Goal: Transaction & Acquisition: Purchase product/service

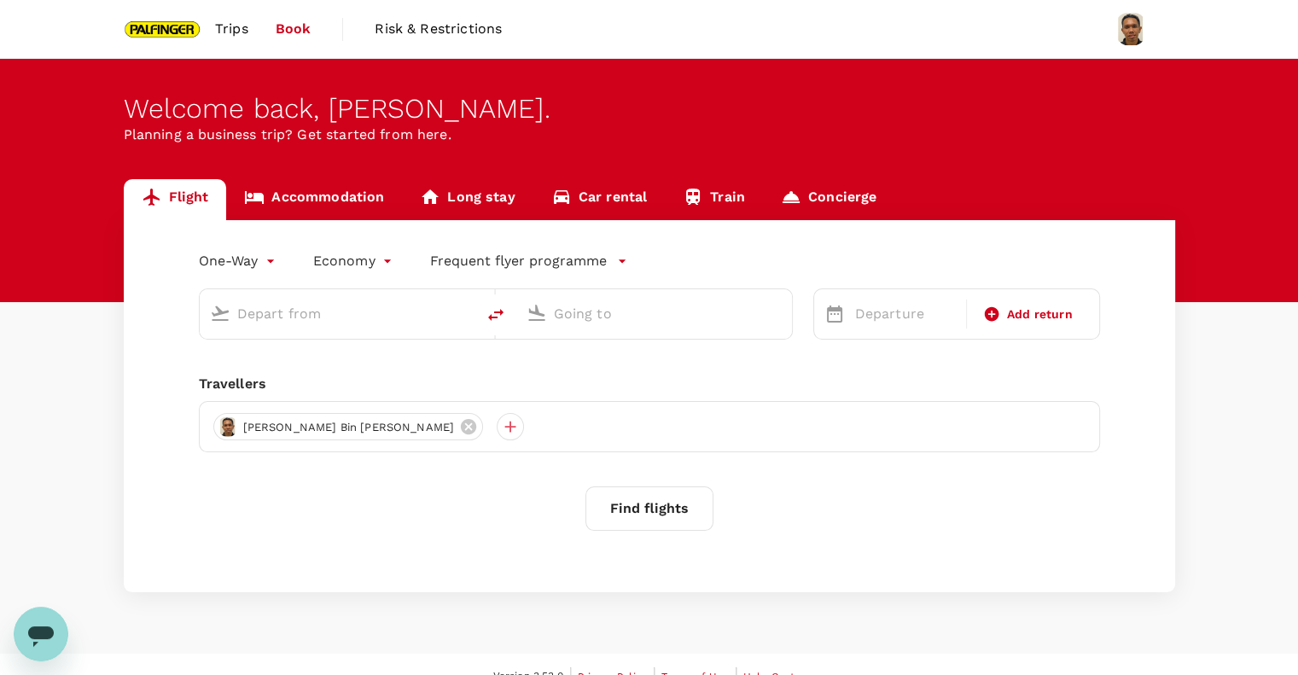
type input "roundtrip"
type input "Singapore Changi (SIN)"
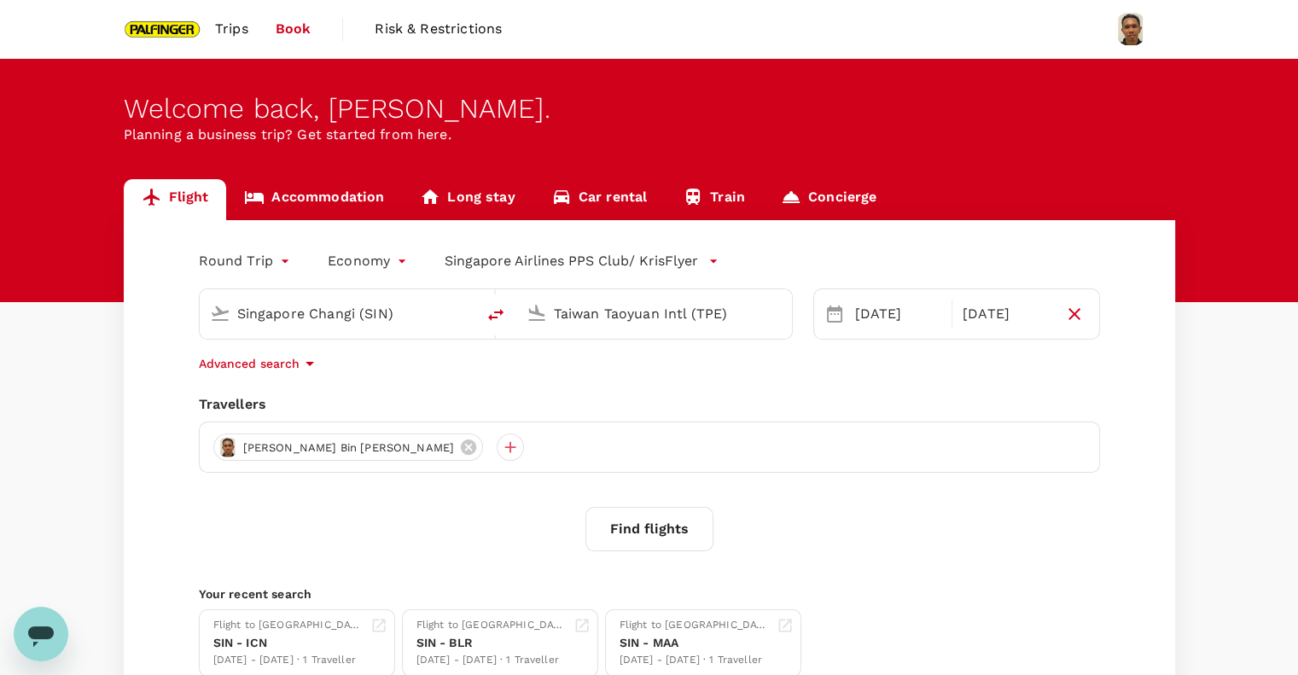
click at [603, 323] on input "Taiwan Taoyuan Intl (TPE)" at bounding box center [655, 313] width 202 height 26
click at [604, 399] on ul "[GEOGRAPHIC_DATA], [GEOGRAPHIC_DATA] [GEOGRAPHIC_DATA] Intl MAA" at bounding box center [668, 367] width 393 height 78
click at [623, 379] on p "Chennai Intl" at bounding box center [679, 380] width 299 height 17
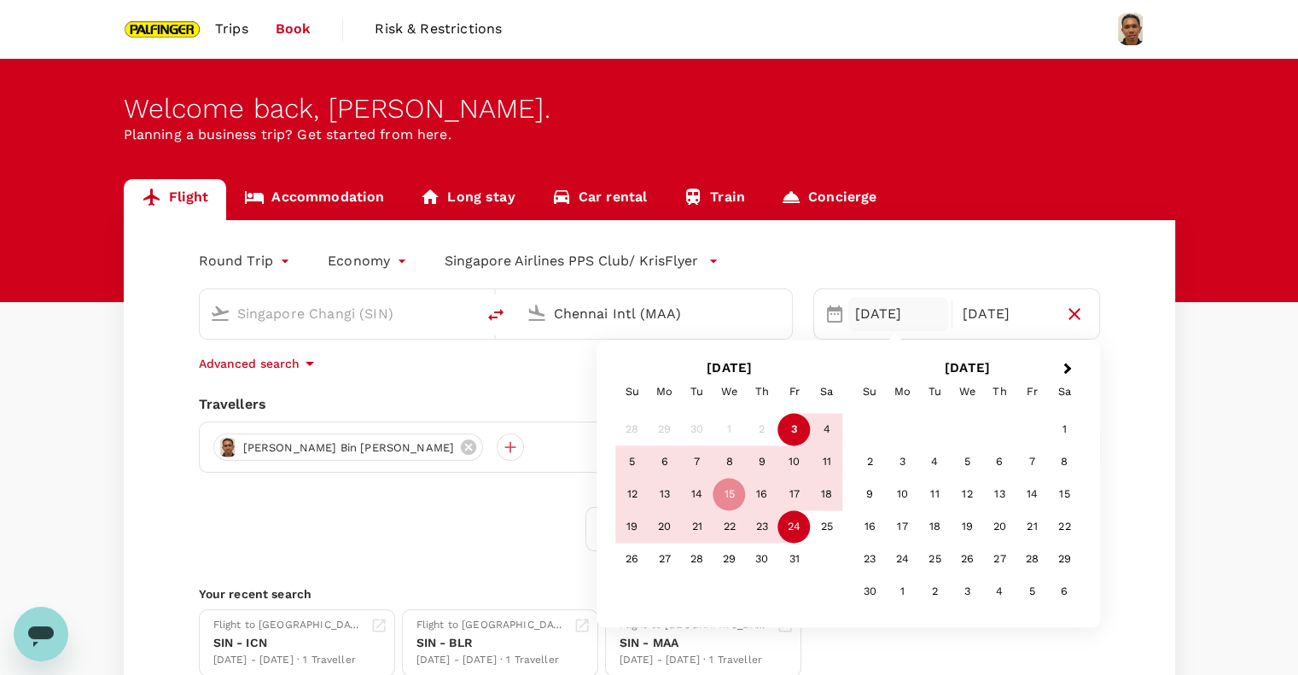
type input "Chennai Intl (MAA)"
click at [896, 318] on div "[DATE]" at bounding box center [898, 314] width 101 height 34
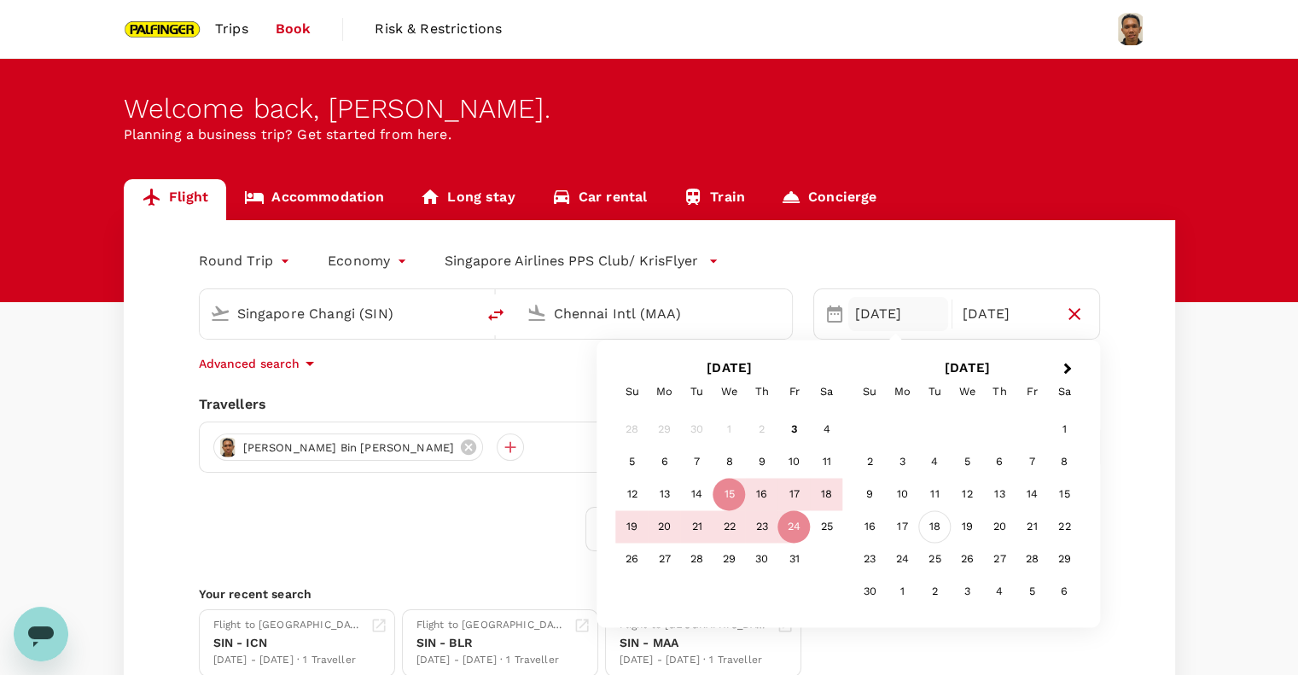
click at [939, 532] on div "18" at bounding box center [934, 527] width 32 height 32
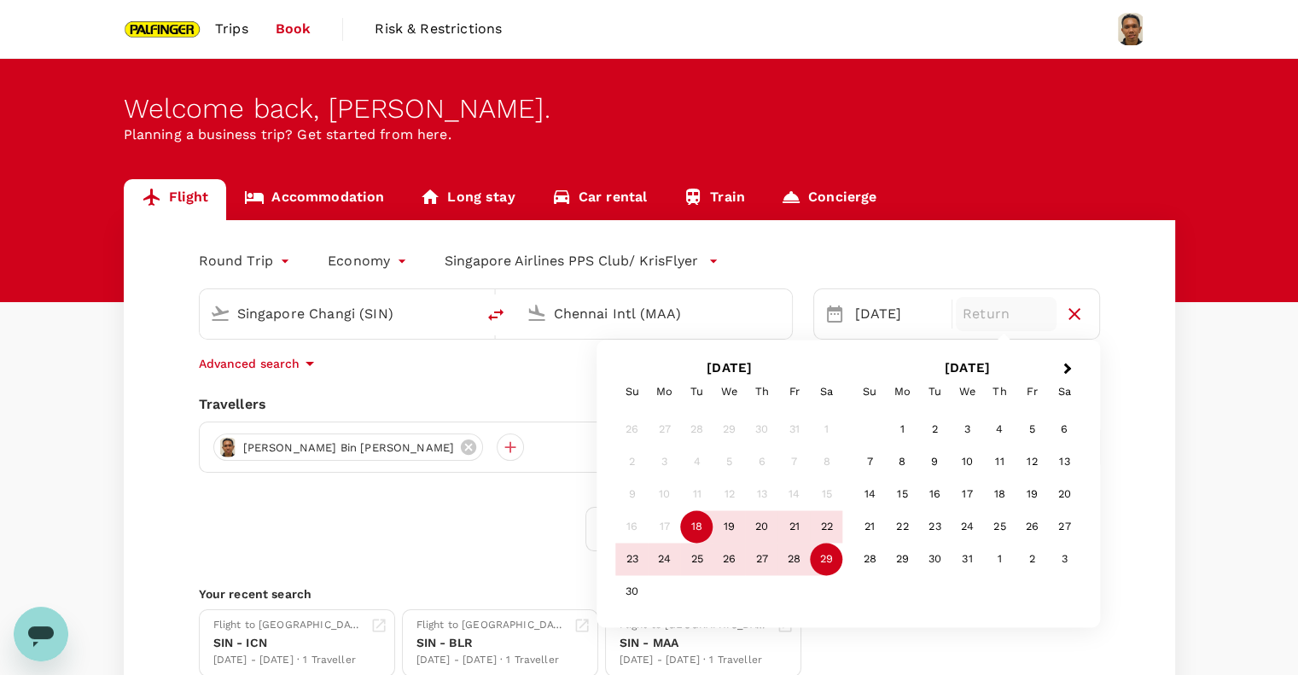
click at [824, 567] on div "29" at bounding box center [827, 560] width 32 height 32
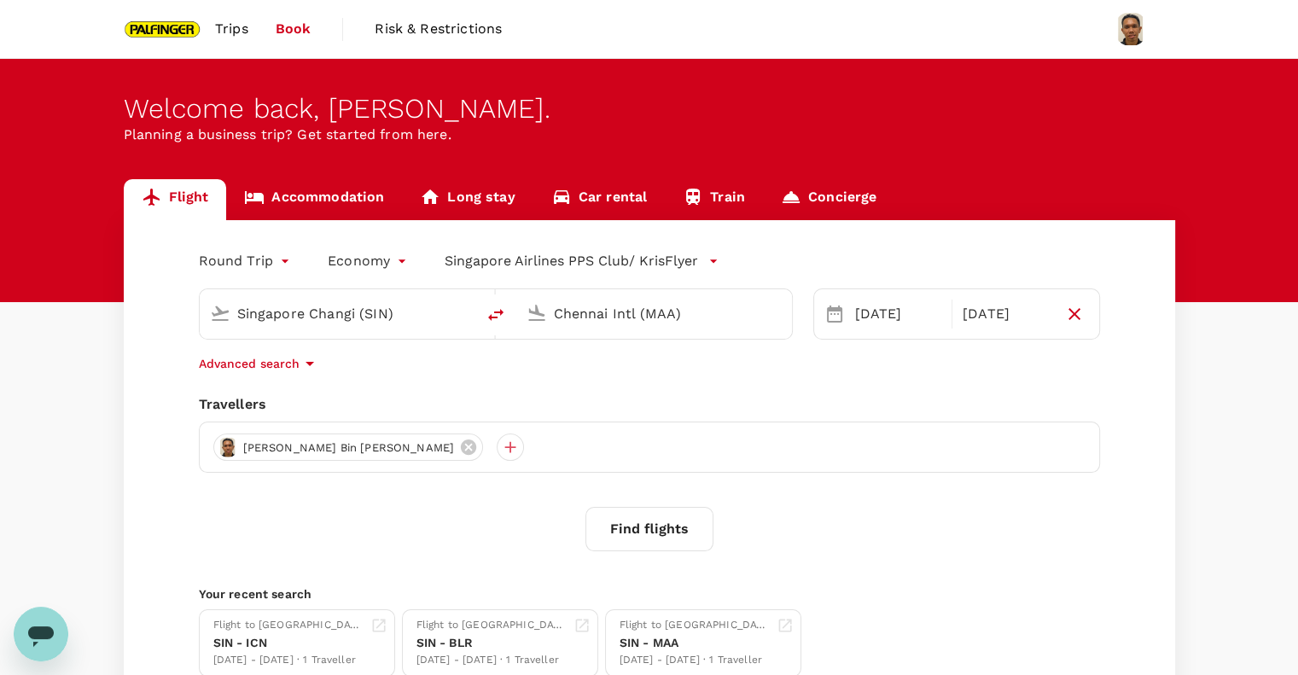
click at [658, 532] on button "Find flights" at bounding box center [650, 529] width 128 height 44
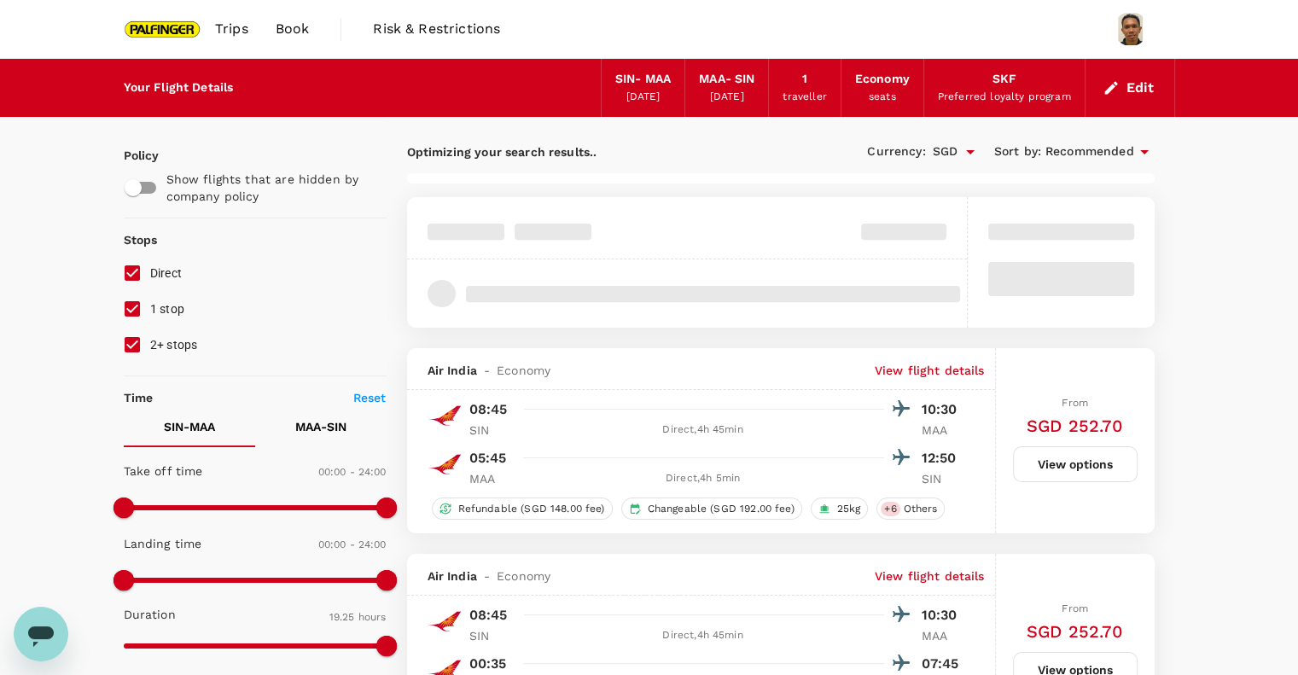
click at [133, 320] on input "1 stop" at bounding box center [132, 309] width 36 height 36
checkbox input "false"
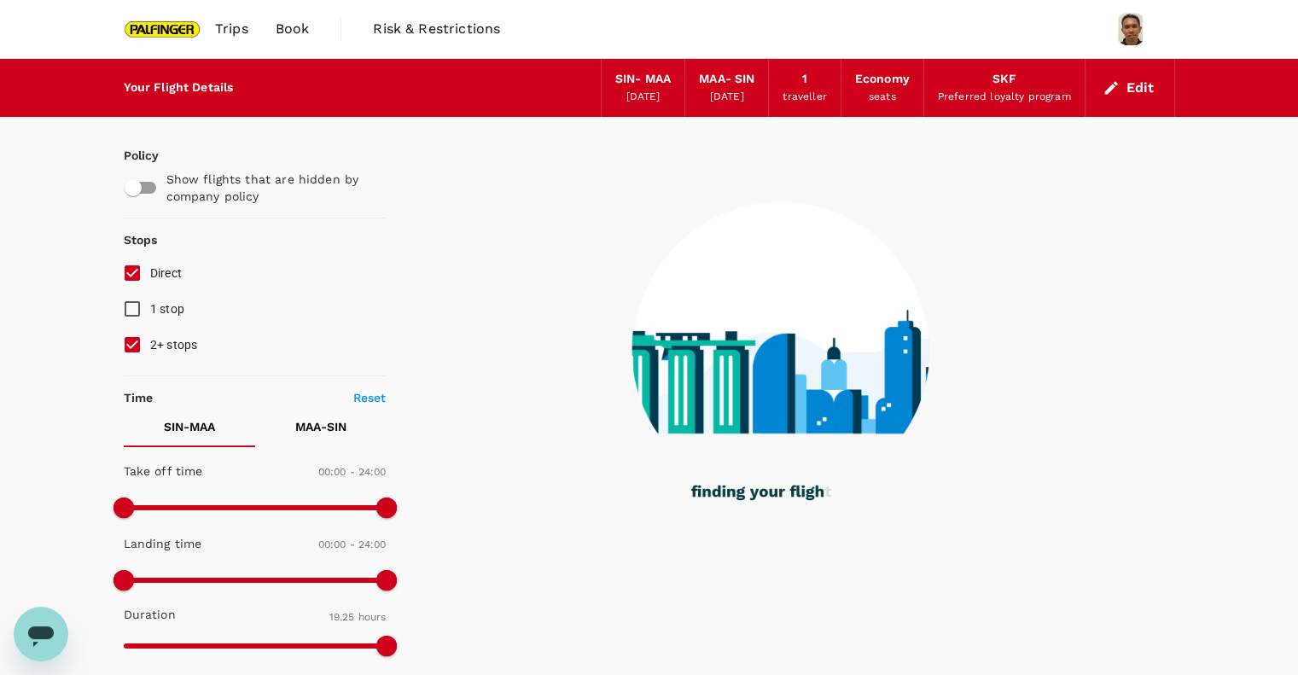
click at [130, 358] on input "2+ stops" at bounding box center [132, 345] width 36 height 36
checkbox input "false"
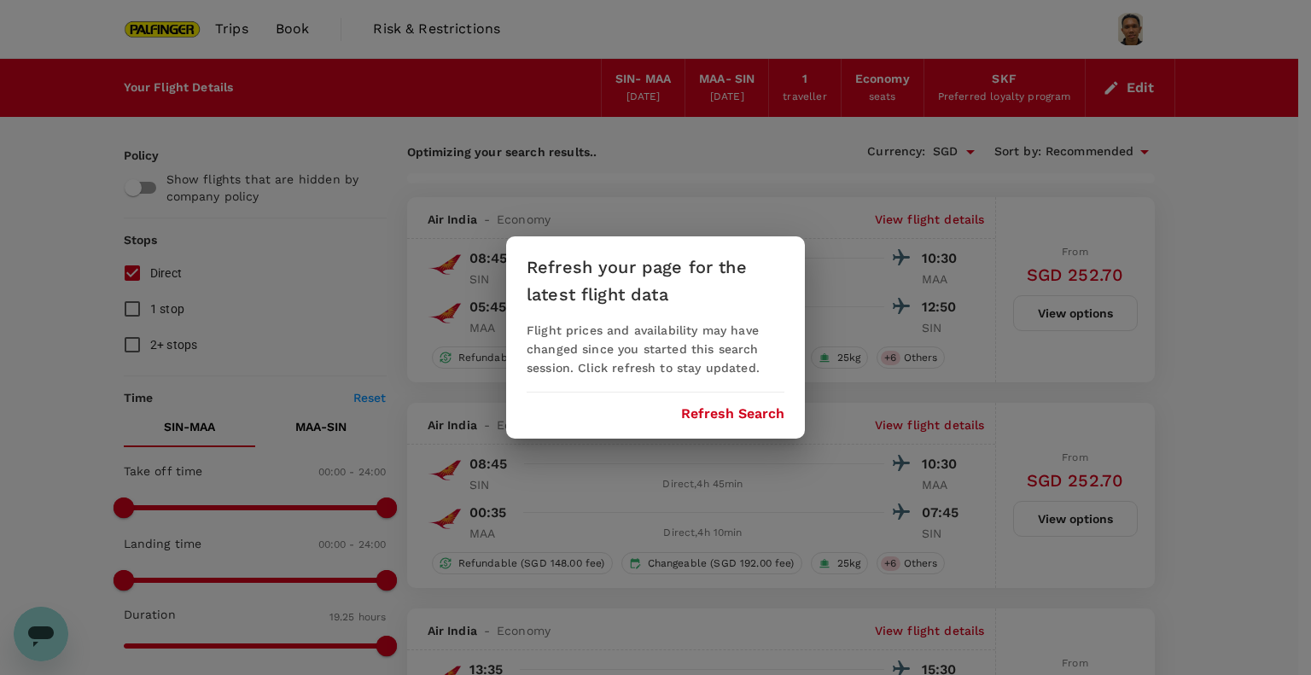
drag, startPoint x: 705, startPoint y: 405, endPoint x: 758, endPoint y: 416, distance: 53.9
click at [758, 416] on button "Refresh Search" at bounding box center [732, 413] width 103 height 15
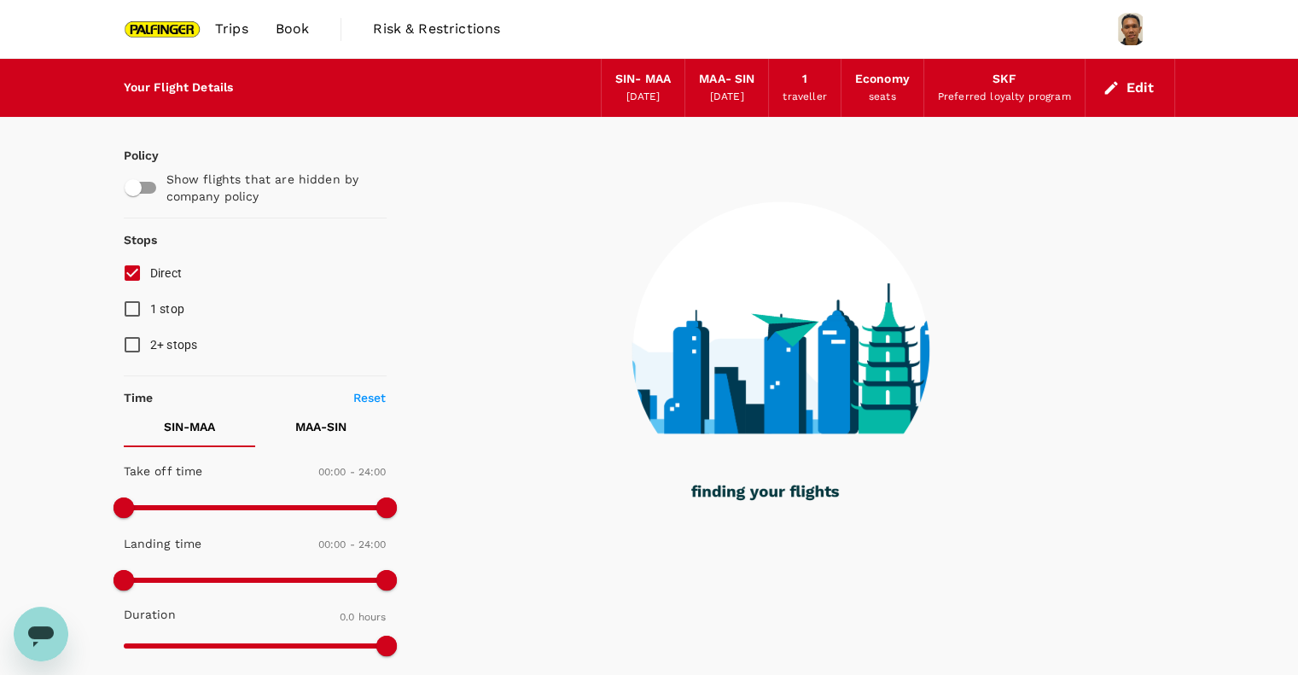
click at [137, 279] on input "Direct" at bounding box center [132, 273] width 36 height 36
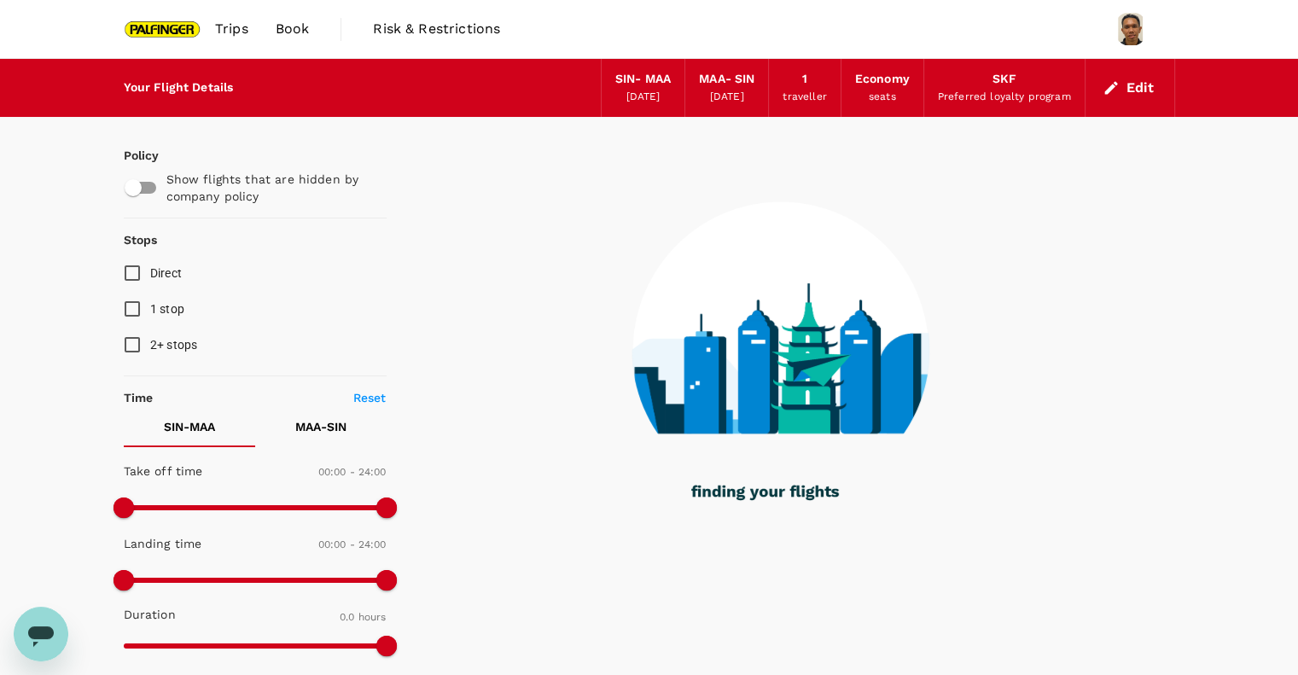
click at [137, 279] on input "Direct" at bounding box center [132, 273] width 36 height 36
checkbox input "true"
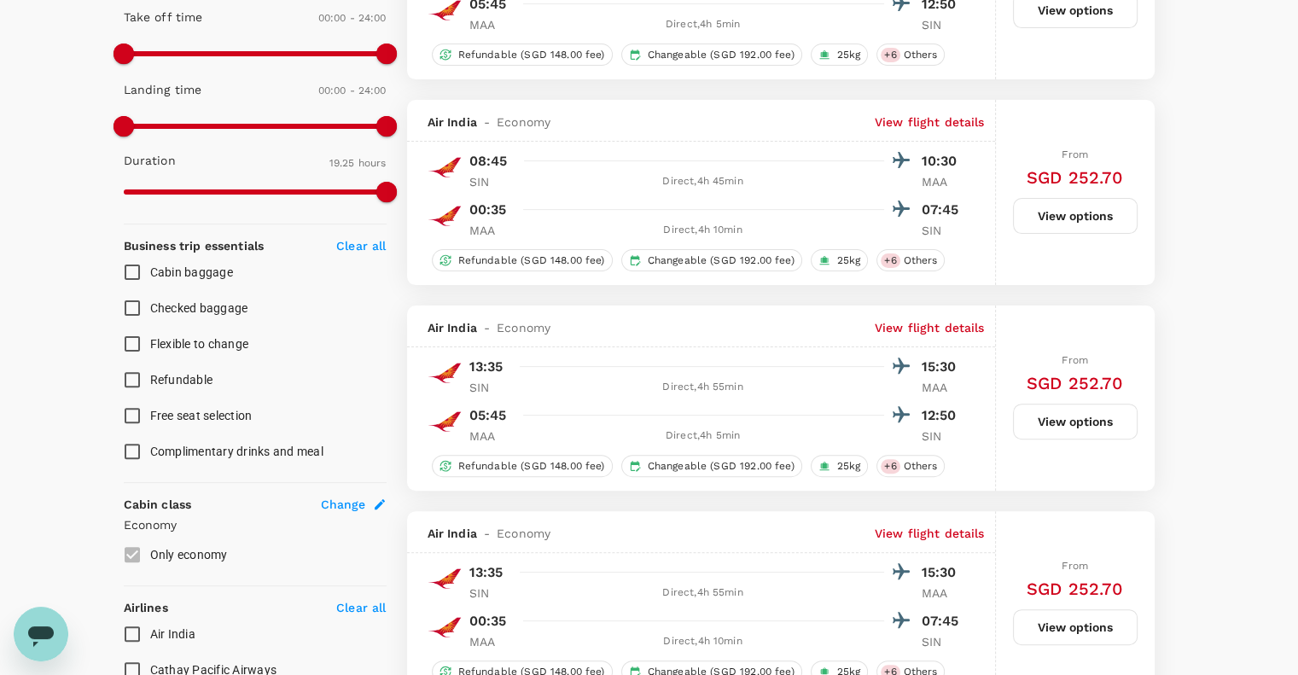
scroll to position [460, 0]
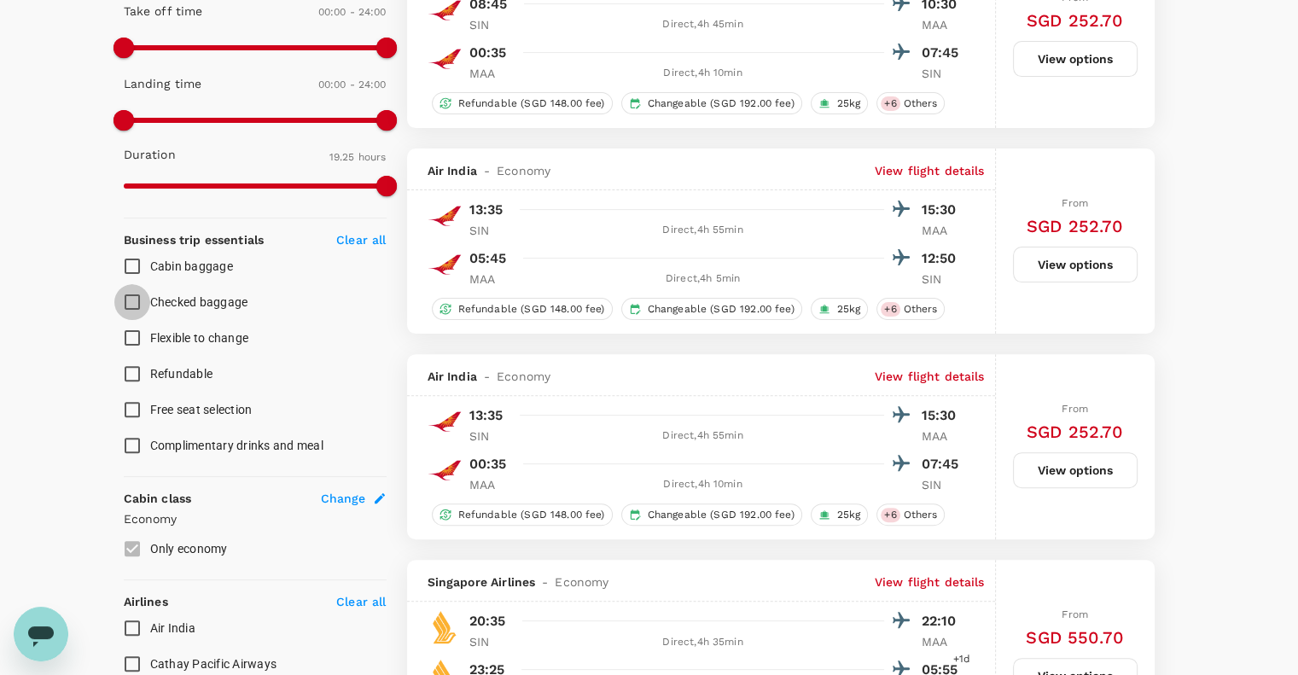
click at [126, 307] on input "Checked baggage" at bounding box center [132, 302] width 36 height 36
checkbox input "true"
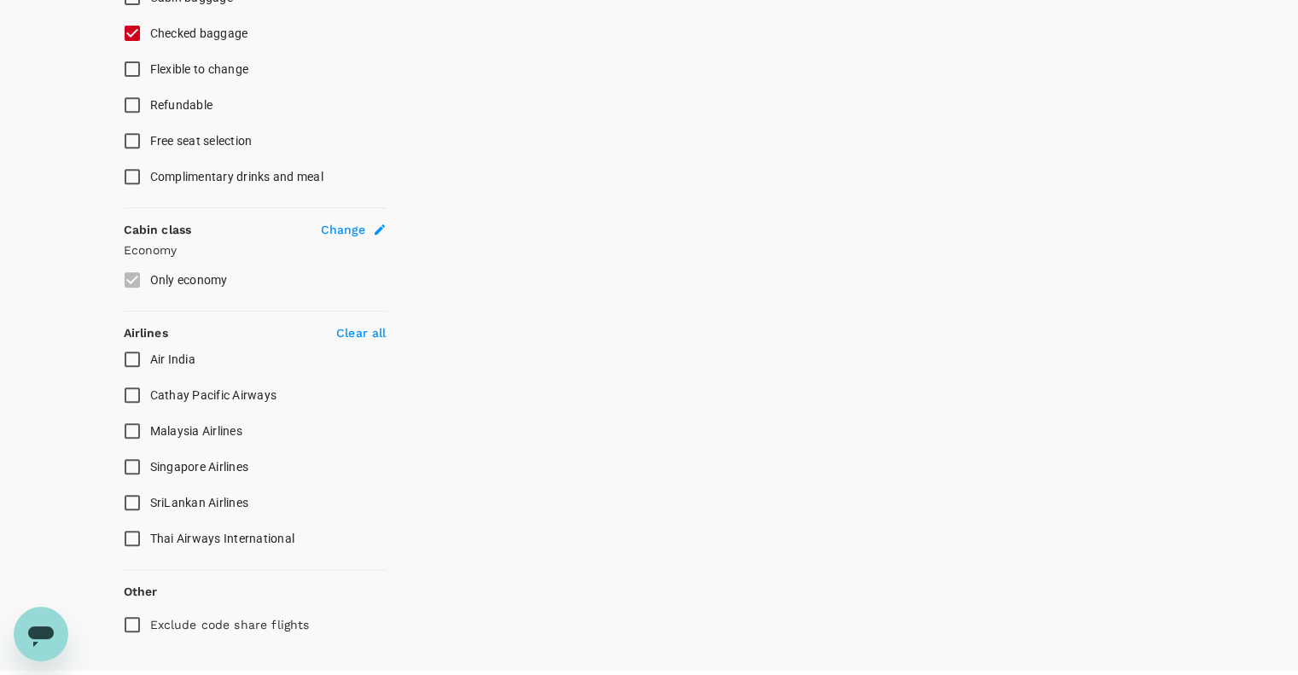
scroll to position [766, 0]
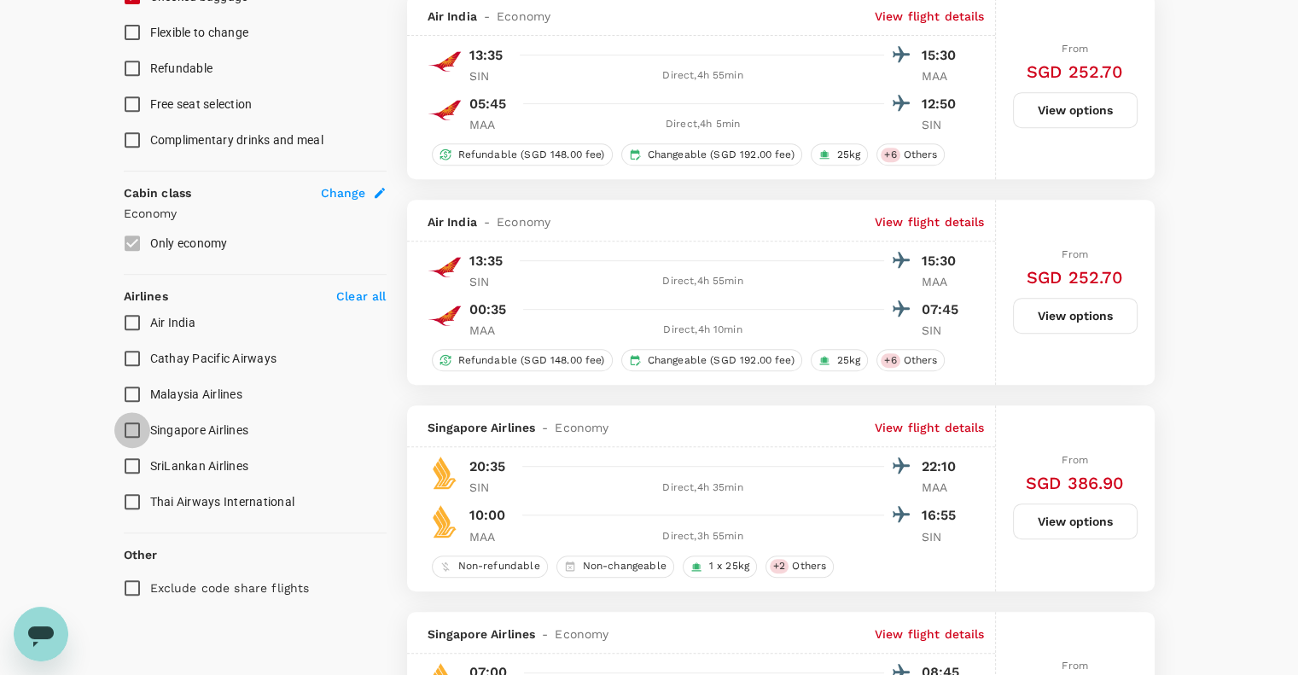
click at [143, 427] on input "Singapore Airlines" at bounding box center [132, 430] width 36 height 36
checkbox input "true"
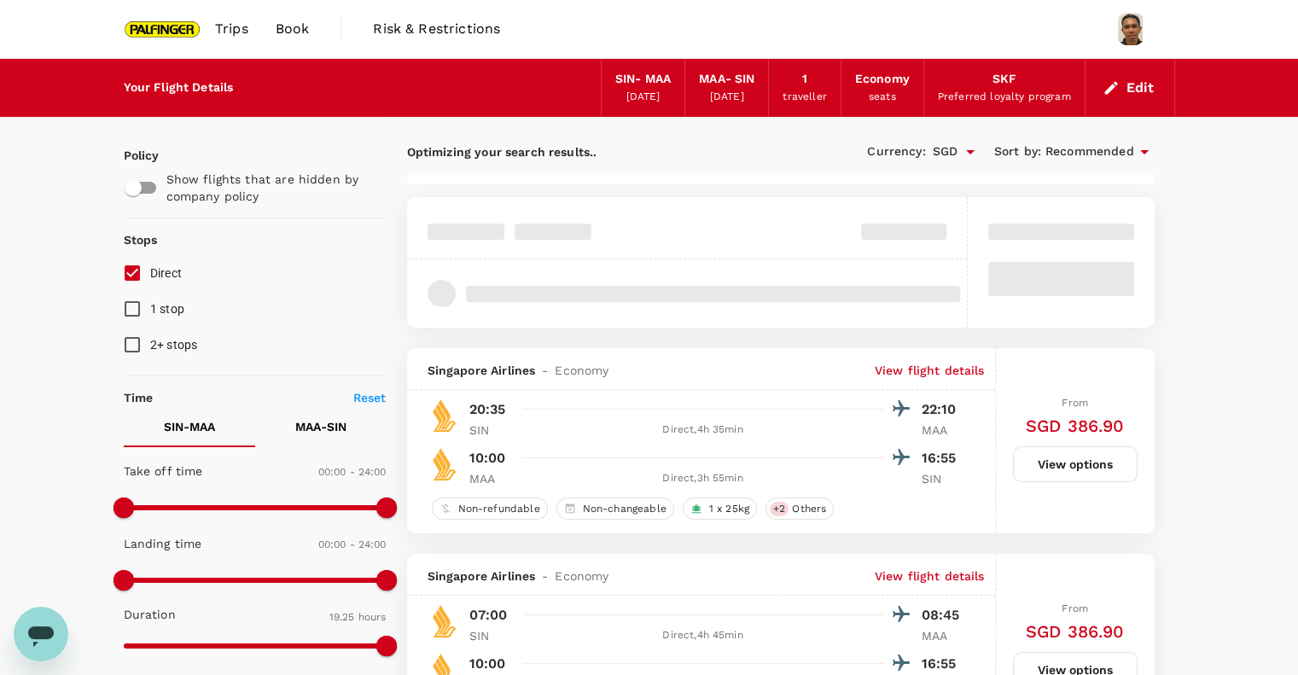
scroll to position [79, 0]
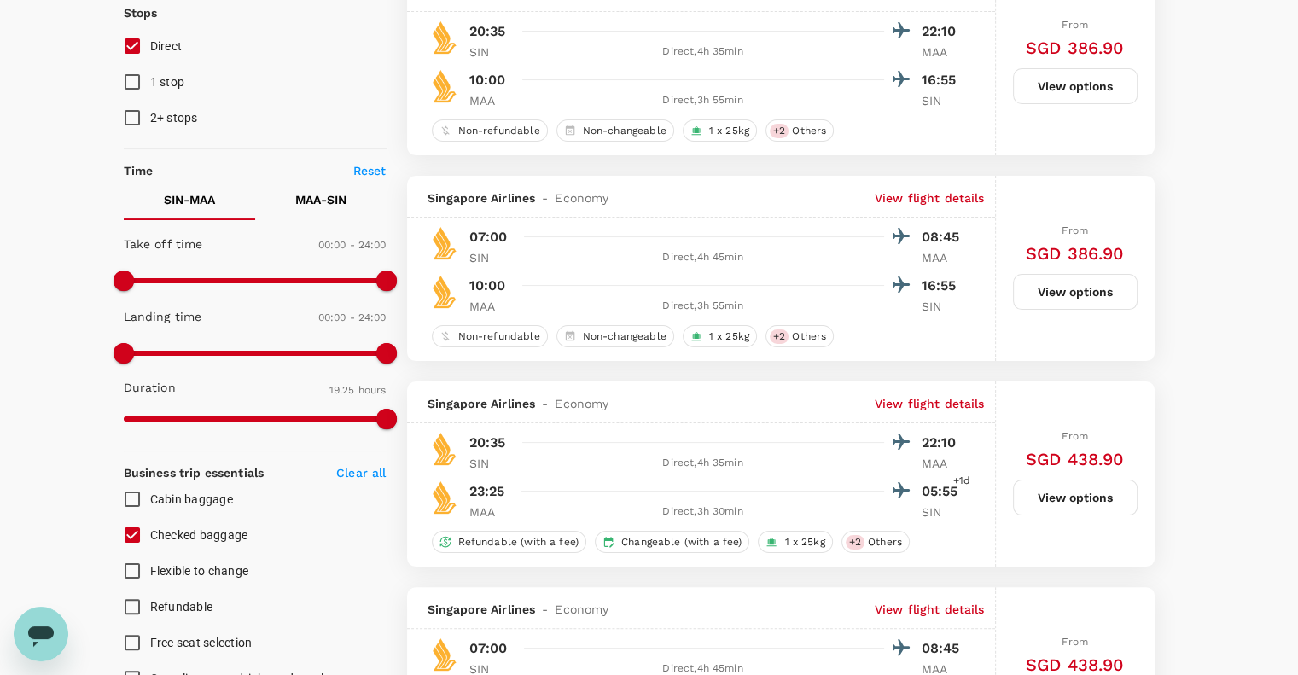
type input "1985"
checkbox input "false"
checkbox input "true"
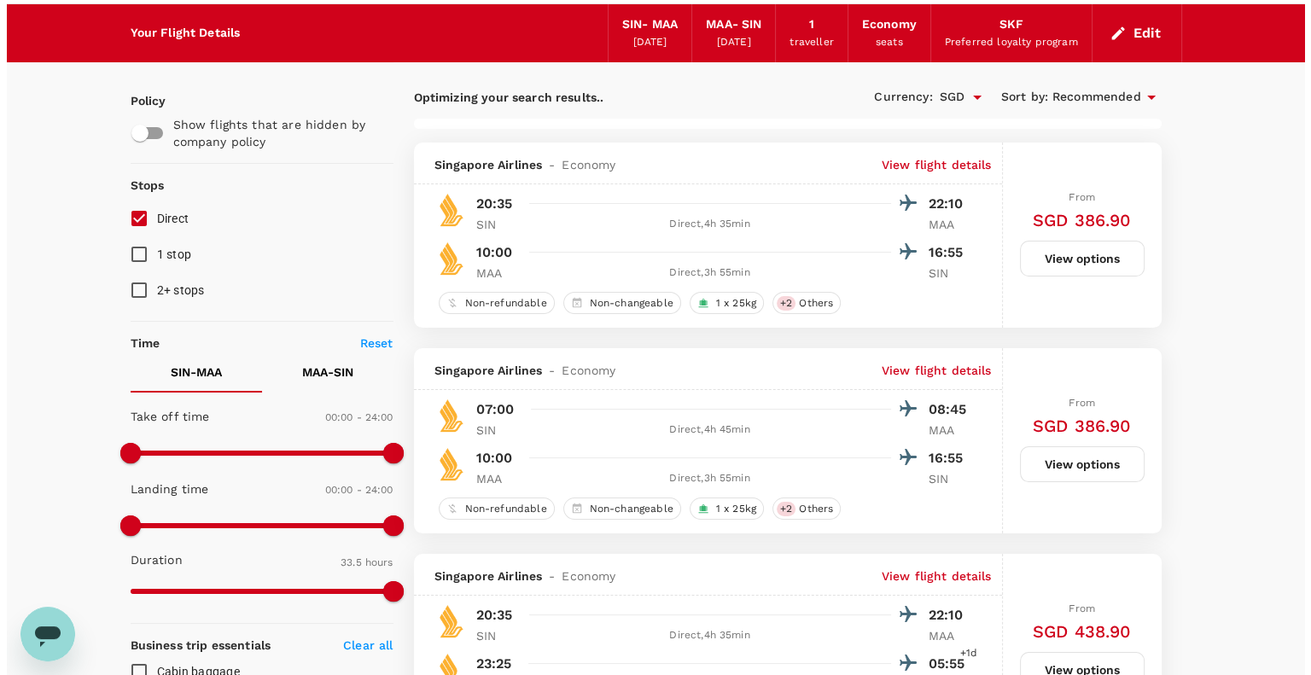
scroll to position [54, 0]
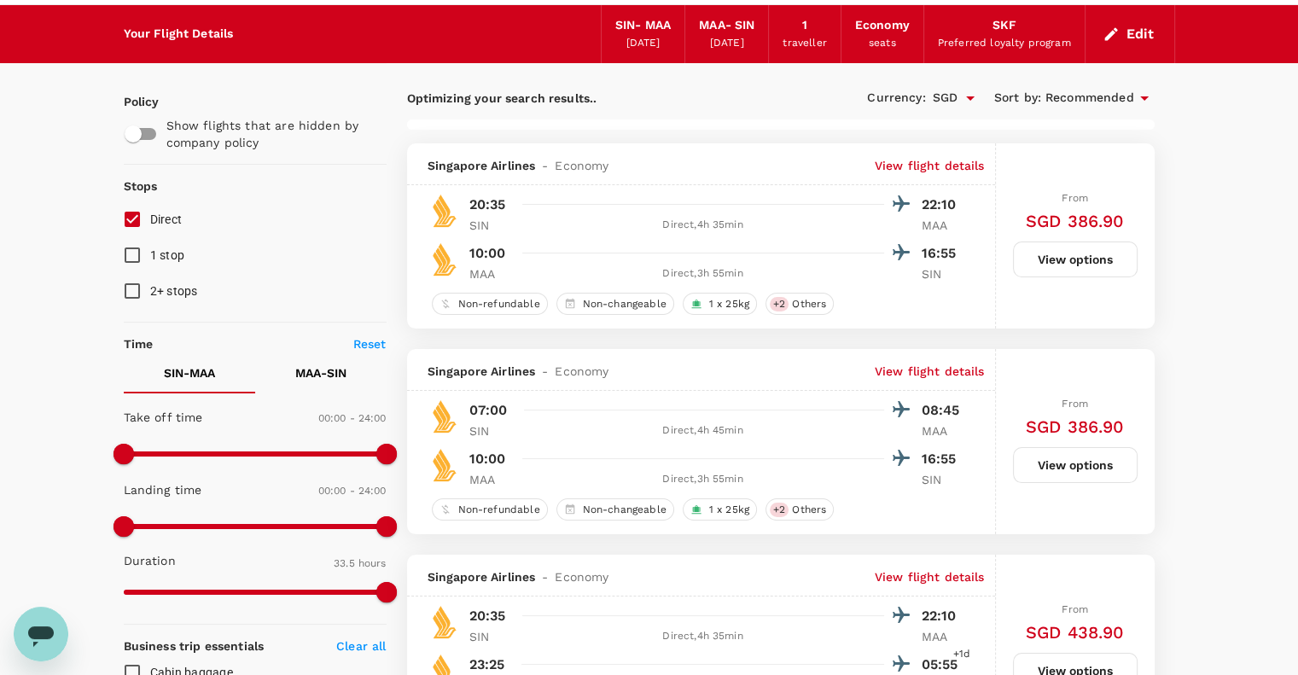
click at [953, 163] on p "View flight details" at bounding box center [930, 165] width 110 height 17
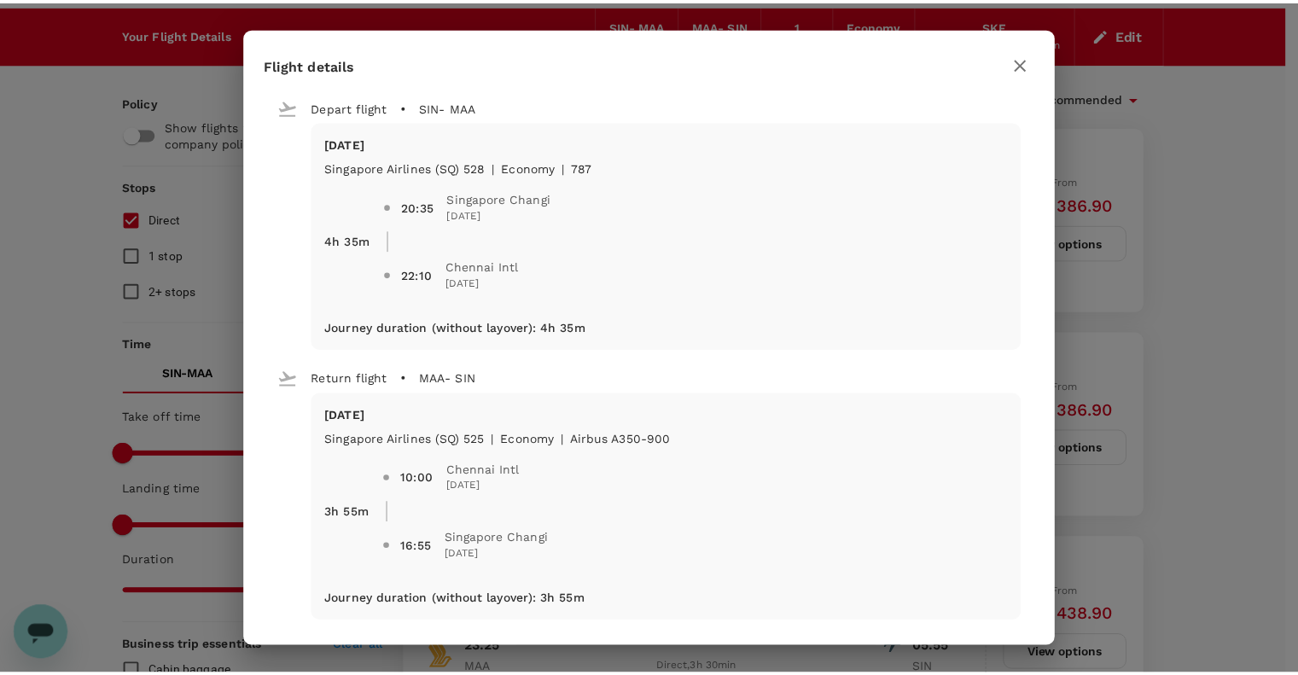
scroll to position [9, 0]
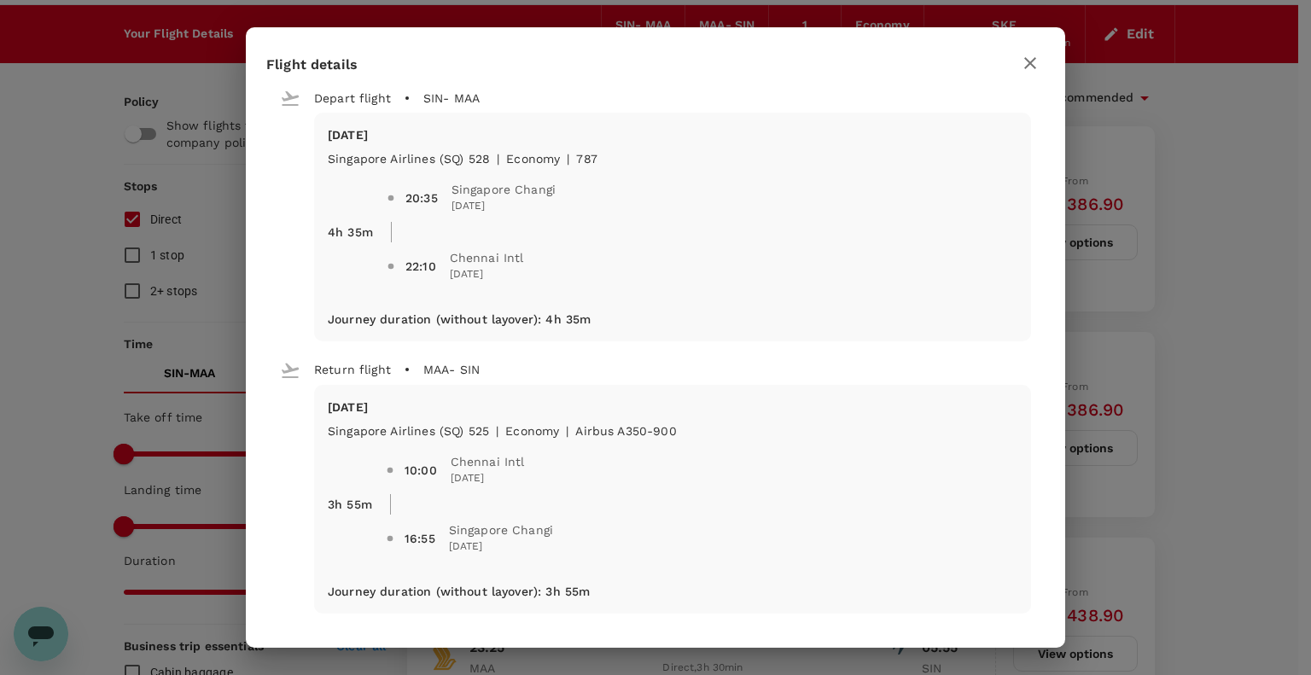
click at [1031, 74] on button "button" at bounding box center [1030, 63] width 29 height 29
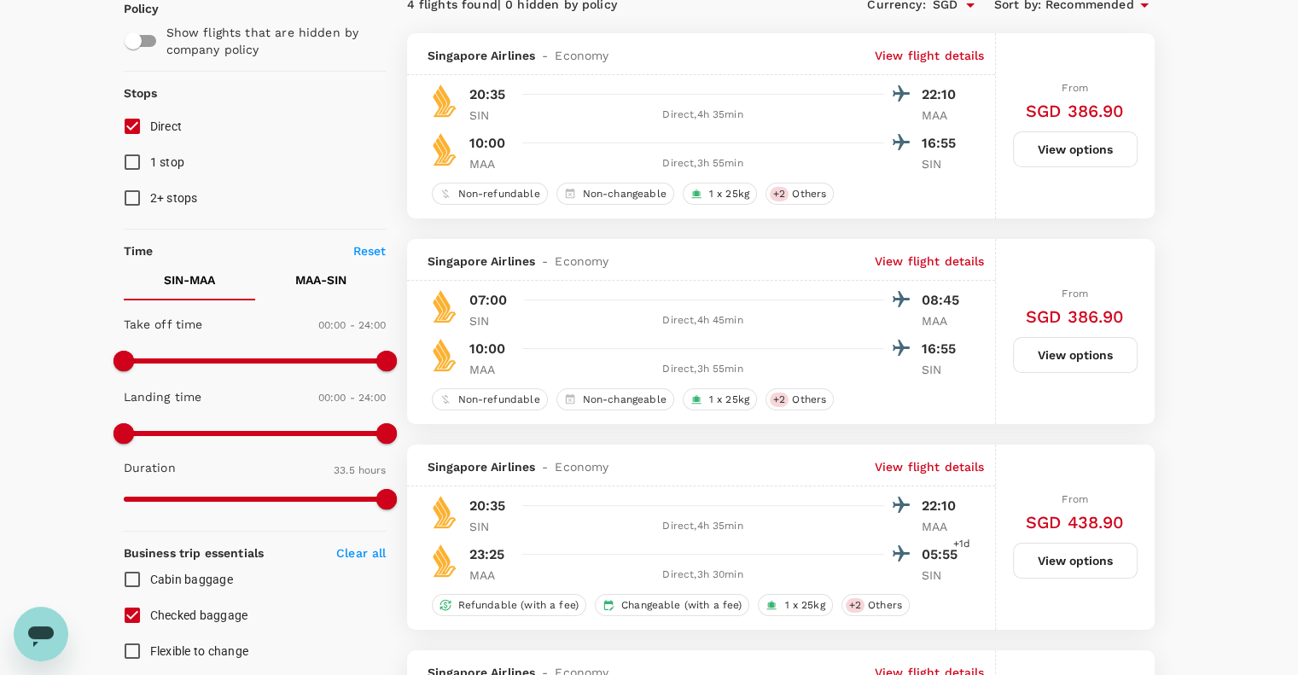
scroll to position [0, 0]
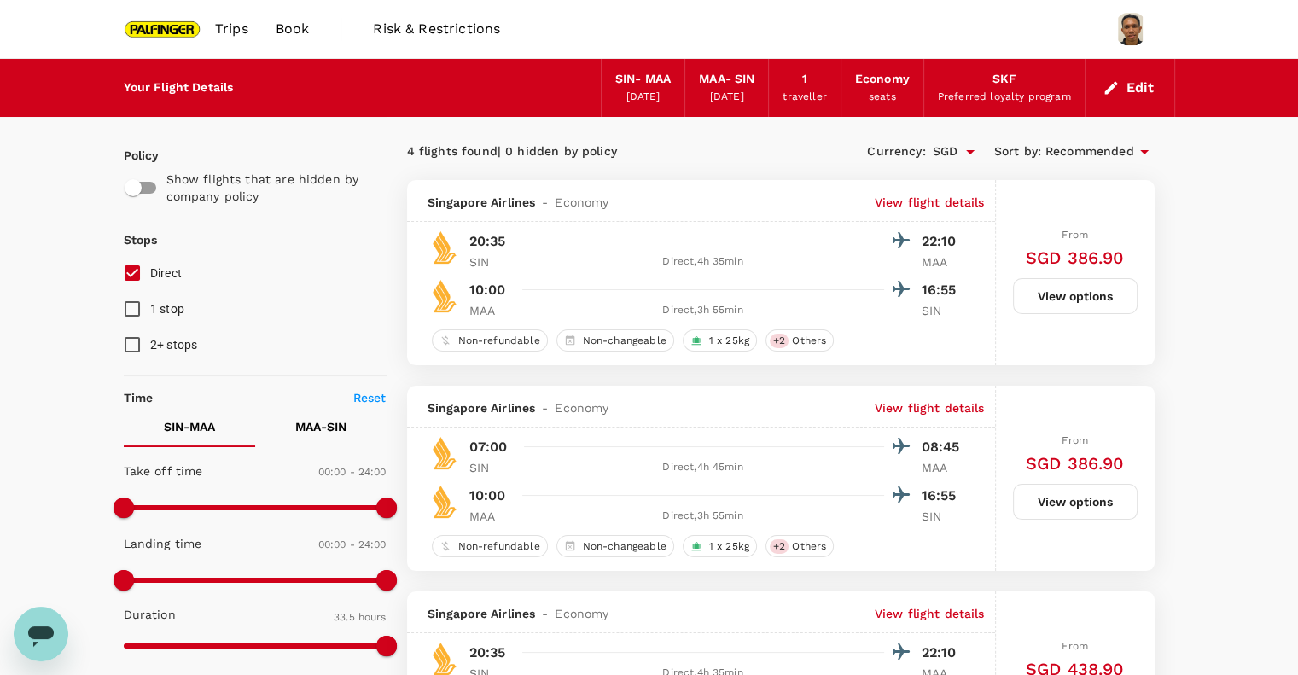
click at [1131, 85] on button "Edit" at bounding box center [1129, 87] width 61 height 27
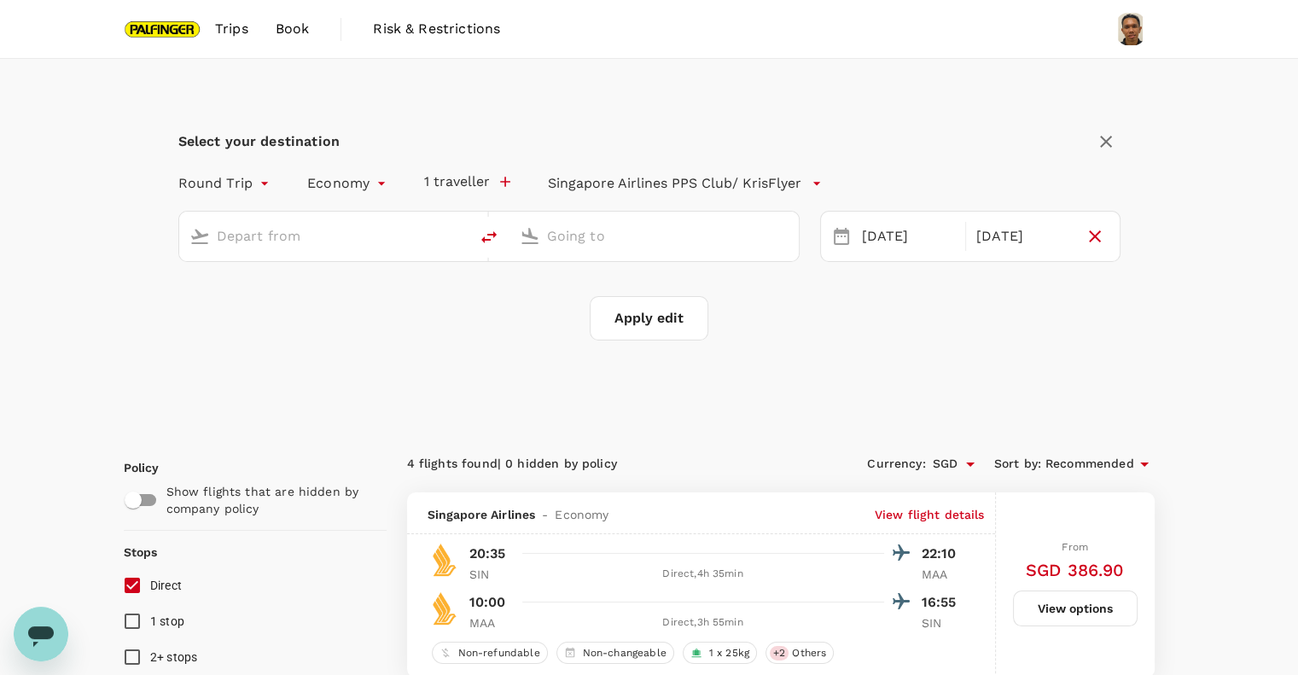
type input "Singapore Changi (SIN)"
type input "Chennai Intl (MAA)"
click at [1024, 246] on div "[DATE]" at bounding box center [1024, 236] width 108 height 33
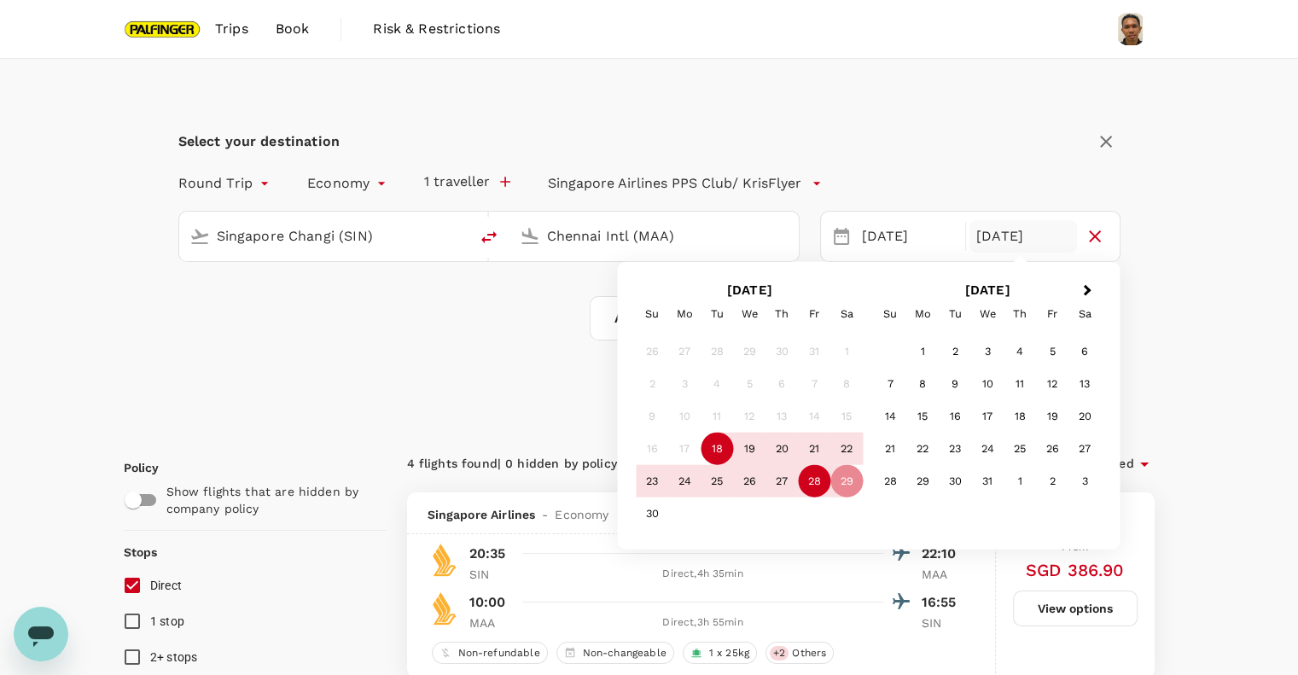
click at [820, 474] on div "28" at bounding box center [814, 481] width 32 height 32
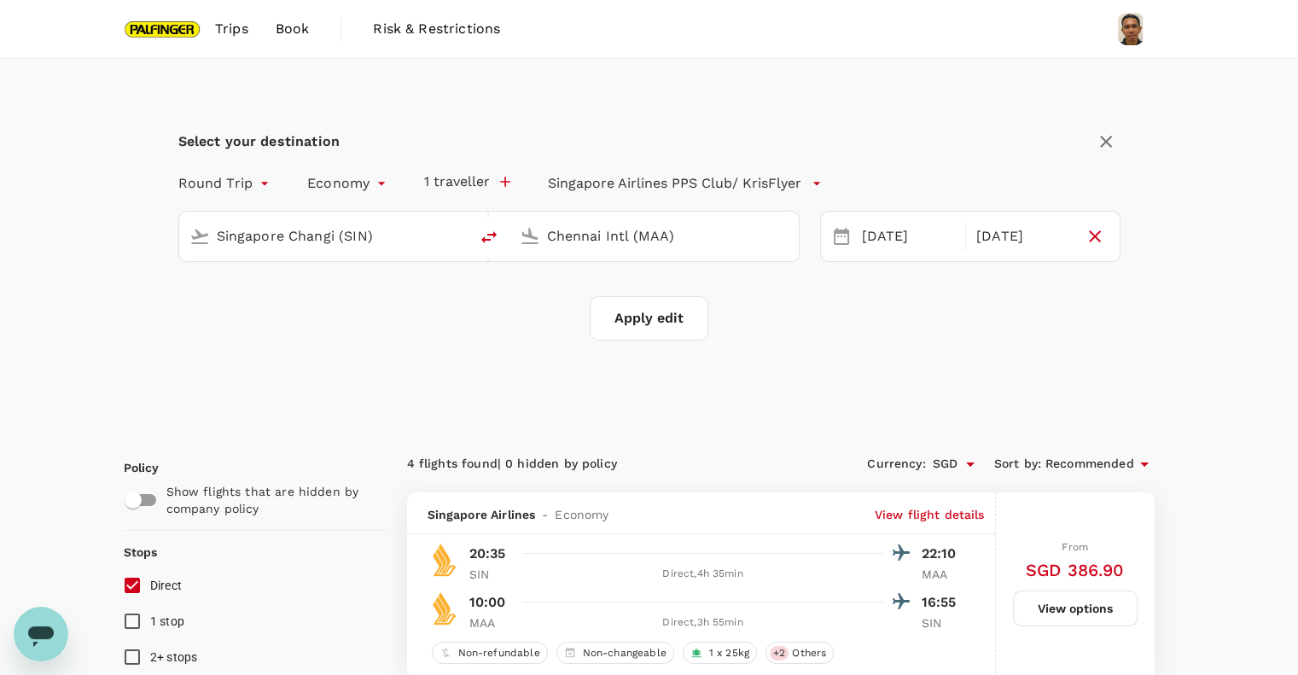
click at [632, 312] on button "Apply edit" at bounding box center [649, 318] width 119 height 44
checkbox input "false"
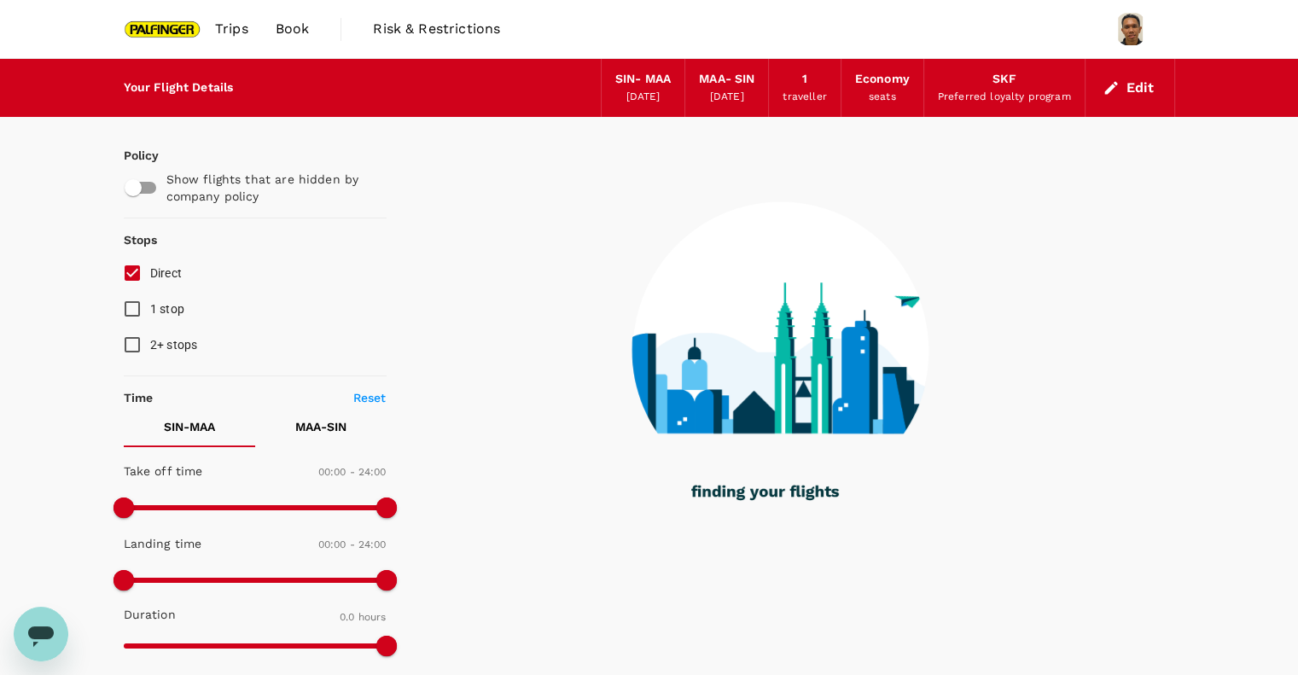
type input "1165"
checkbox input "true"
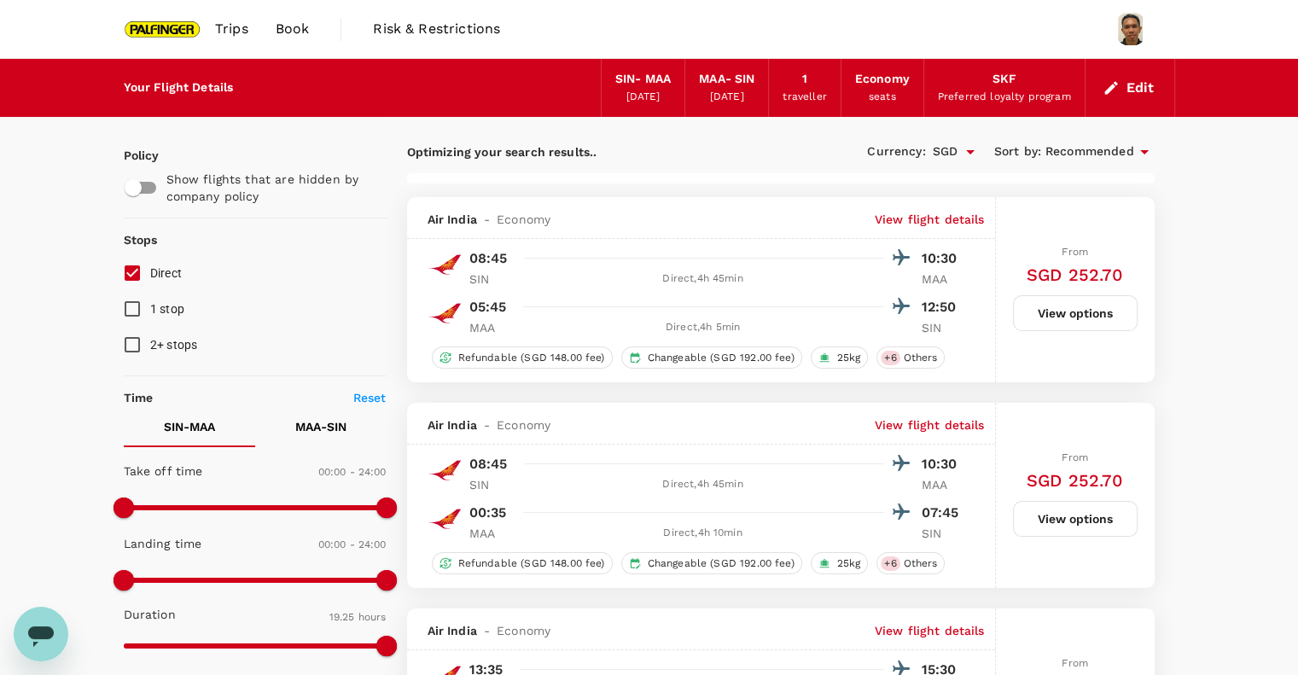
click at [130, 273] on input "Direct" at bounding box center [132, 273] width 36 height 36
checkbox input "true"
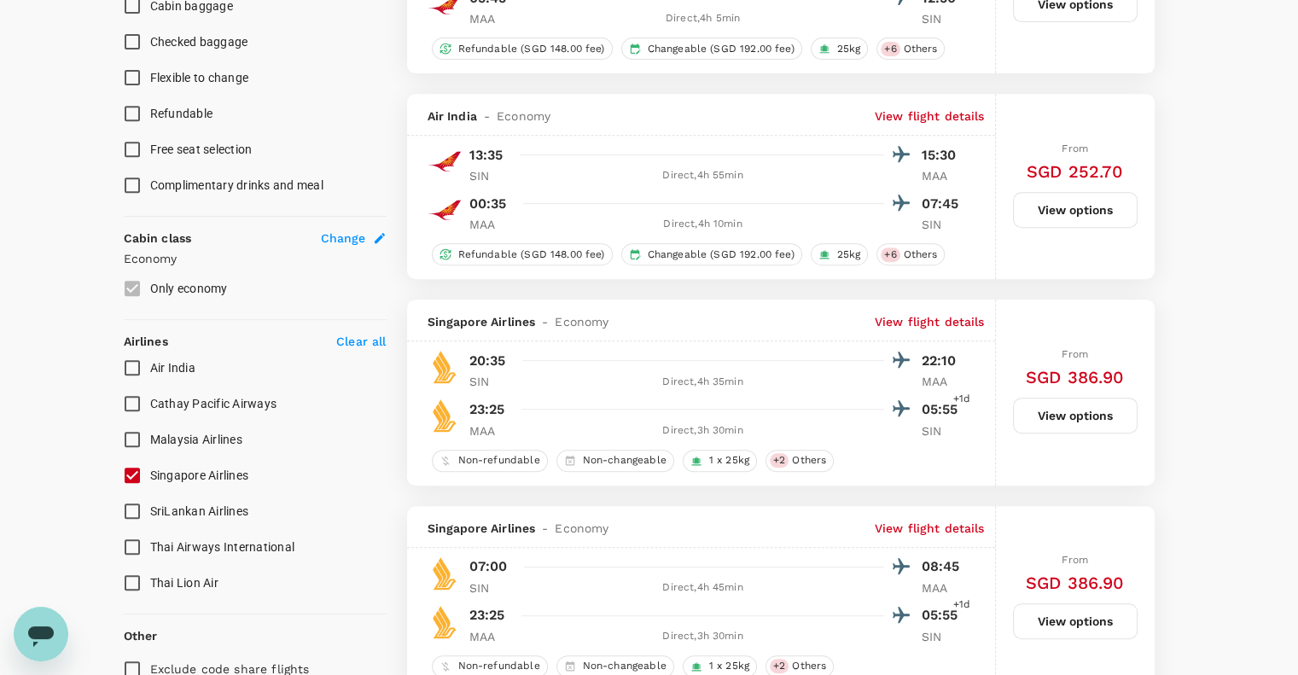
scroll to position [722, 0]
click at [141, 473] on input "Singapore Airlines" at bounding box center [132, 474] width 36 height 36
checkbox input "true"
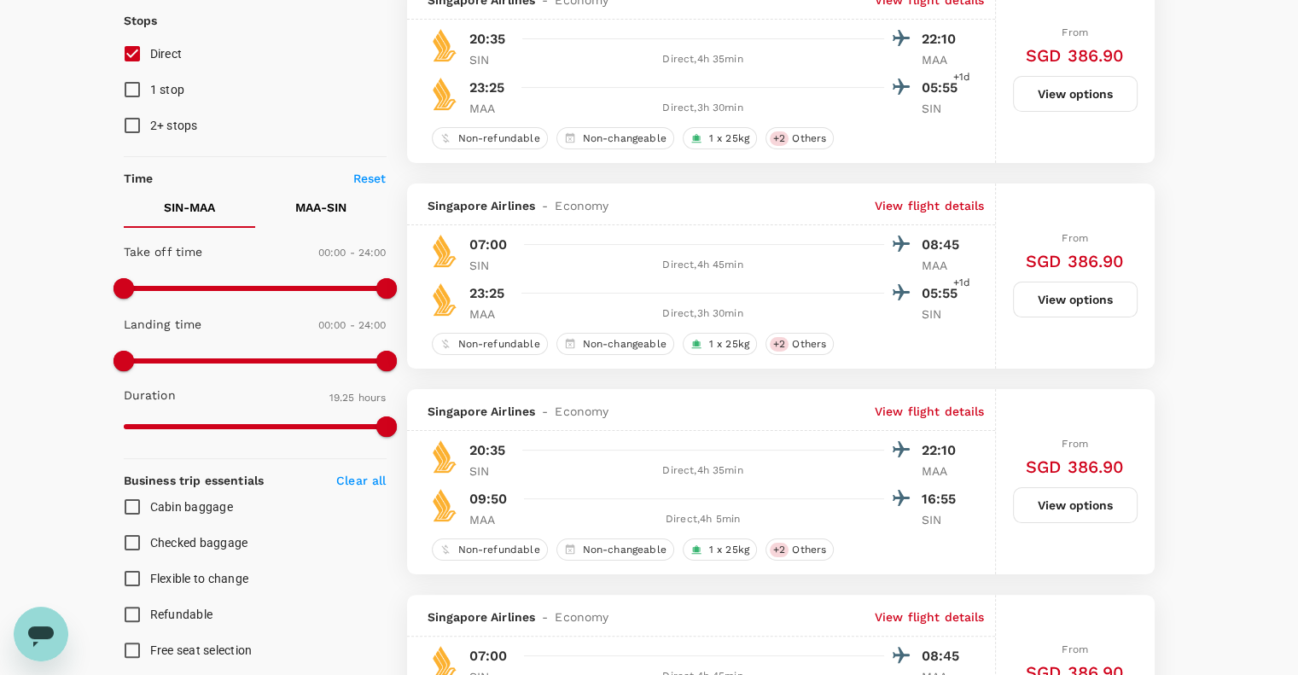
type input "SGD"
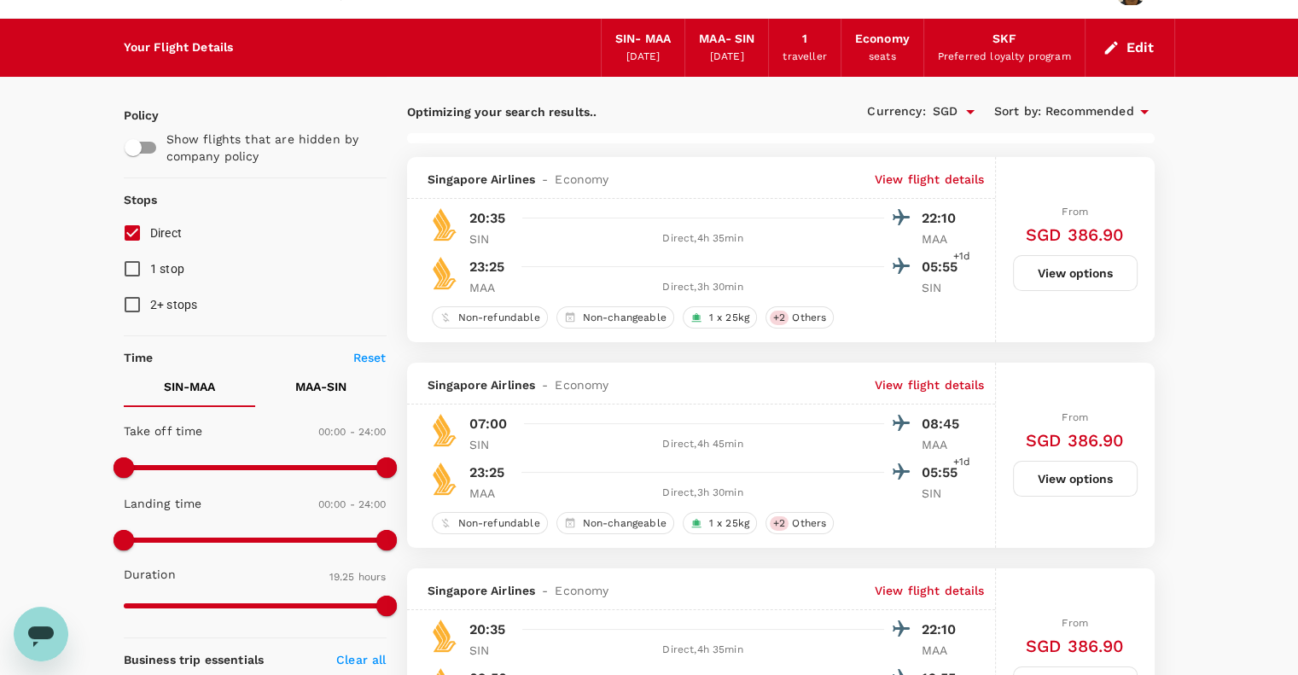
scroll to position [32, 0]
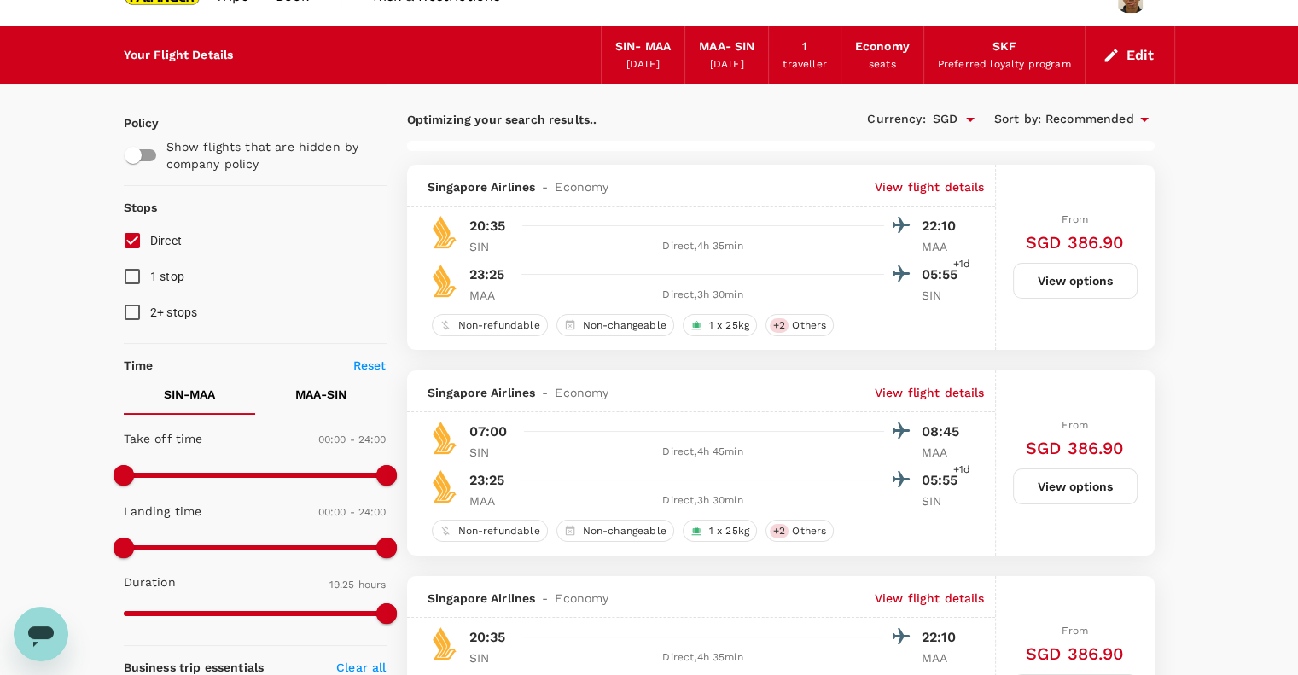
click at [1152, 42] on button "Edit" at bounding box center [1129, 55] width 61 height 27
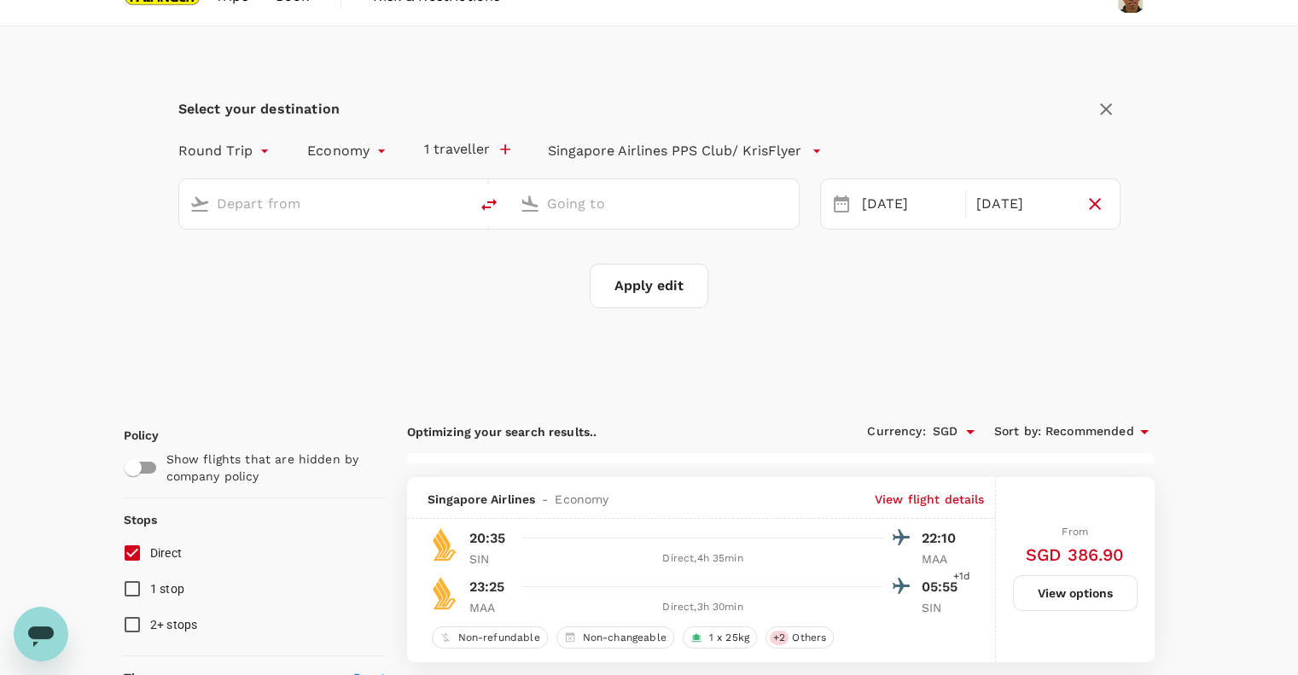
type input "Singapore Changi (SIN)"
type input "Chennai Intl (MAA)"
click at [1110, 101] on icon "button" at bounding box center [1106, 109] width 20 height 20
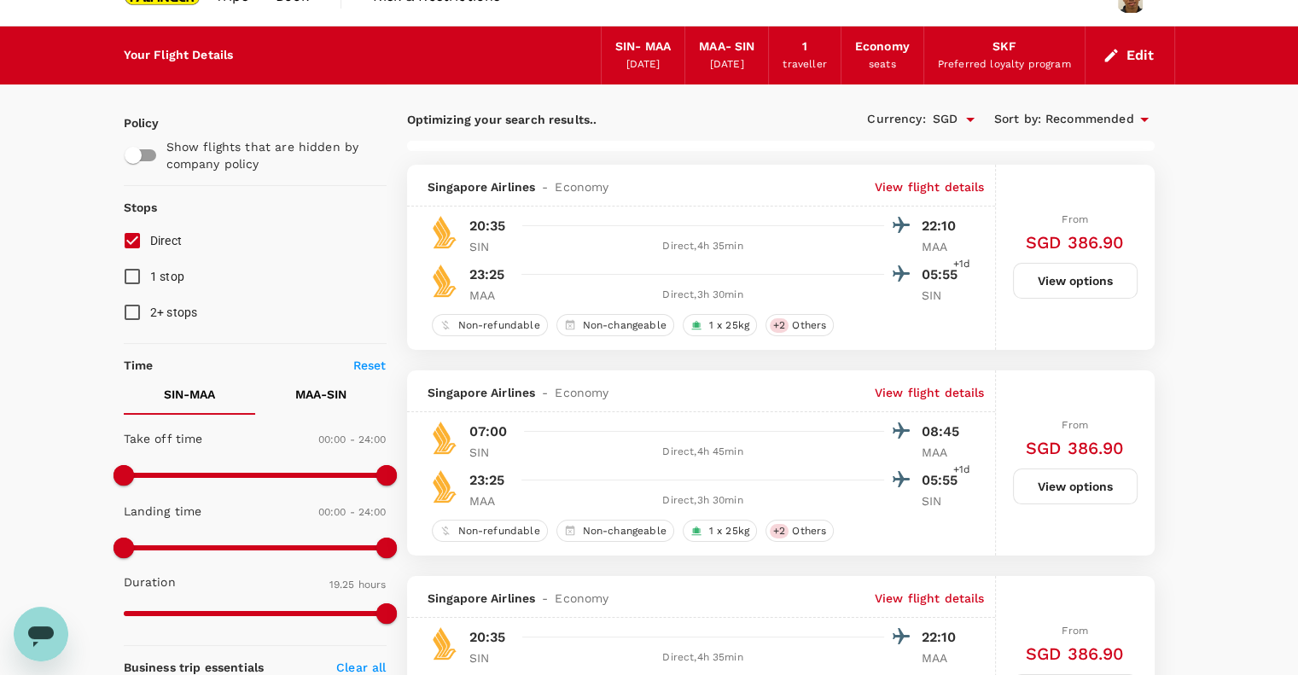
click at [953, 182] on p "View flight details" at bounding box center [930, 186] width 110 height 17
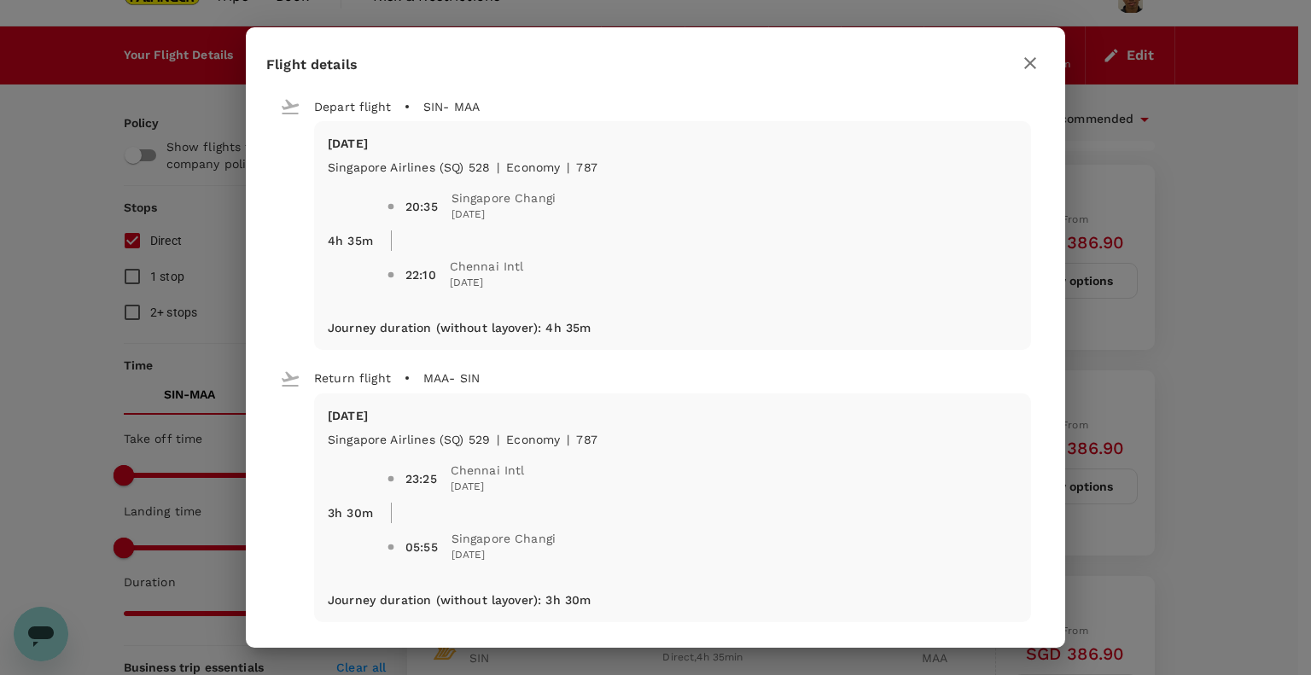
type input "1985"
checkbox input "false"
checkbox input "true"
click at [46, 289] on div "Flight details Depart flight SIN - MAA [DATE] Singapore Airlines (SQ) 528 | eco…" at bounding box center [655, 337] width 1311 height 675
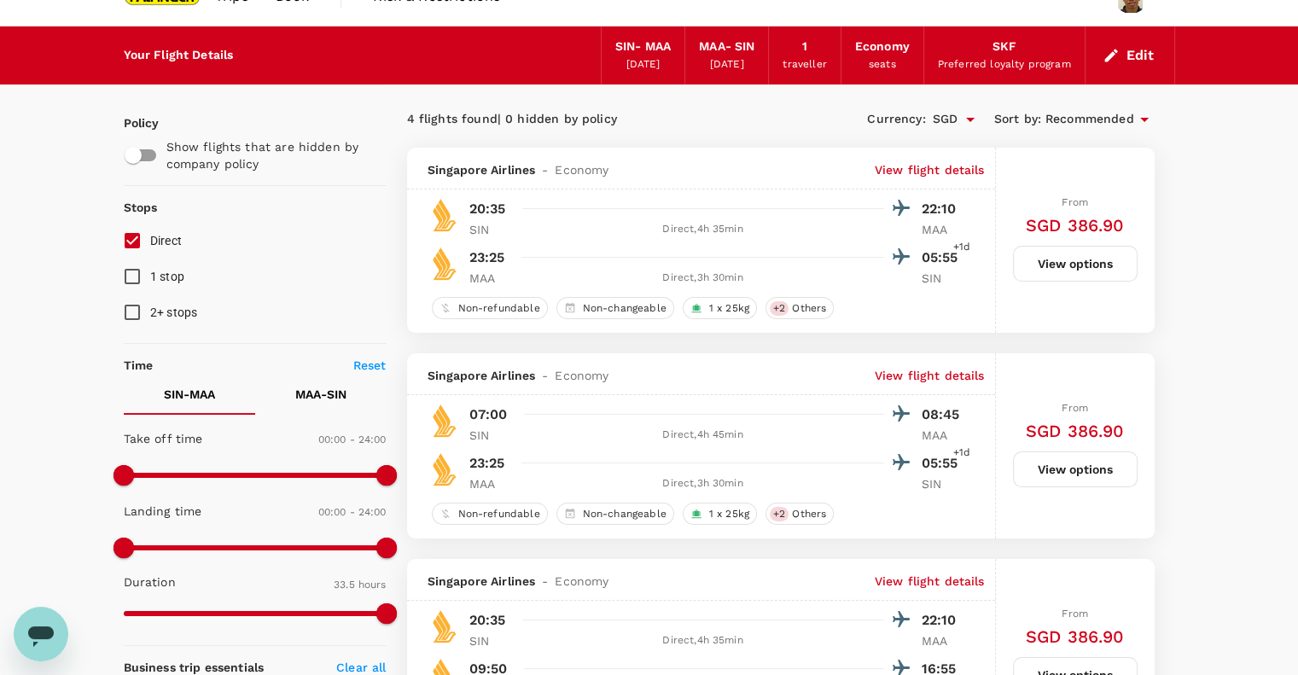
click at [1120, 268] on button "View options" at bounding box center [1075, 264] width 125 height 36
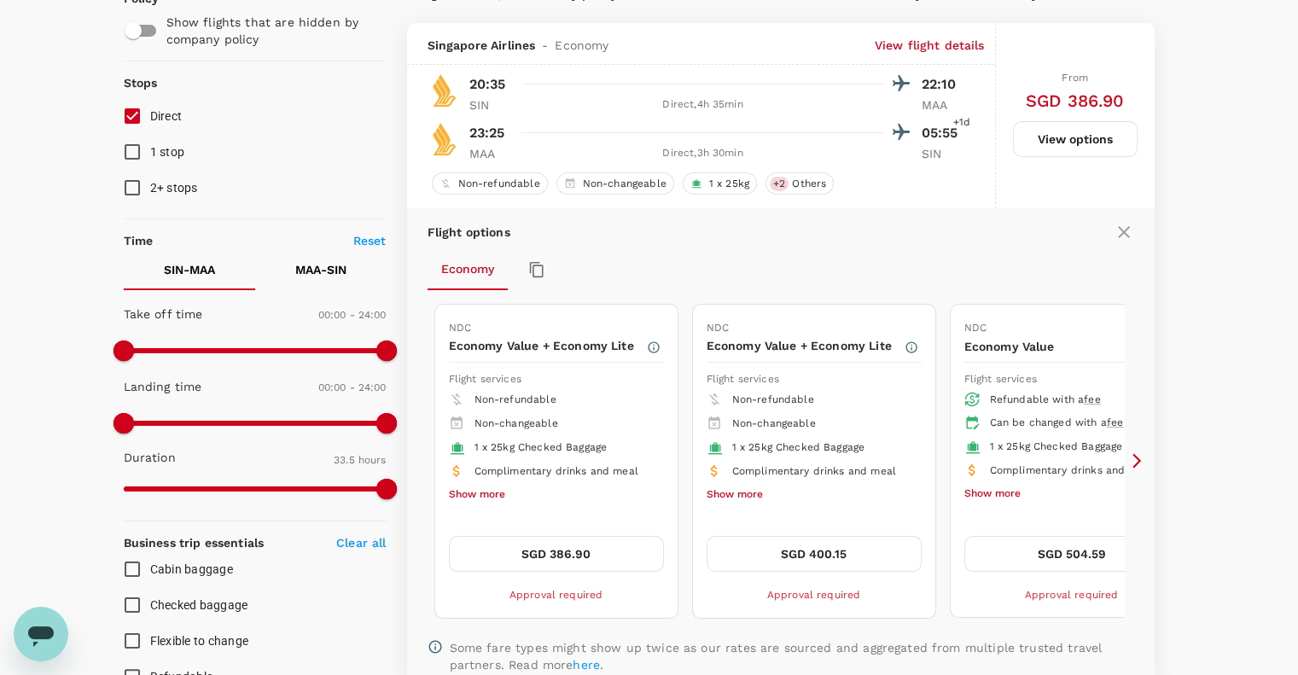
scroll to position [180, 0]
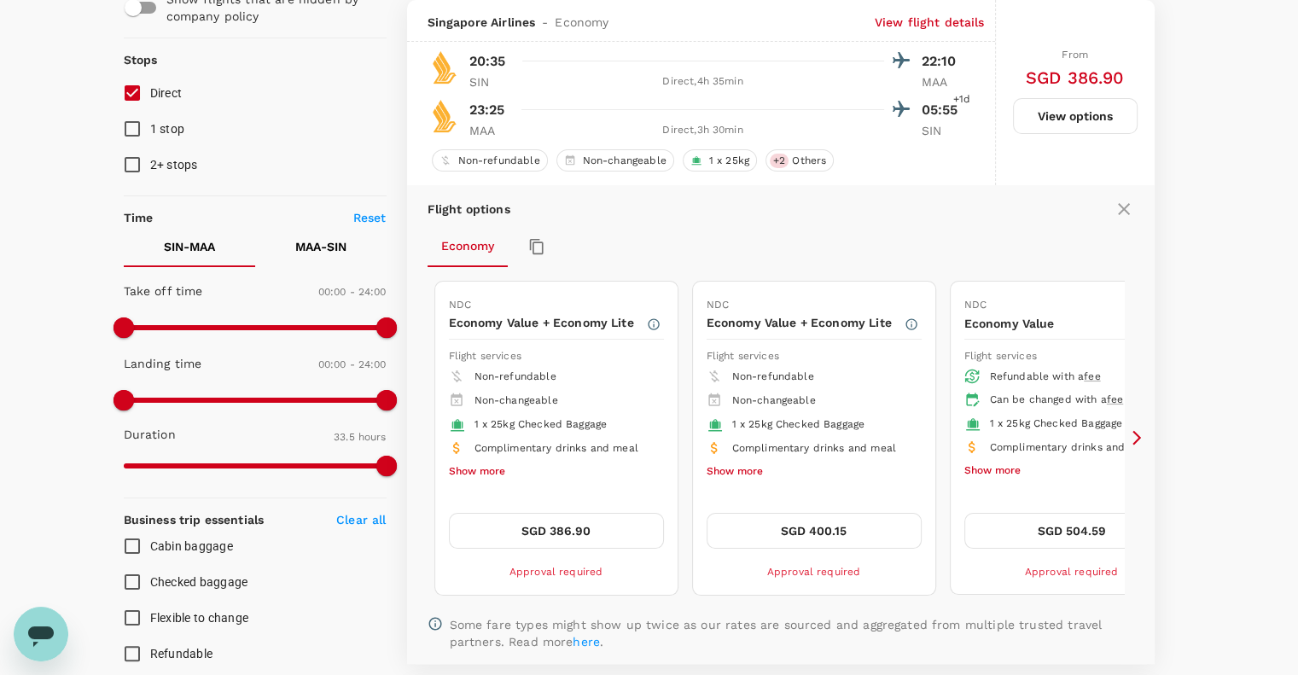
click at [478, 469] on button "Show more" at bounding box center [477, 472] width 56 height 22
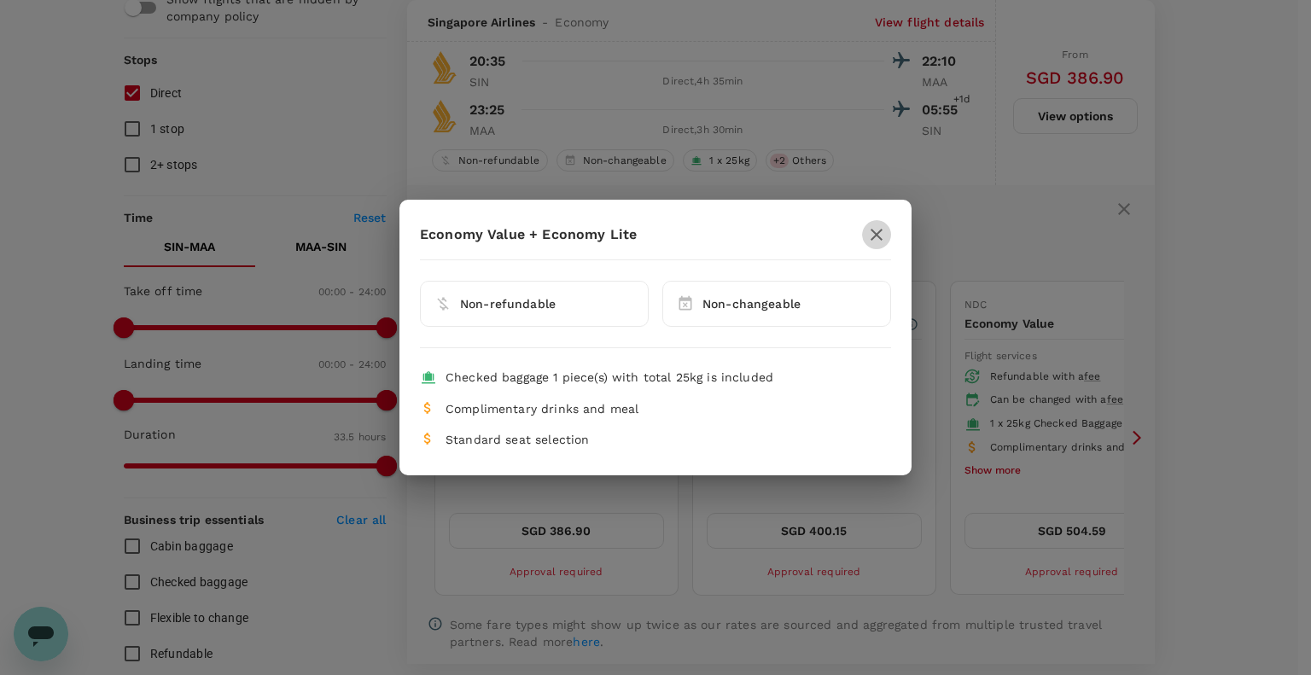
click at [871, 231] on icon "button" at bounding box center [877, 235] width 12 height 12
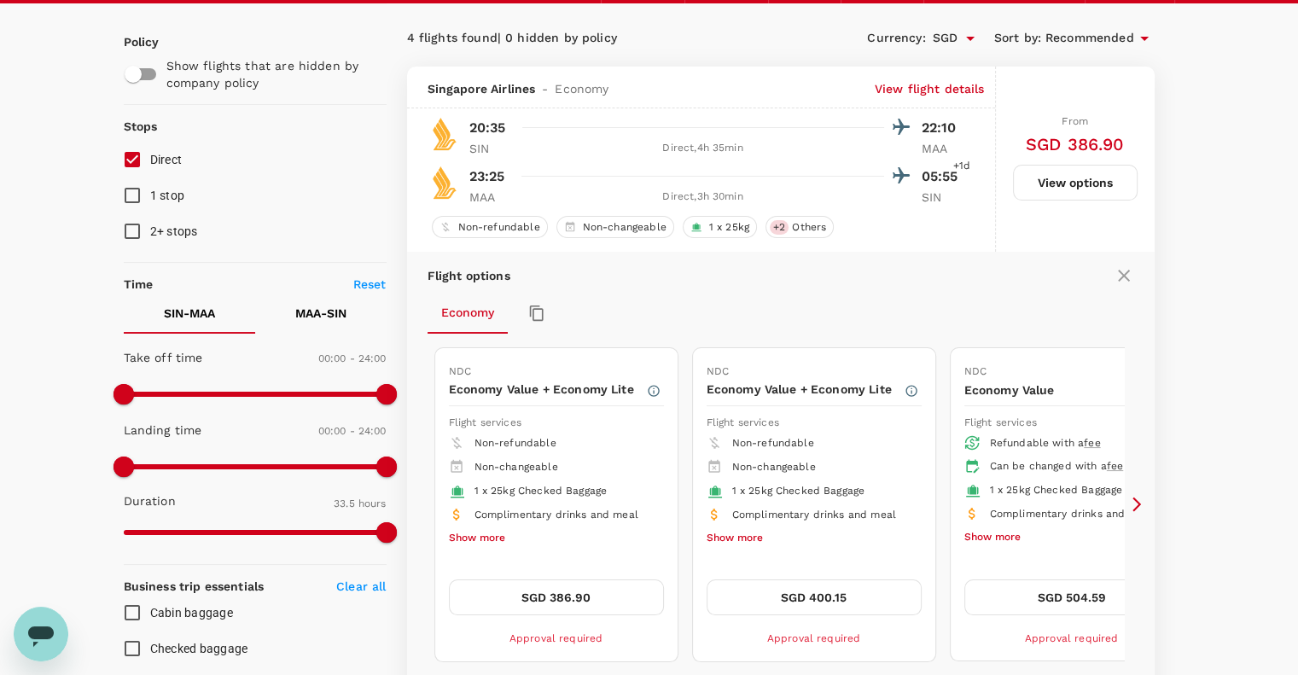
scroll to position [96, 0]
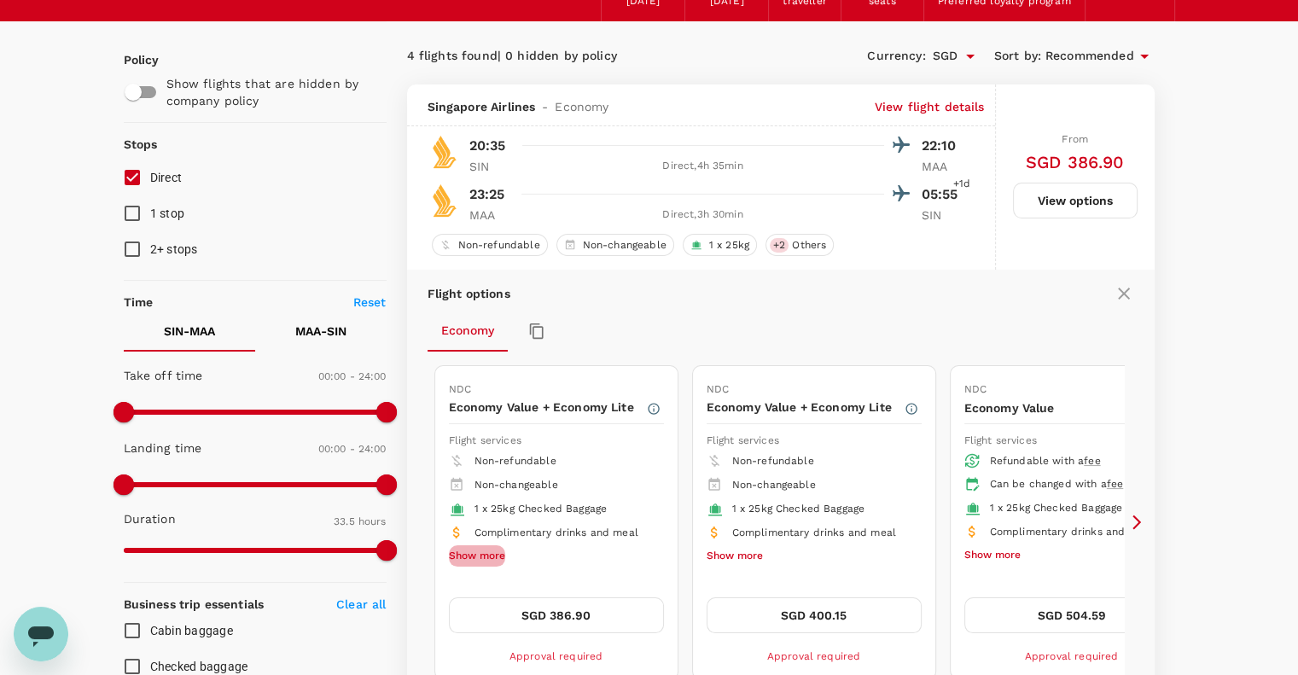
click at [480, 559] on button "Show more" at bounding box center [477, 556] width 56 height 22
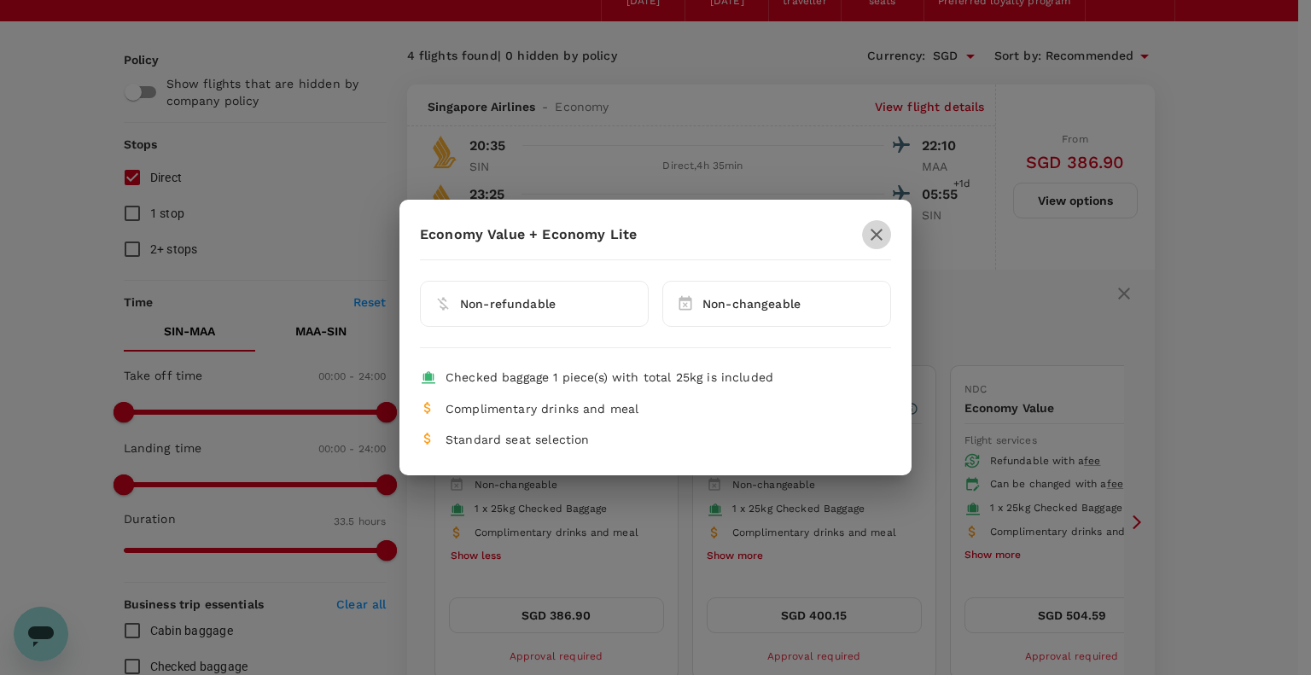
click at [880, 230] on icon "button" at bounding box center [876, 234] width 20 height 20
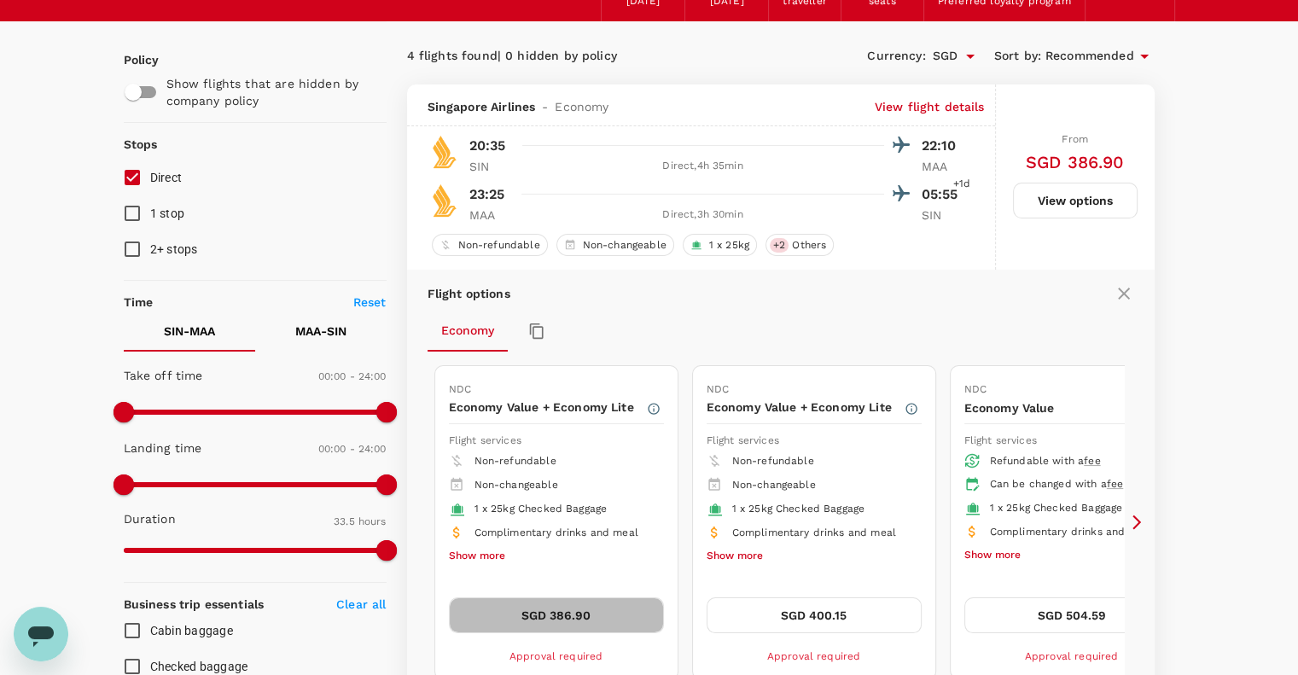
click at [575, 616] on button "SGD 386.90" at bounding box center [556, 615] width 215 height 36
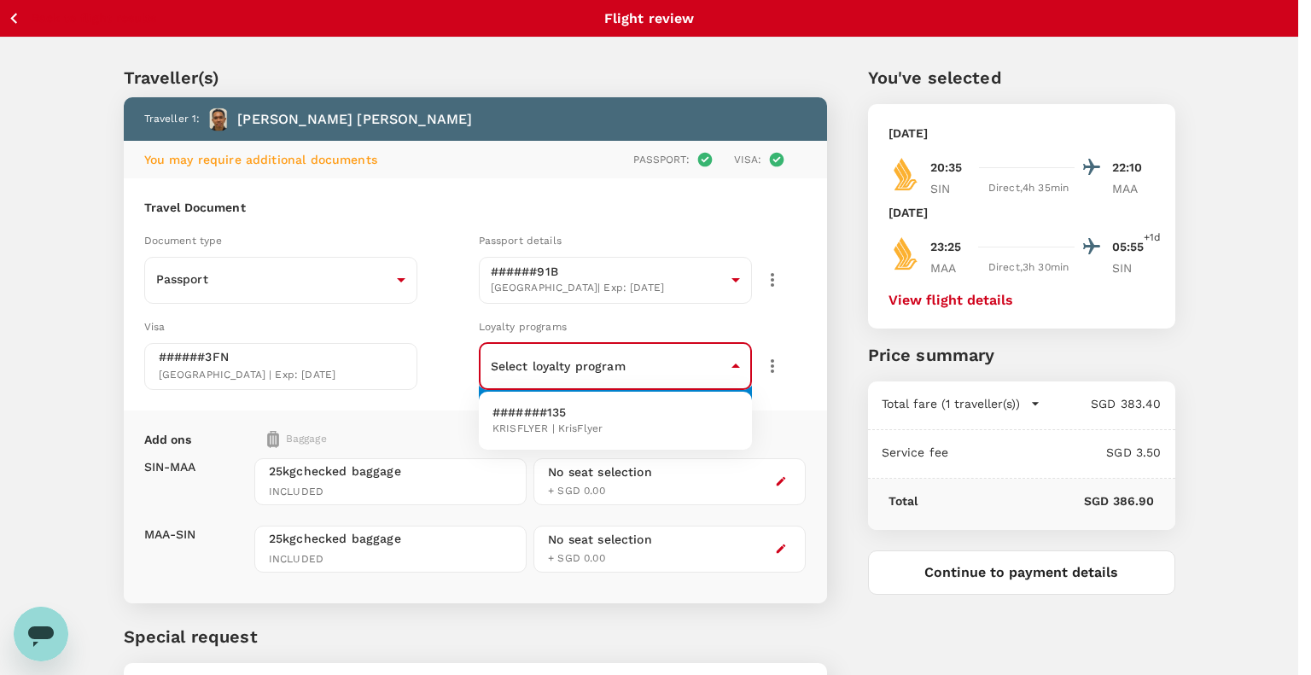
click at [700, 367] on body "Back to flight results Flight review Traveller(s) Traveller 1 : [PERSON_NAME] B…" at bounding box center [655, 411] width 1311 height 822
click at [659, 422] on li "#######135 KRISFLYER | KrisFlyer" at bounding box center [615, 421] width 273 height 44
type input "09019c8d-07ed-426b-9ecb-fb38a97fa2d4"
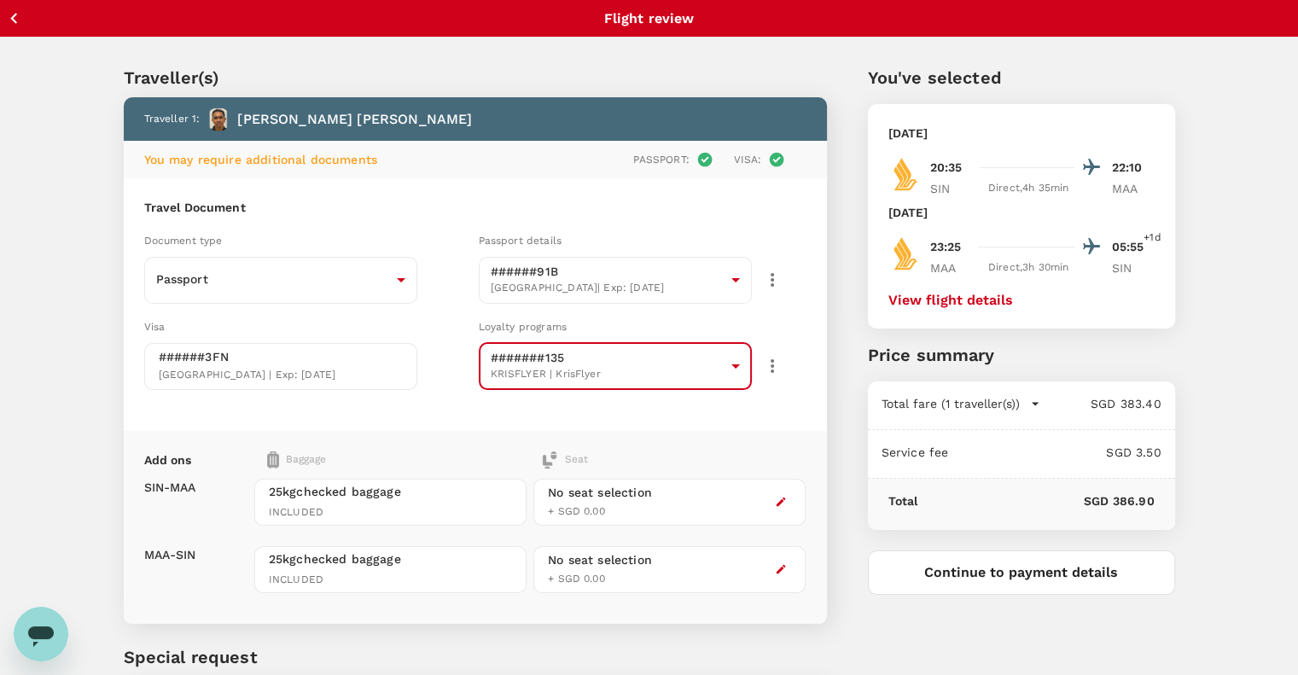
click at [423, 160] on div "Passport : Visa :" at bounding box center [613, 159] width 387 height 17
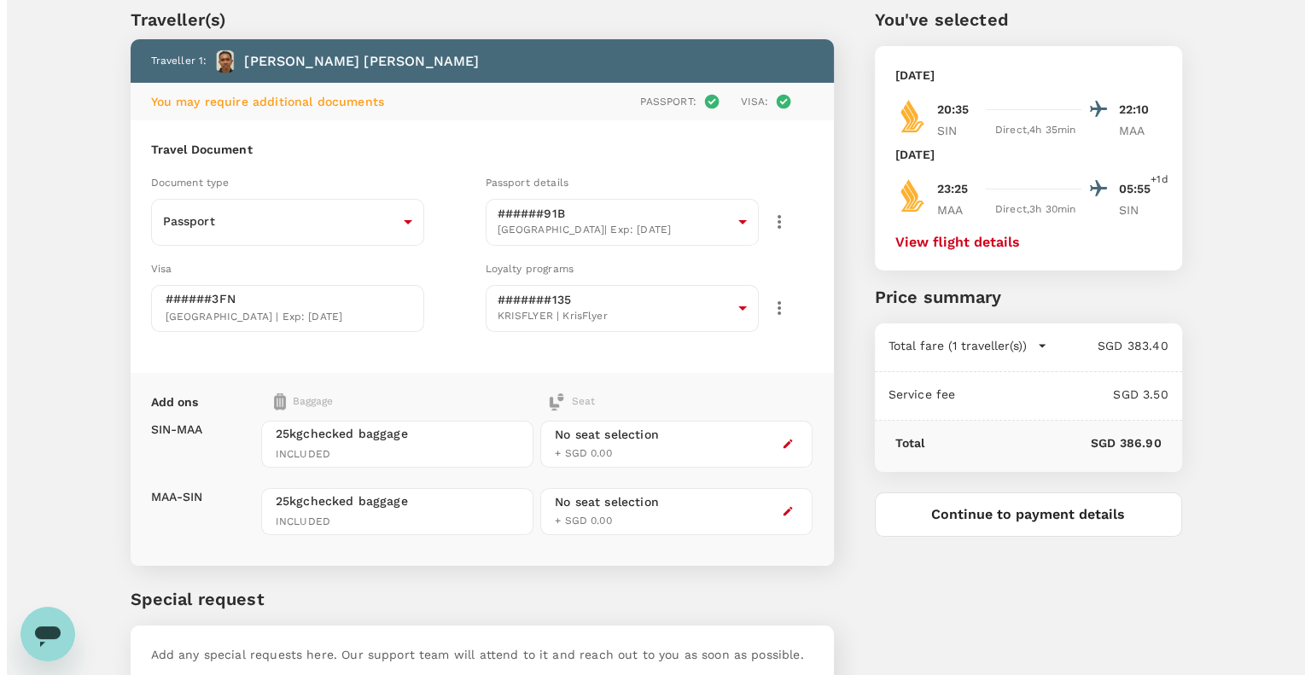
scroll to position [84, 0]
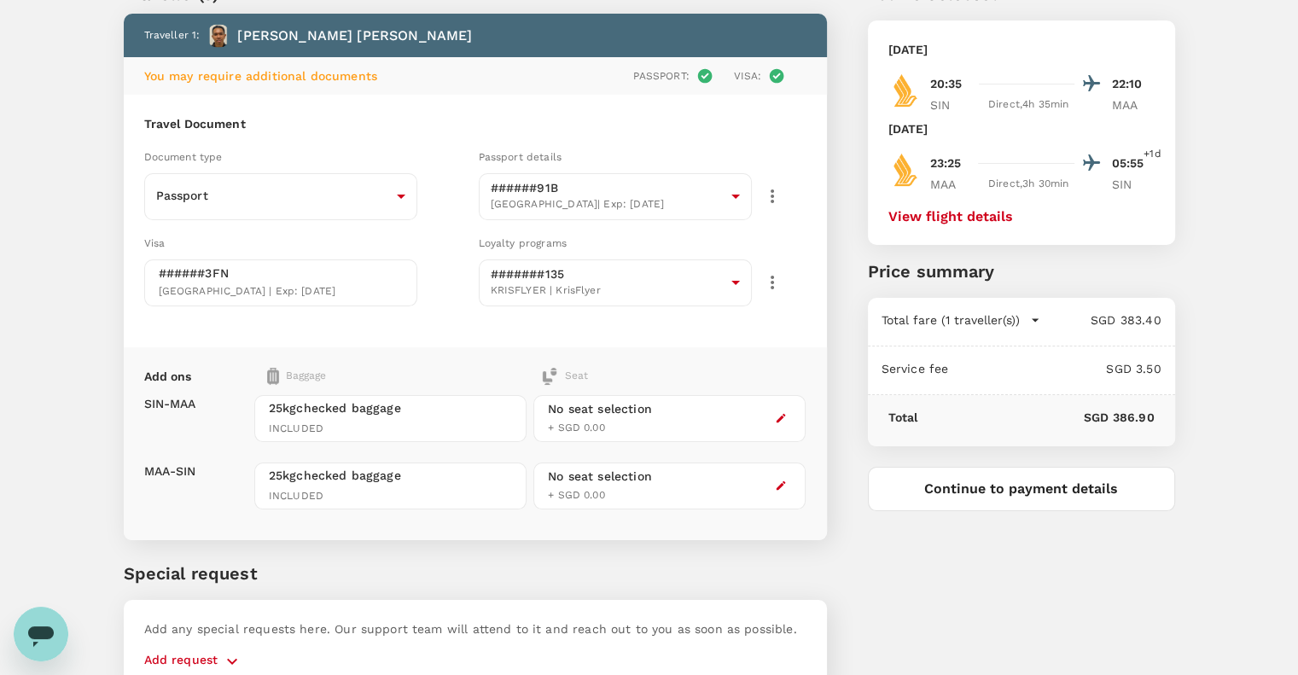
click at [782, 421] on icon "button" at bounding box center [781, 418] width 12 height 12
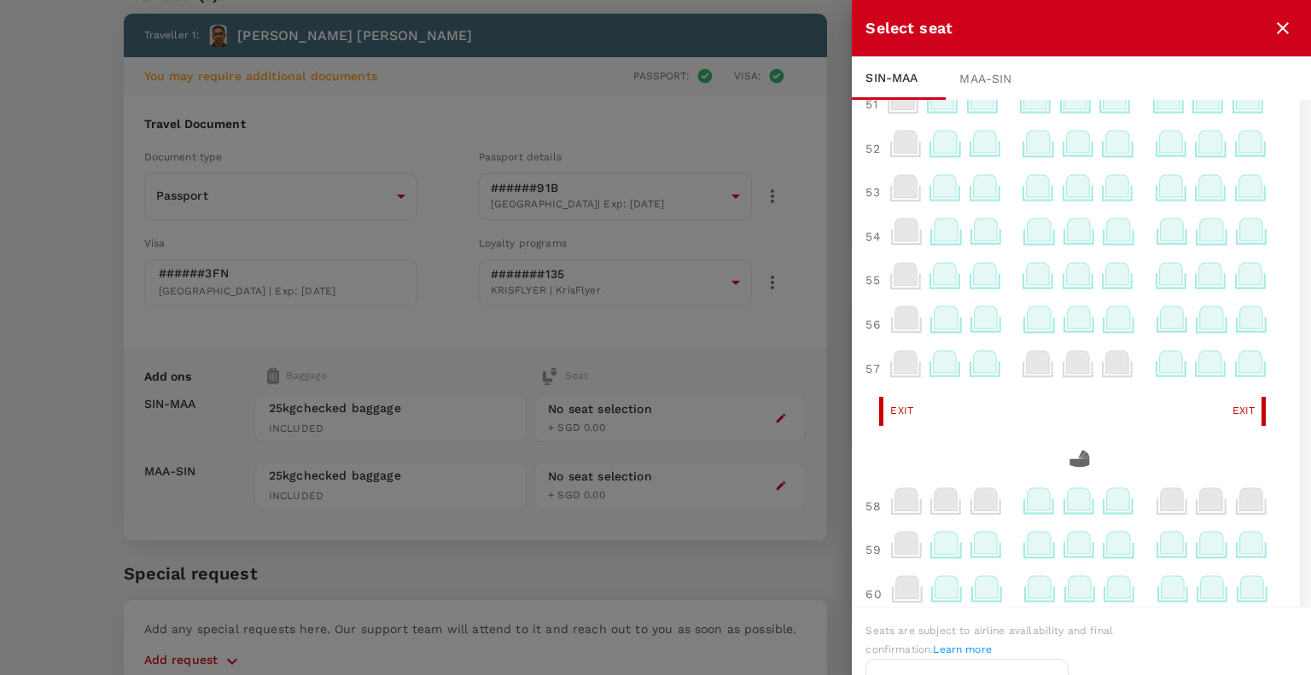
scroll to position [535, 20]
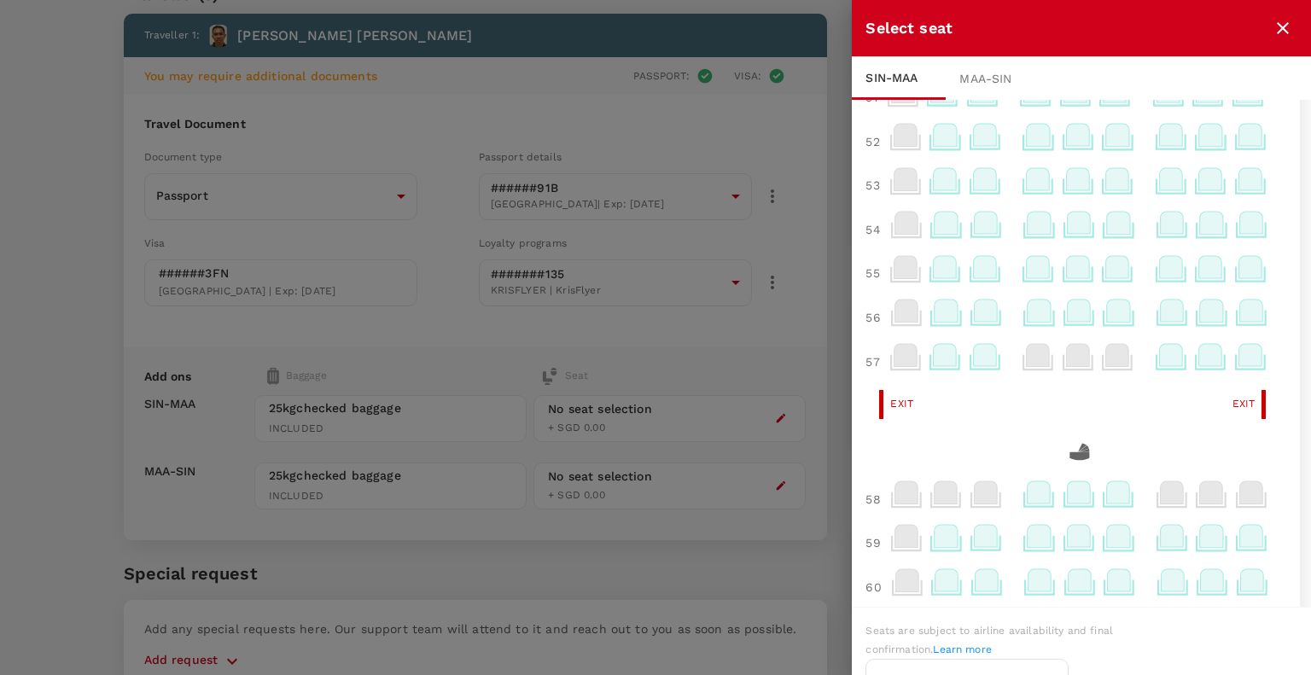
click at [990, 364] on icon at bounding box center [984, 355] width 23 height 22
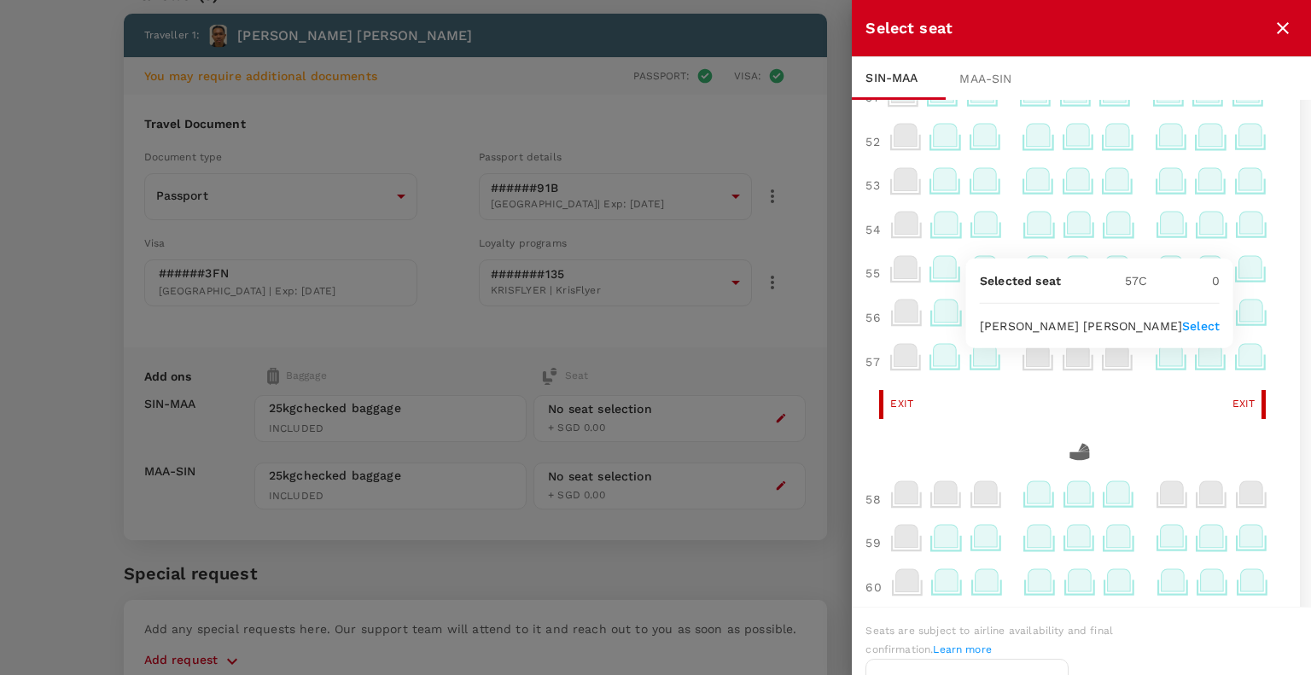
click at [1204, 329] on p "Select" at bounding box center [1201, 326] width 38 height 17
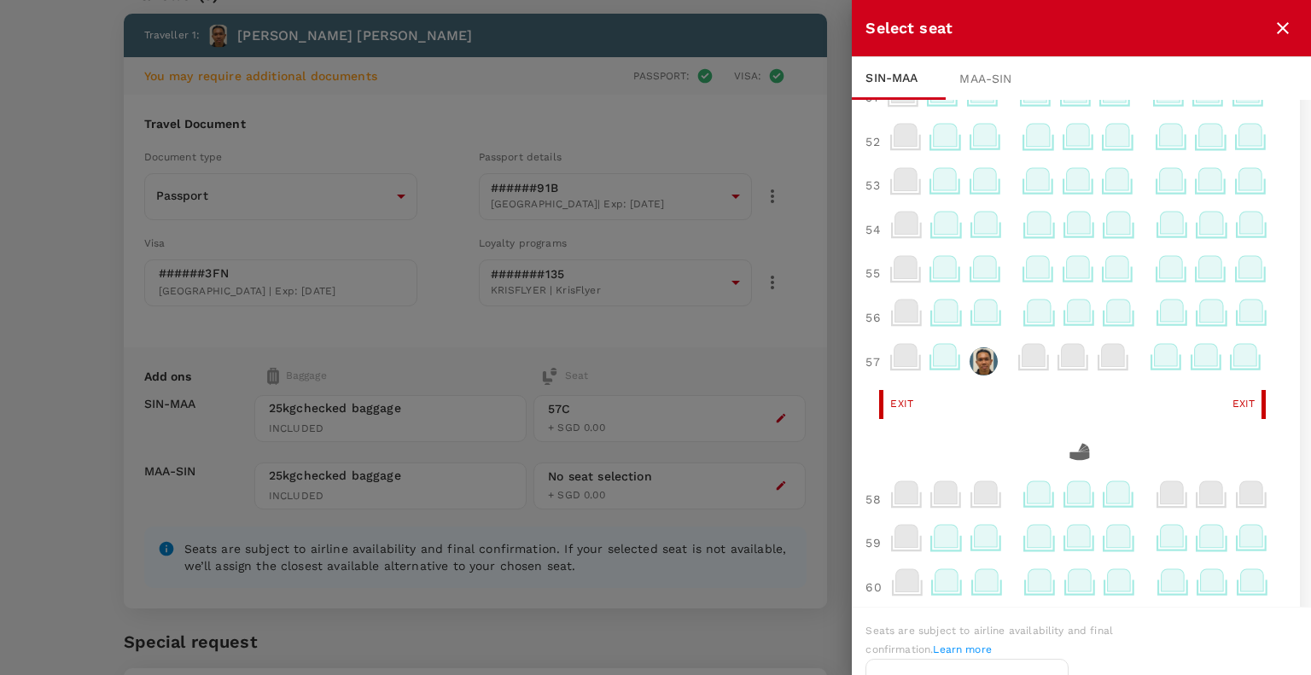
click at [986, 71] on div "MAA - SIN" at bounding box center [993, 78] width 94 height 43
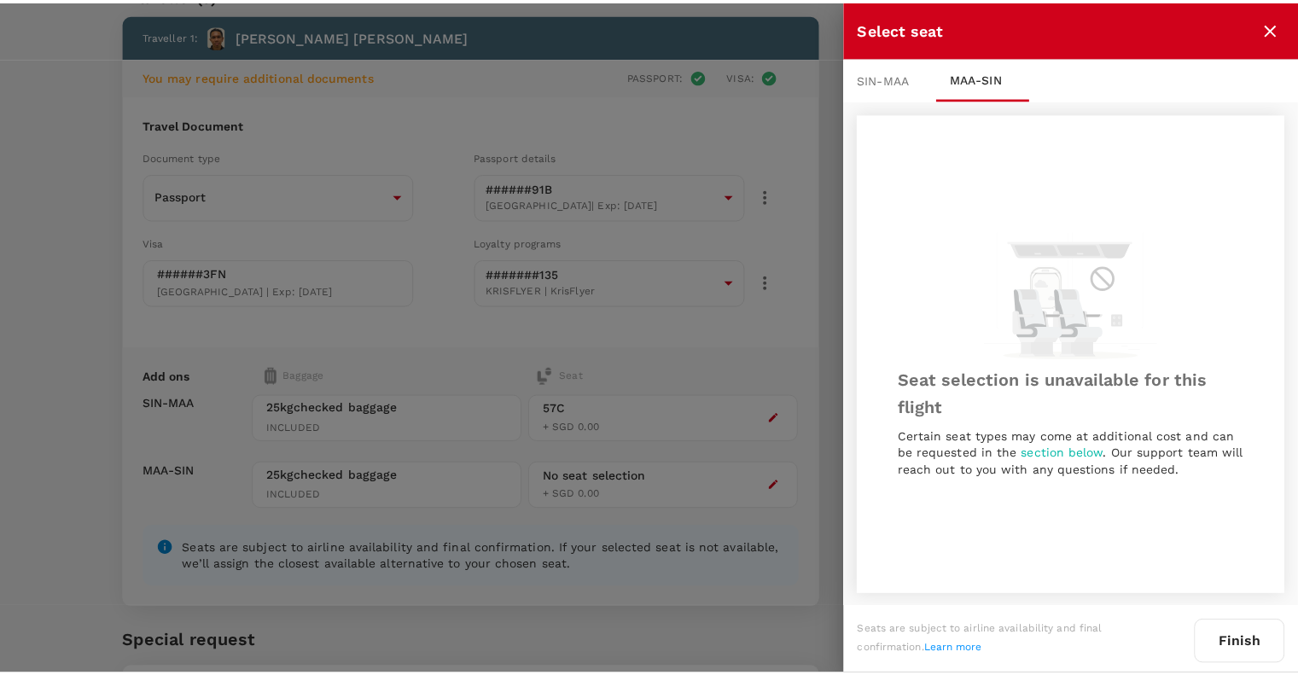
scroll to position [2, 0]
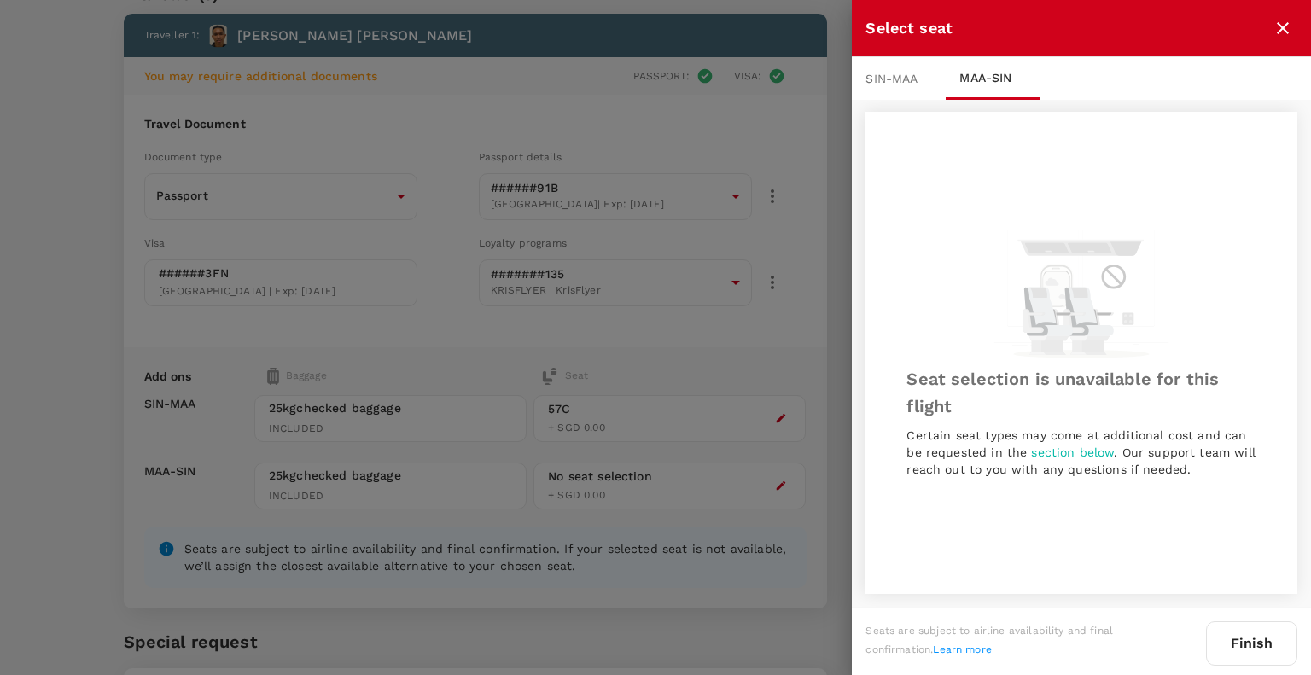
click at [1250, 658] on button "Finish" at bounding box center [1251, 643] width 91 height 44
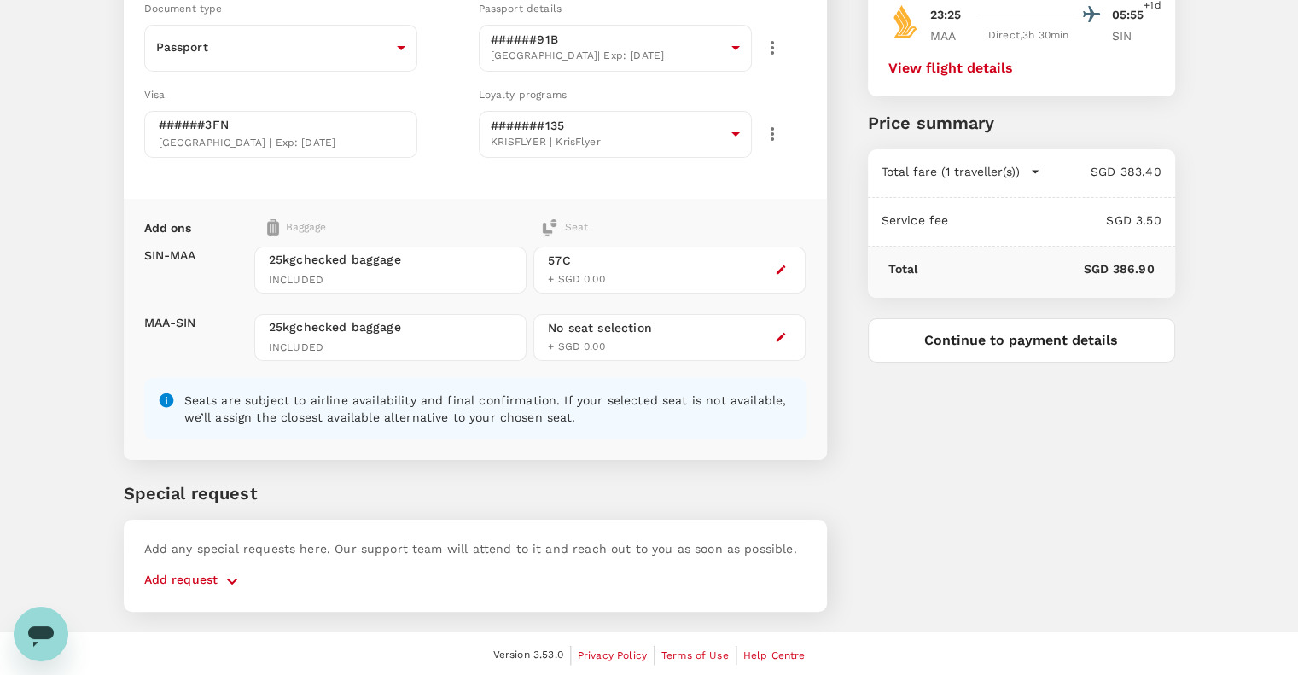
scroll to position [0, 0]
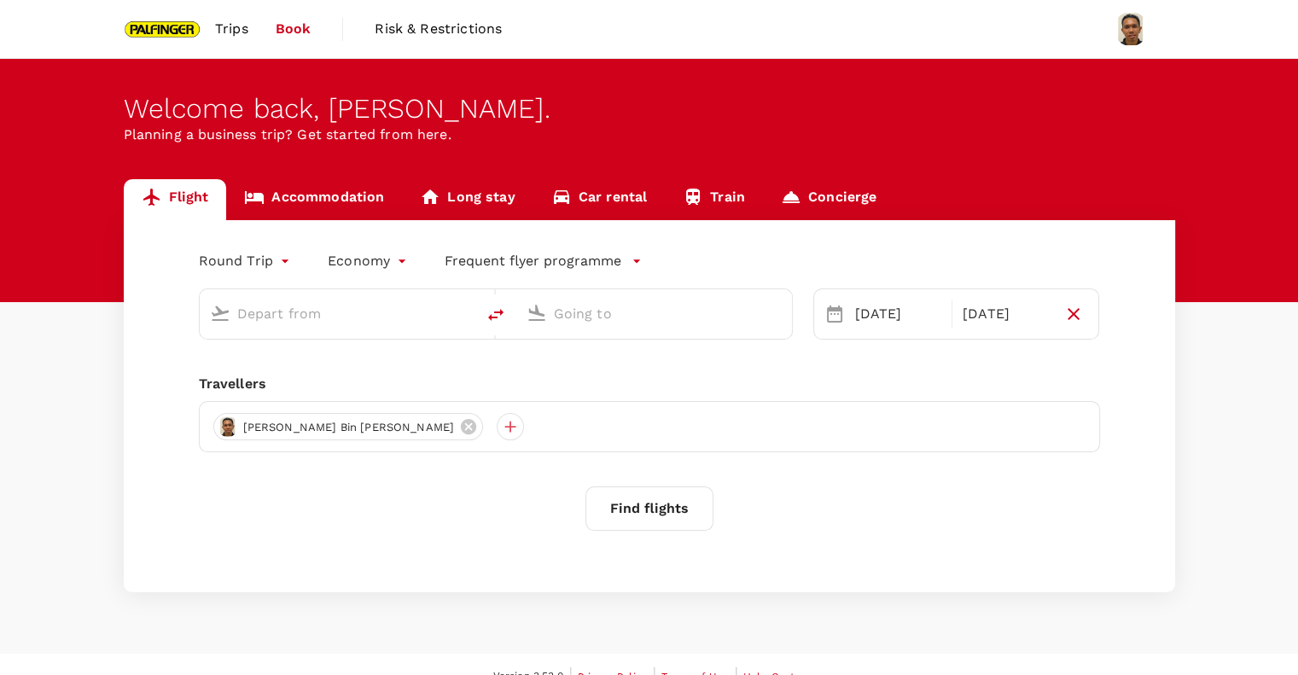
type input "Singapore Changi (SIN)"
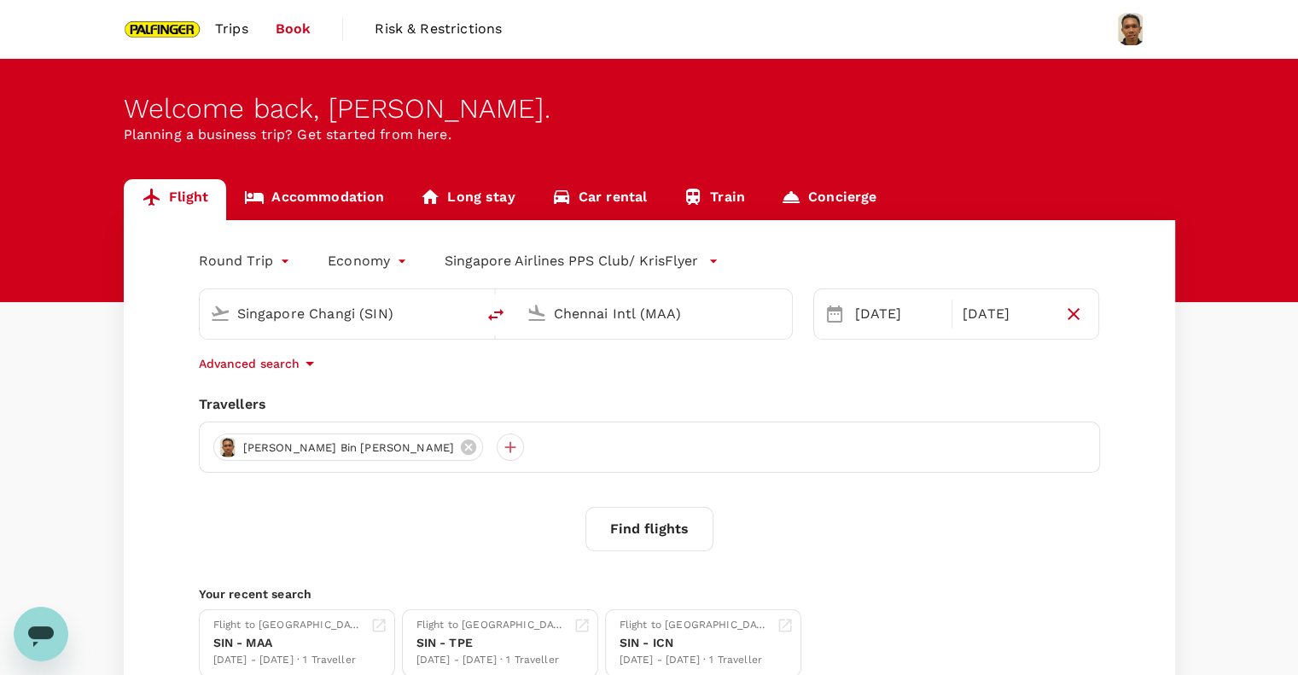
click at [574, 310] on input "Chennai Intl (MAA)" at bounding box center [655, 313] width 202 height 26
click at [556, 383] on p "Bengaluru Intl" at bounding box center [680, 380] width 301 height 17
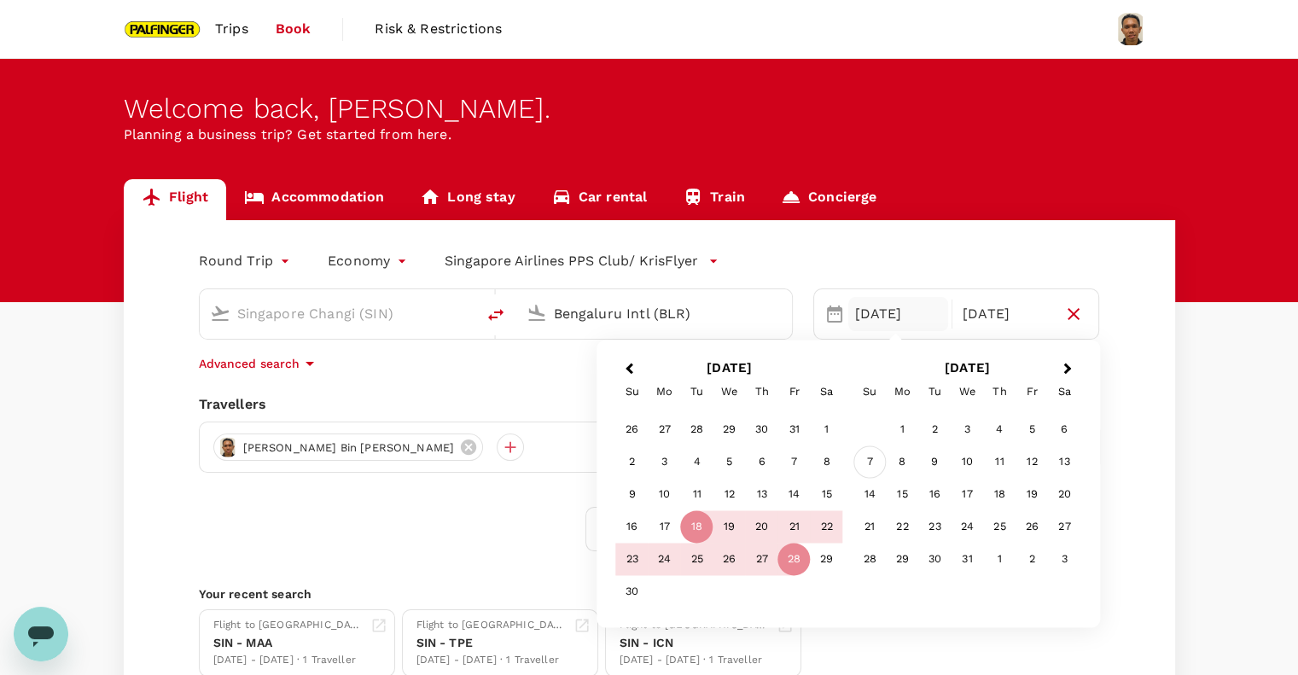
type input "Bengaluru Intl (BLR)"
click at [879, 463] on div "7" at bounding box center [870, 462] width 32 height 32
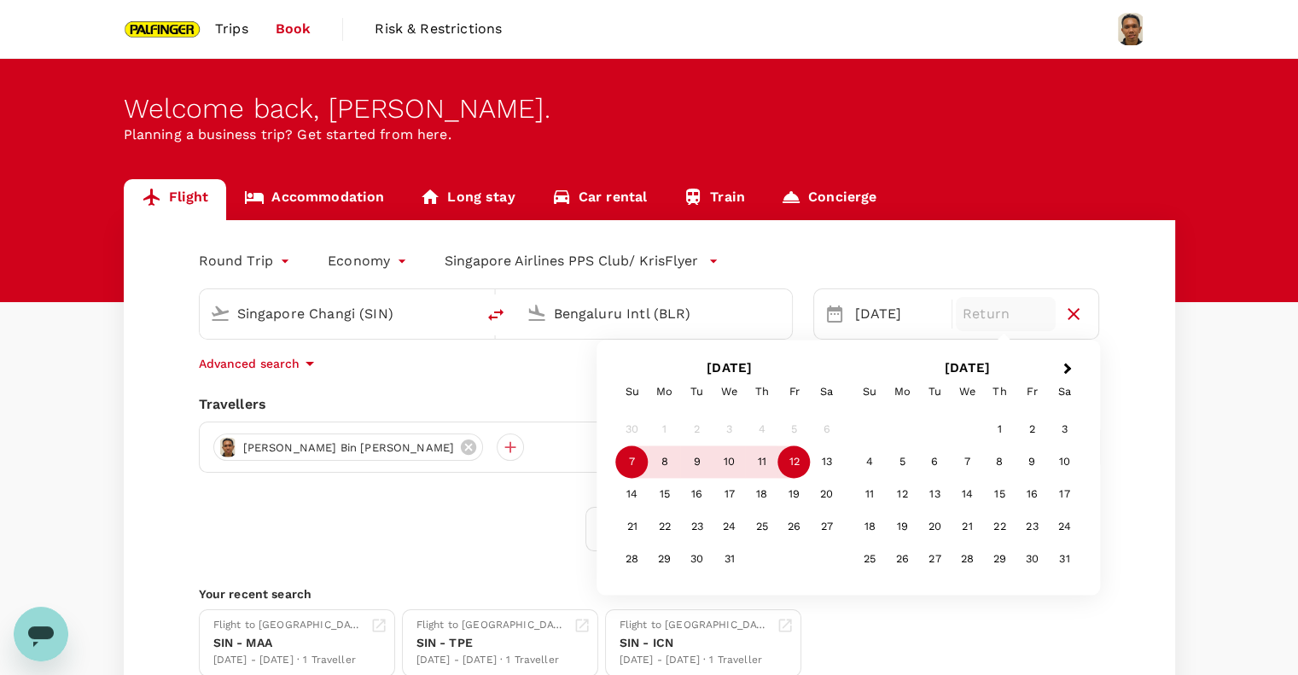
click at [804, 459] on div "12" at bounding box center [794, 462] width 32 height 32
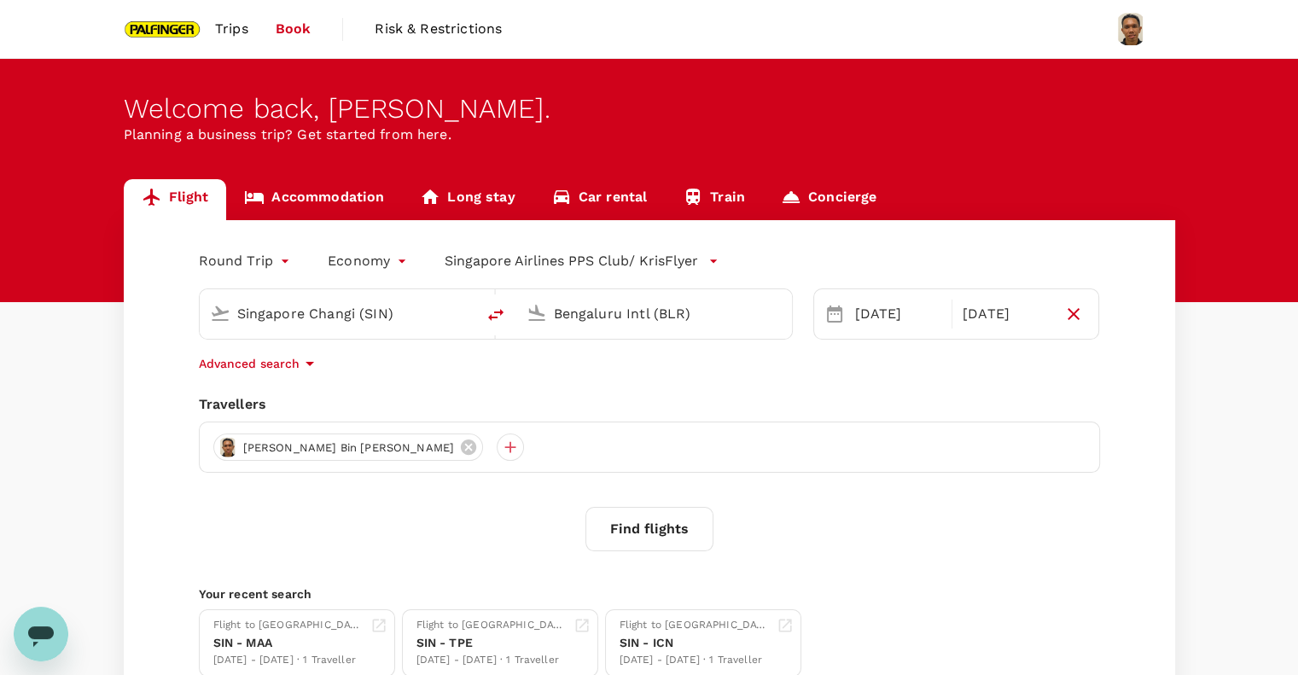
click at [672, 525] on button "Find flights" at bounding box center [650, 529] width 128 height 44
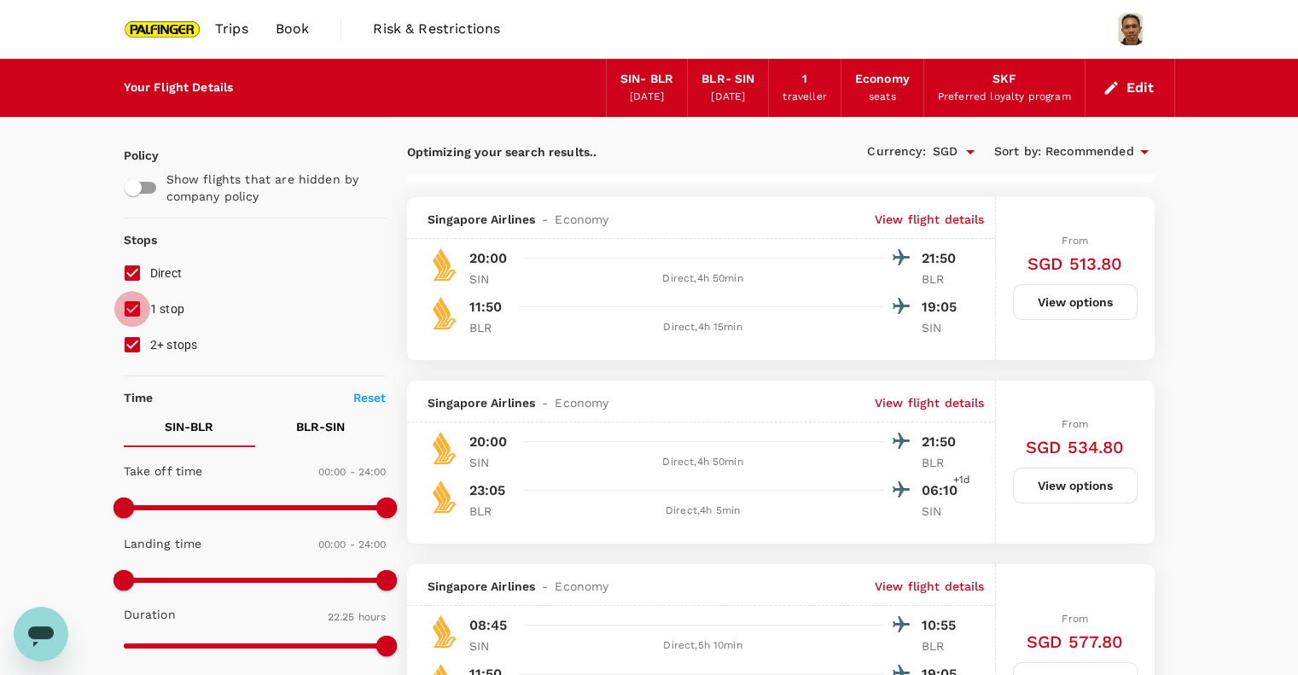
click at [130, 319] on input "1 stop" at bounding box center [132, 309] width 36 height 36
checkbox input "false"
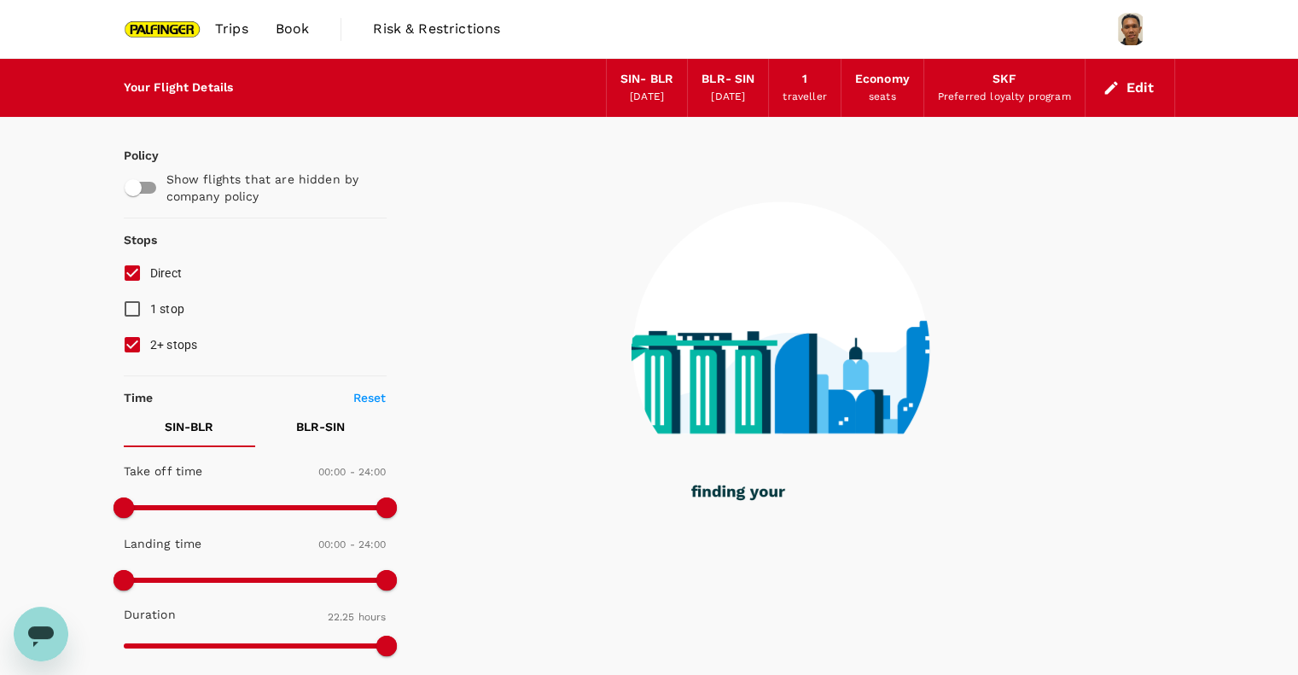
click at [128, 339] on input "2+ stops" at bounding box center [132, 345] width 36 height 36
checkbox input "false"
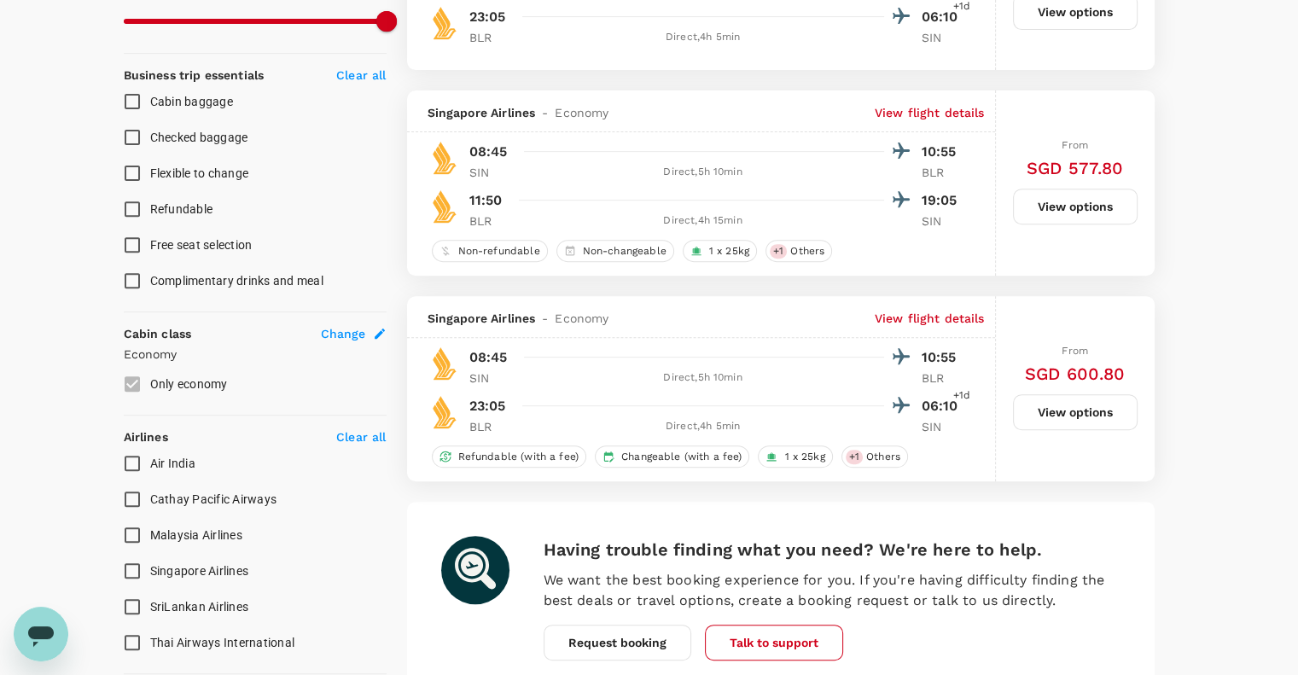
scroll to position [766, 0]
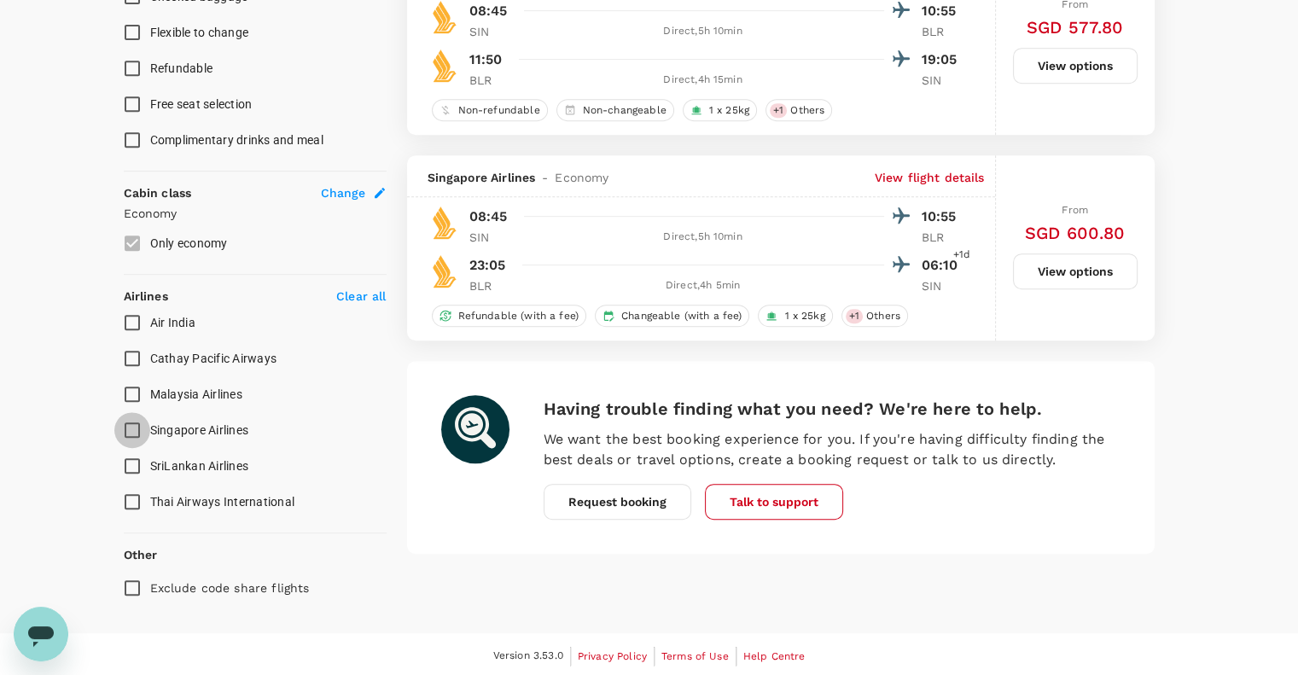
click at [126, 430] on input "Singapore Airlines" at bounding box center [132, 430] width 36 height 36
checkbox input "true"
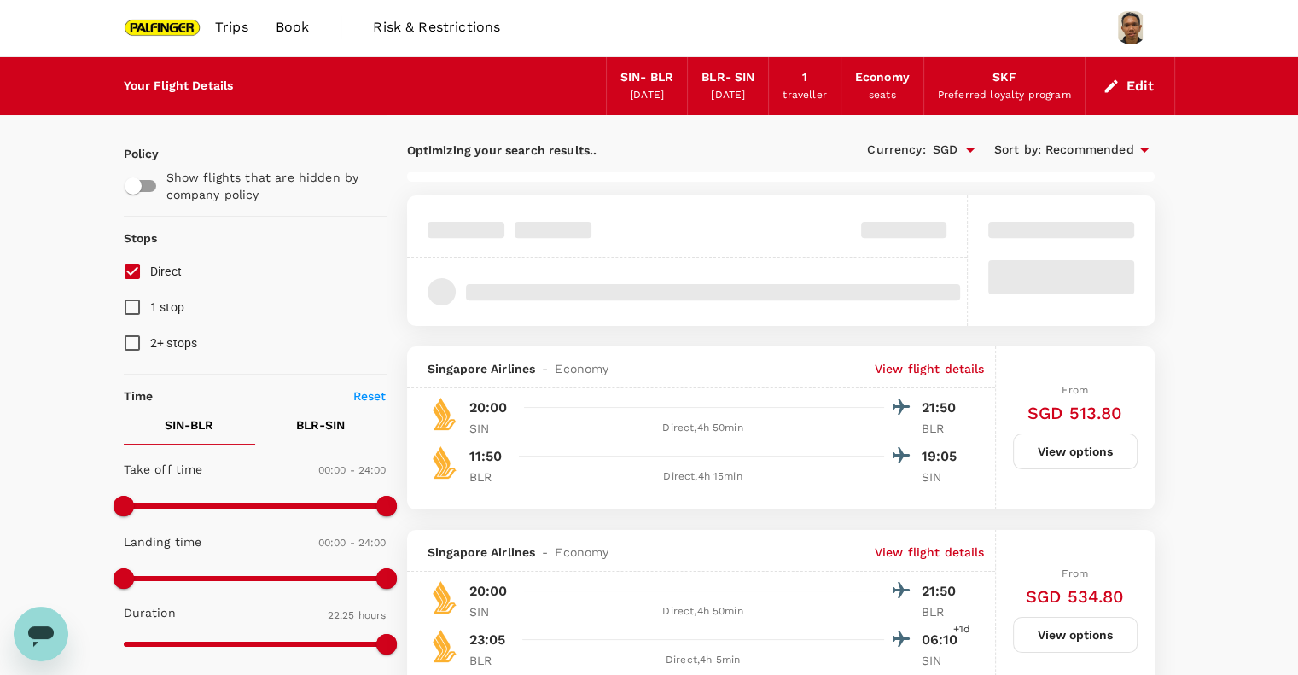
scroll to position [0, 0]
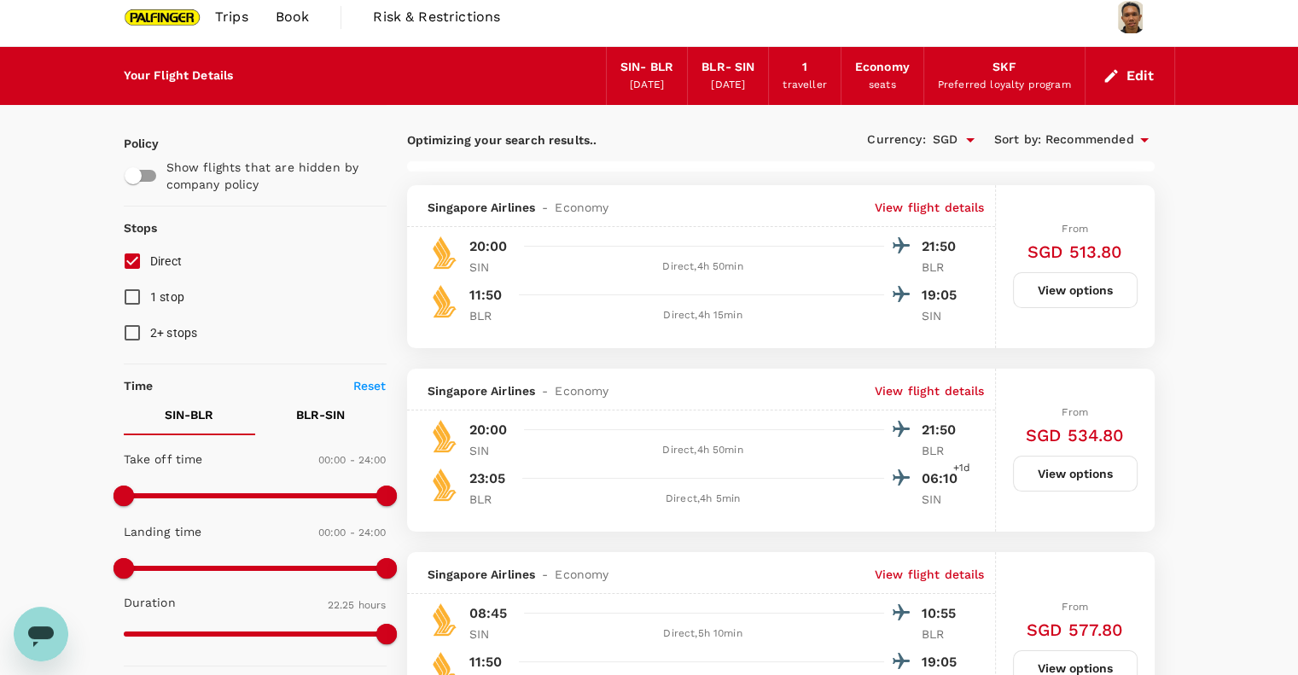
scroll to position [14, 0]
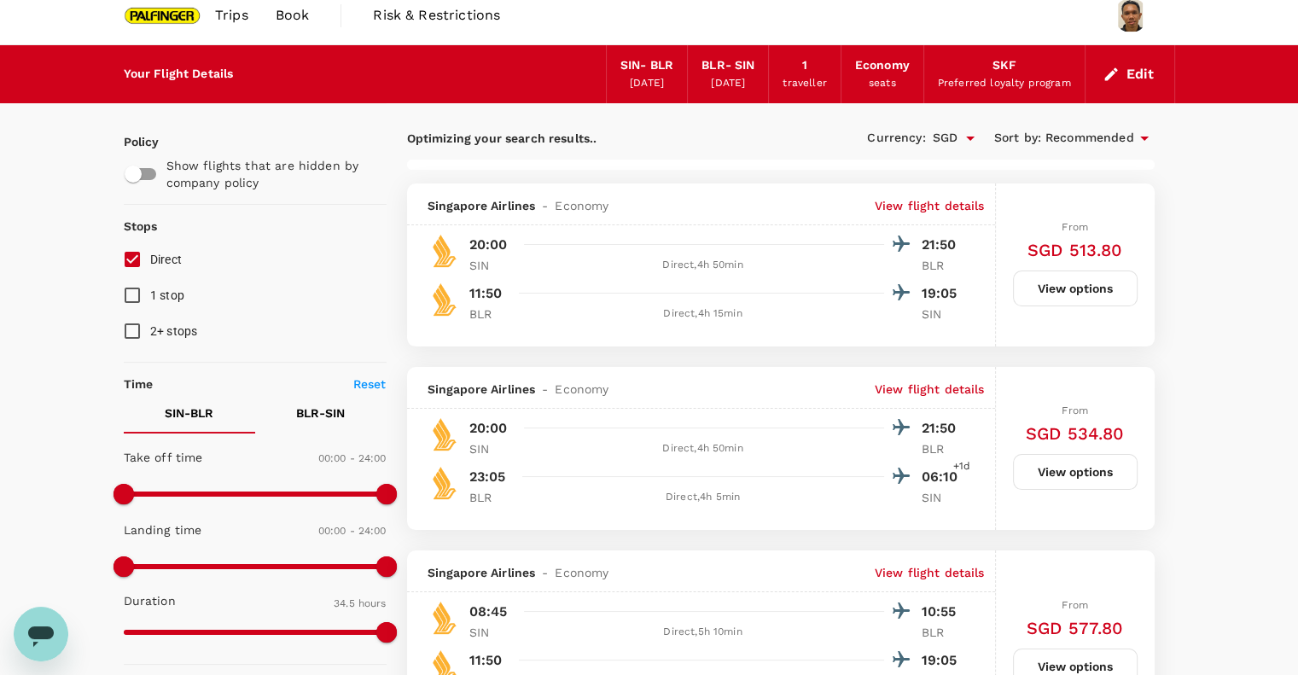
type input "2045"
checkbox input "false"
checkbox input "true"
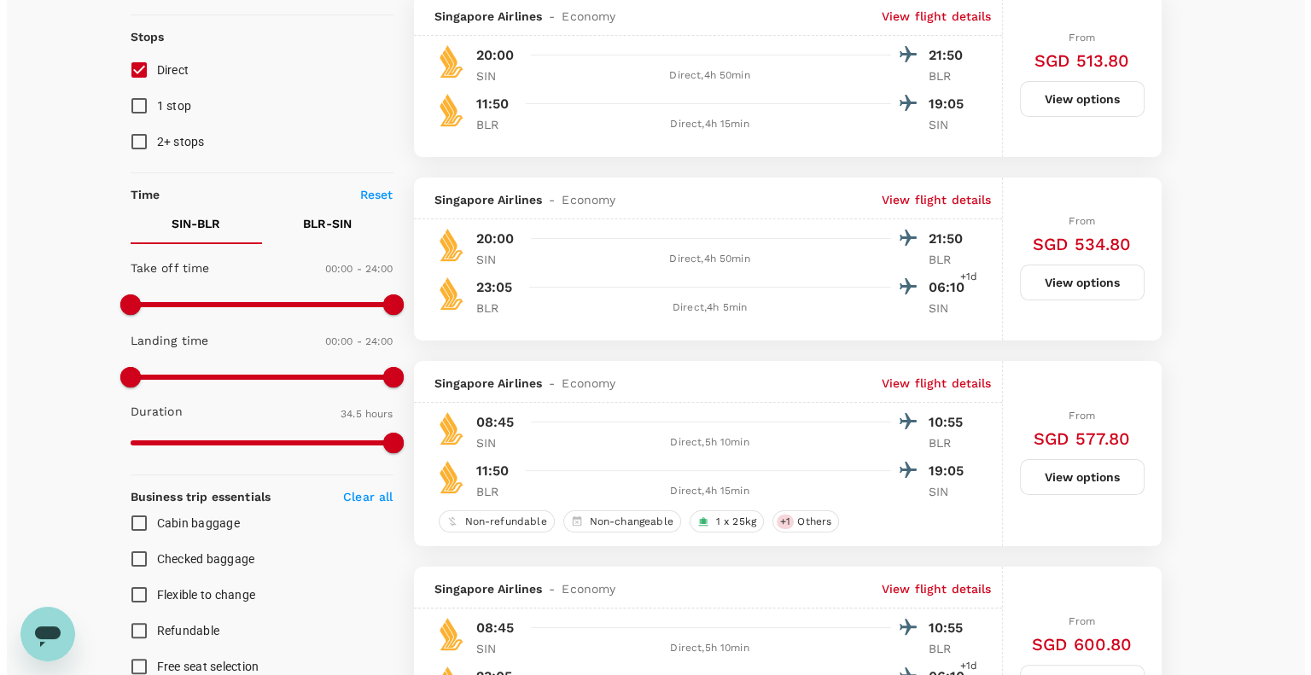
scroll to position [205, 0]
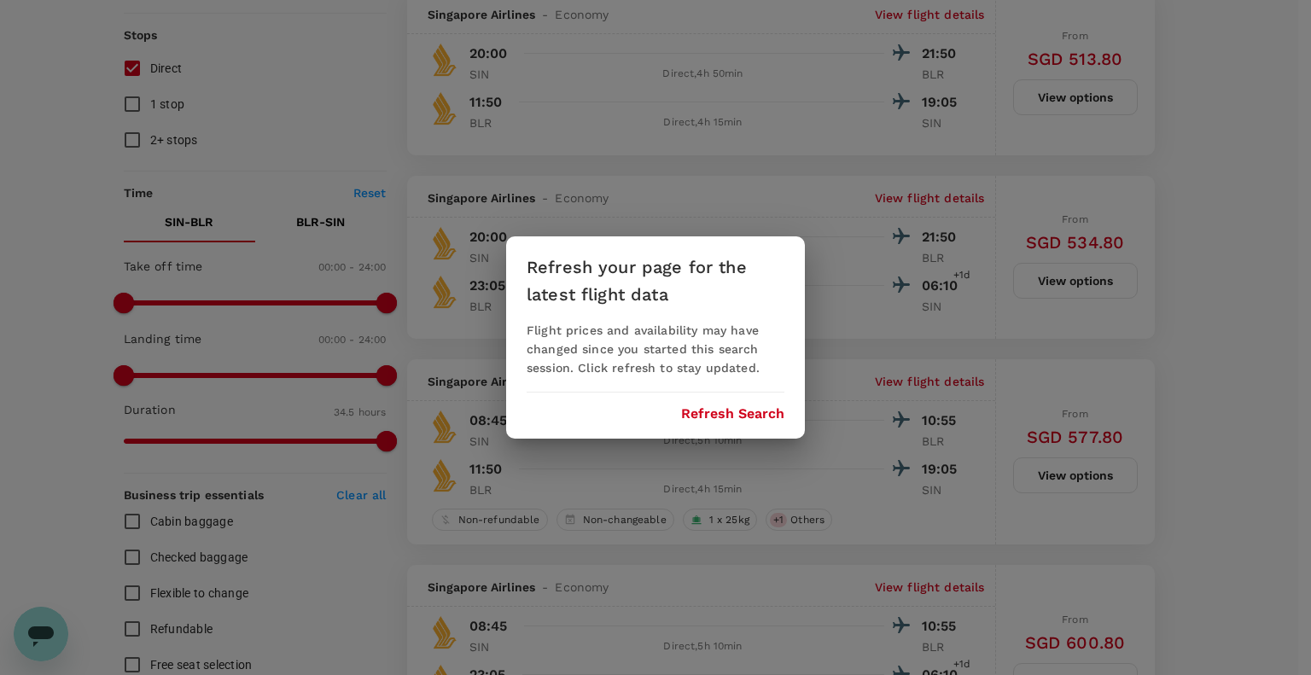
click at [733, 404] on div "Refresh your page for the latest flight data Flight prices and availability may…" at bounding box center [655, 337] width 299 height 202
click at [730, 409] on button "Refresh Search" at bounding box center [732, 413] width 103 height 15
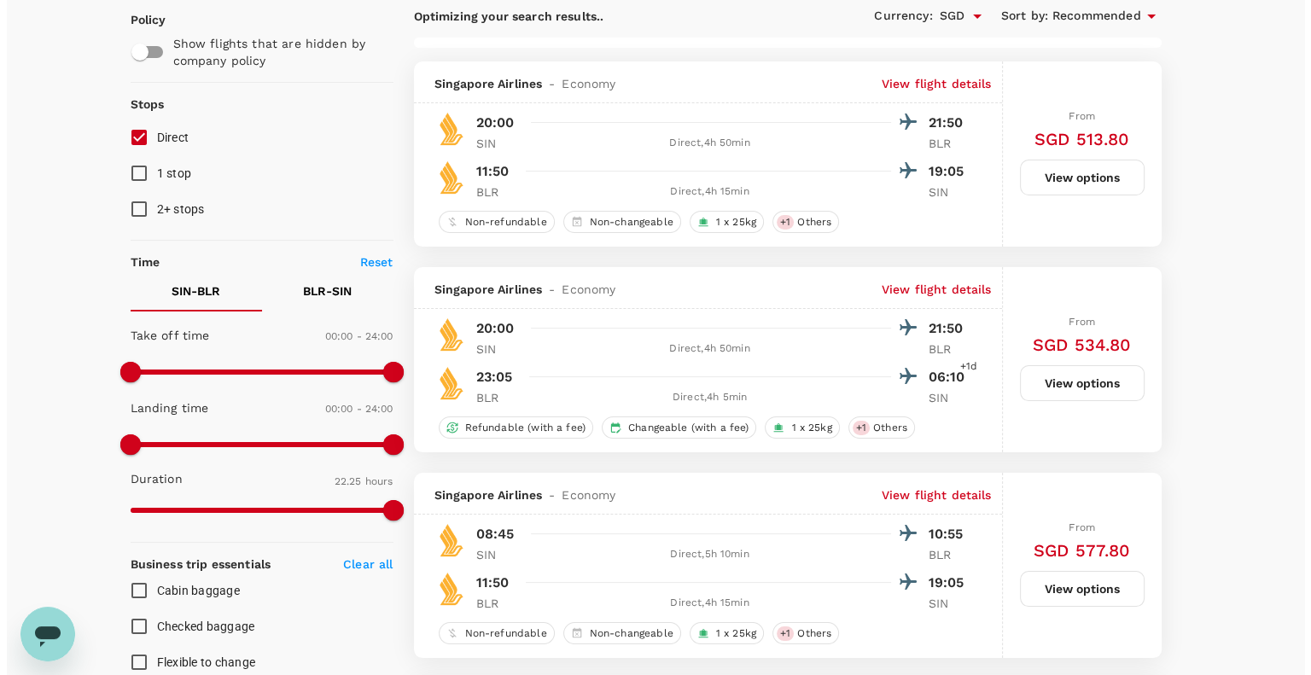
scroll to position [137, 0]
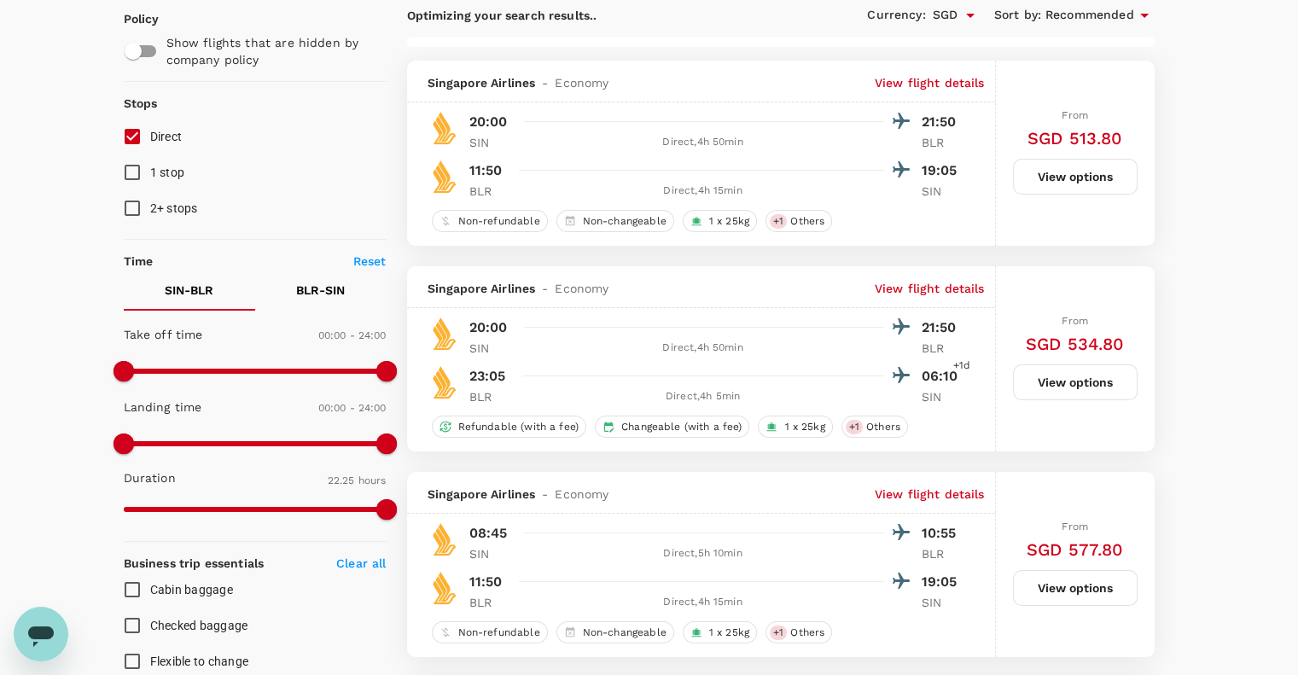
click at [935, 283] on p "View flight details" at bounding box center [930, 288] width 110 height 17
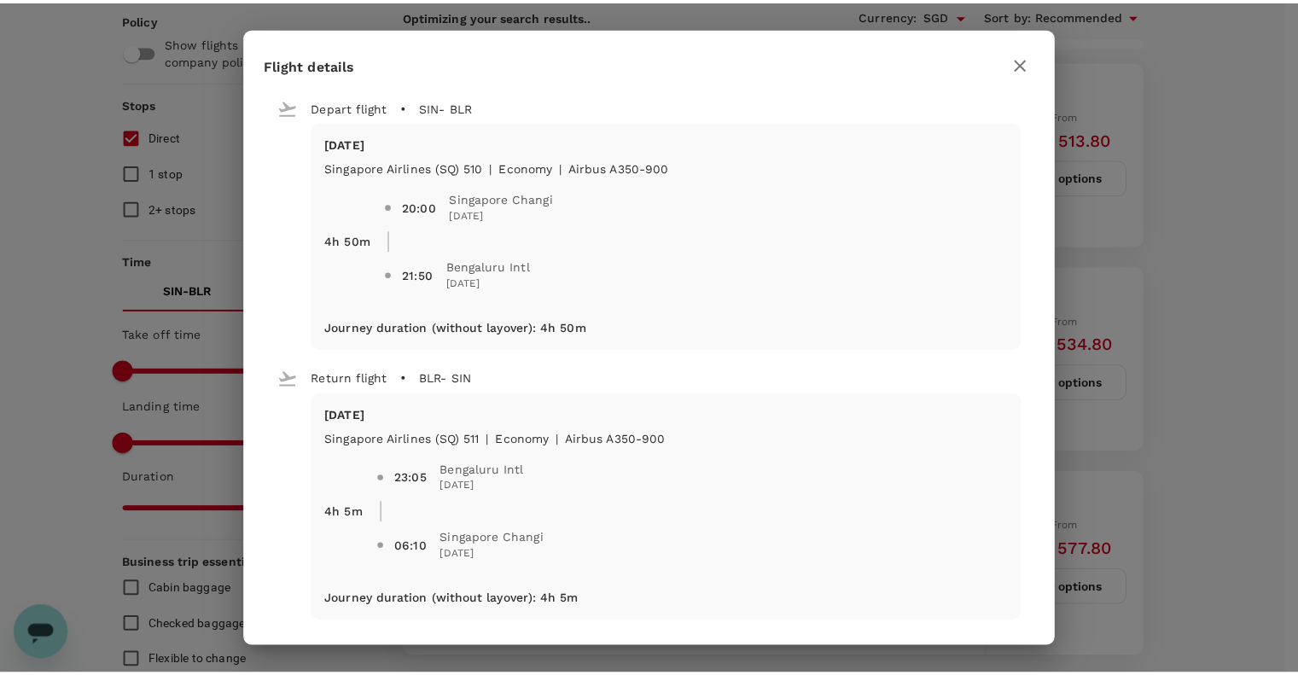
scroll to position [9, 0]
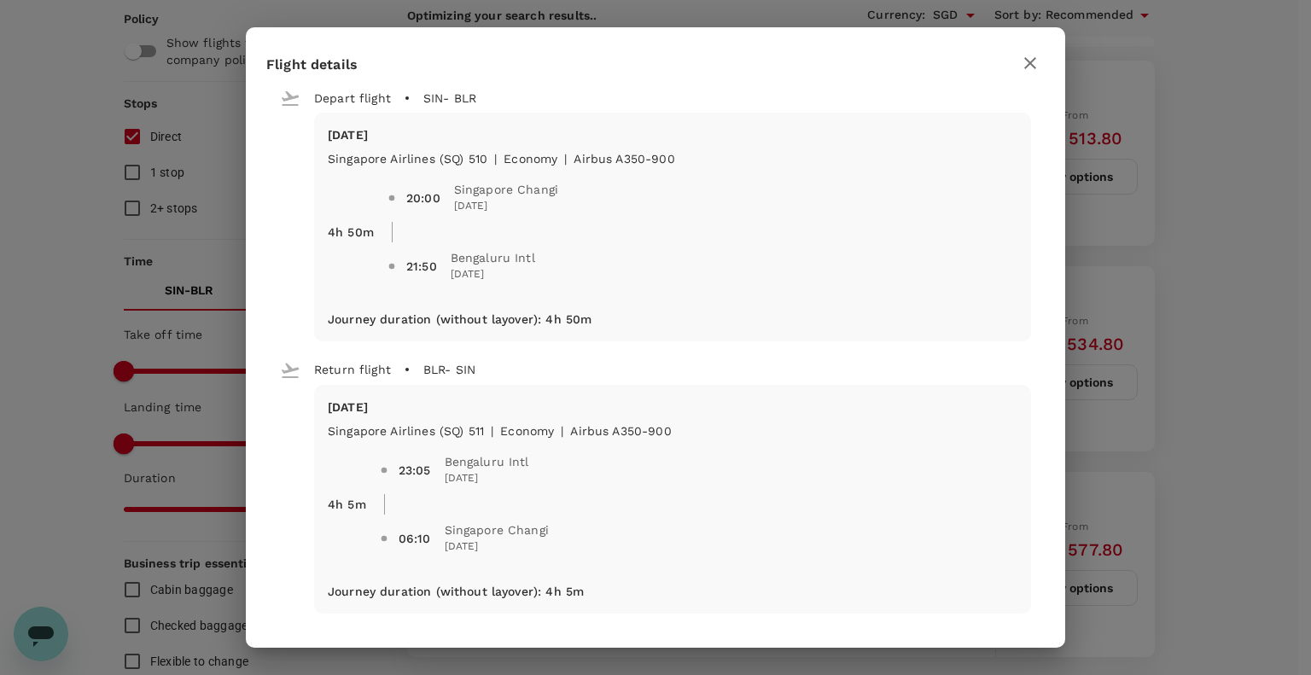
type input "2045"
checkbox input "false"
checkbox input "true"
click at [1177, 334] on div "Flight details Depart flight SIN - BLR Sun, 07 Dec Singapore Airlines (SQ) 510 …" at bounding box center [655, 337] width 1311 height 675
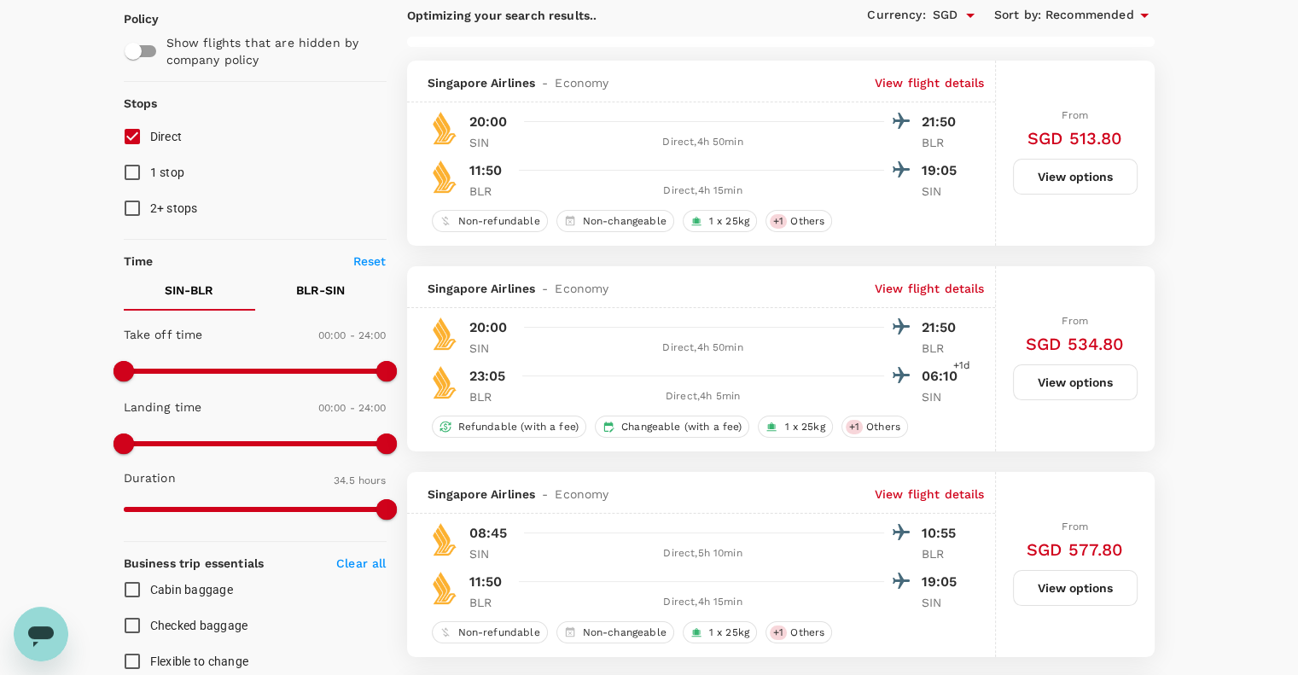
click at [1064, 361] on div "From SGD 534.80 View options" at bounding box center [1075, 358] width 125 height 185
click at [1063, 382] on button "View options" at bounding box center [1075, 382] width 125 height 36
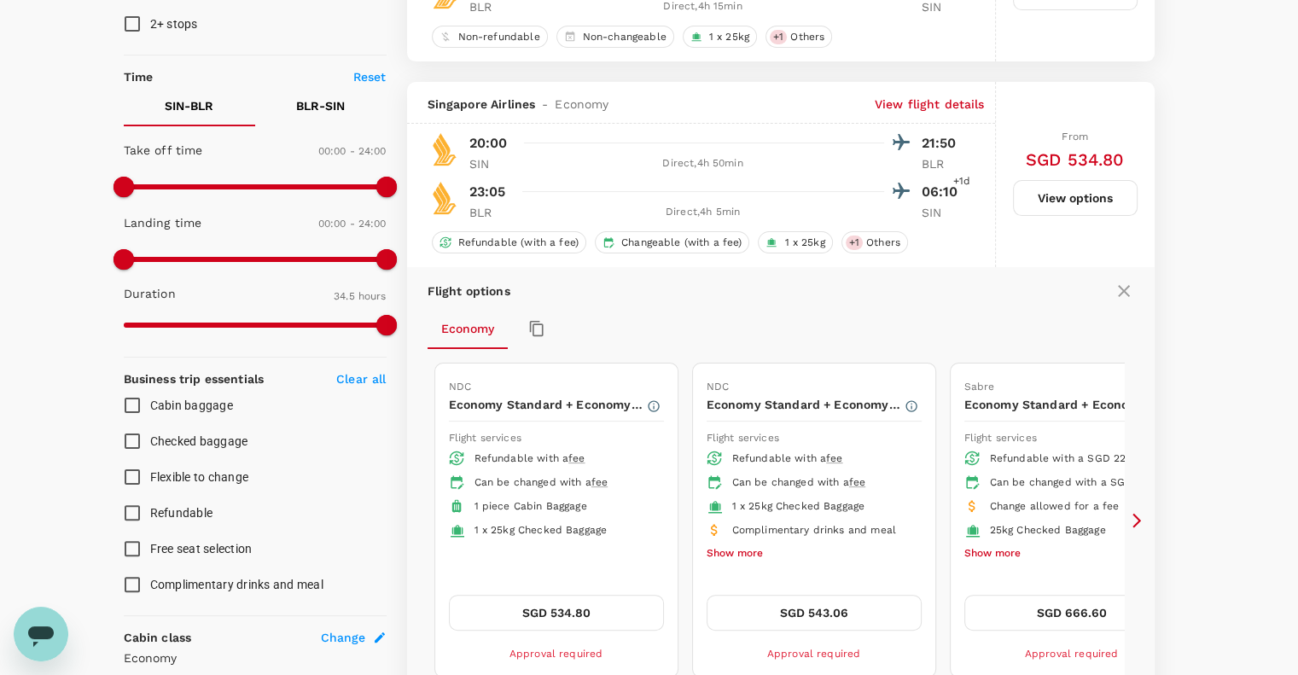
scroll to position [403, 0]
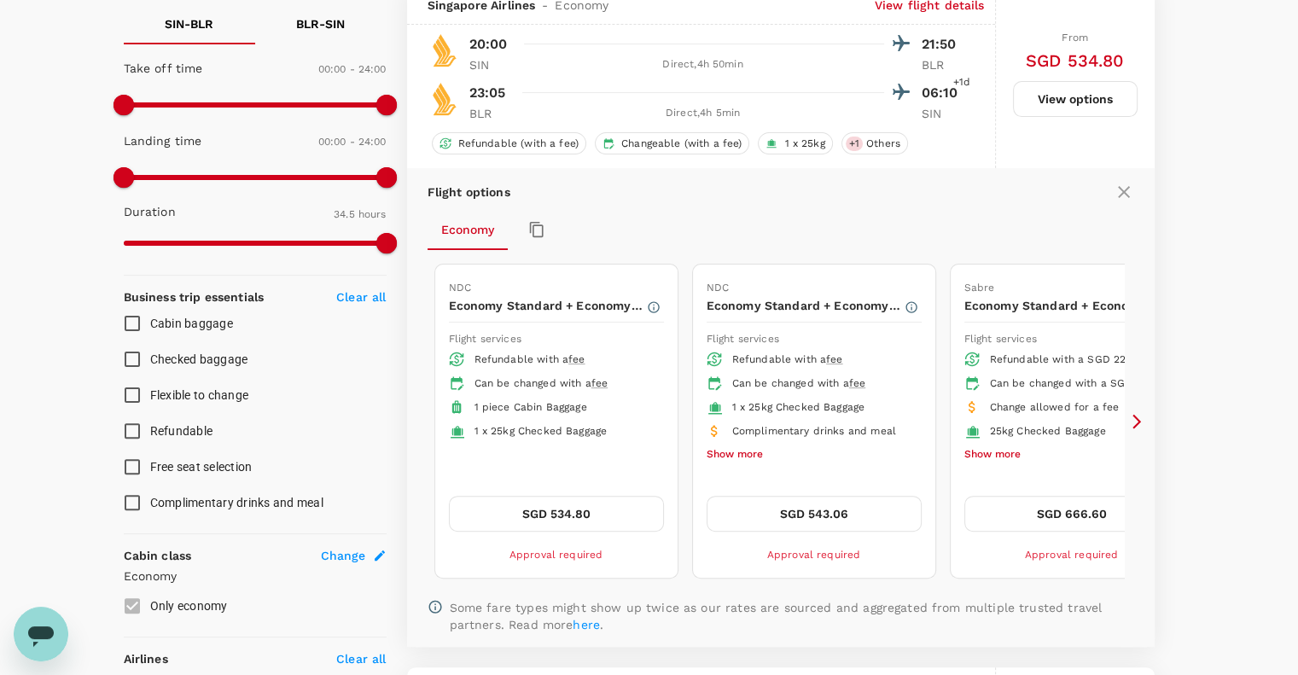
click at [521, 515] on button "SGD 534.80" at bounding box center [556, 514] width 215 height 36
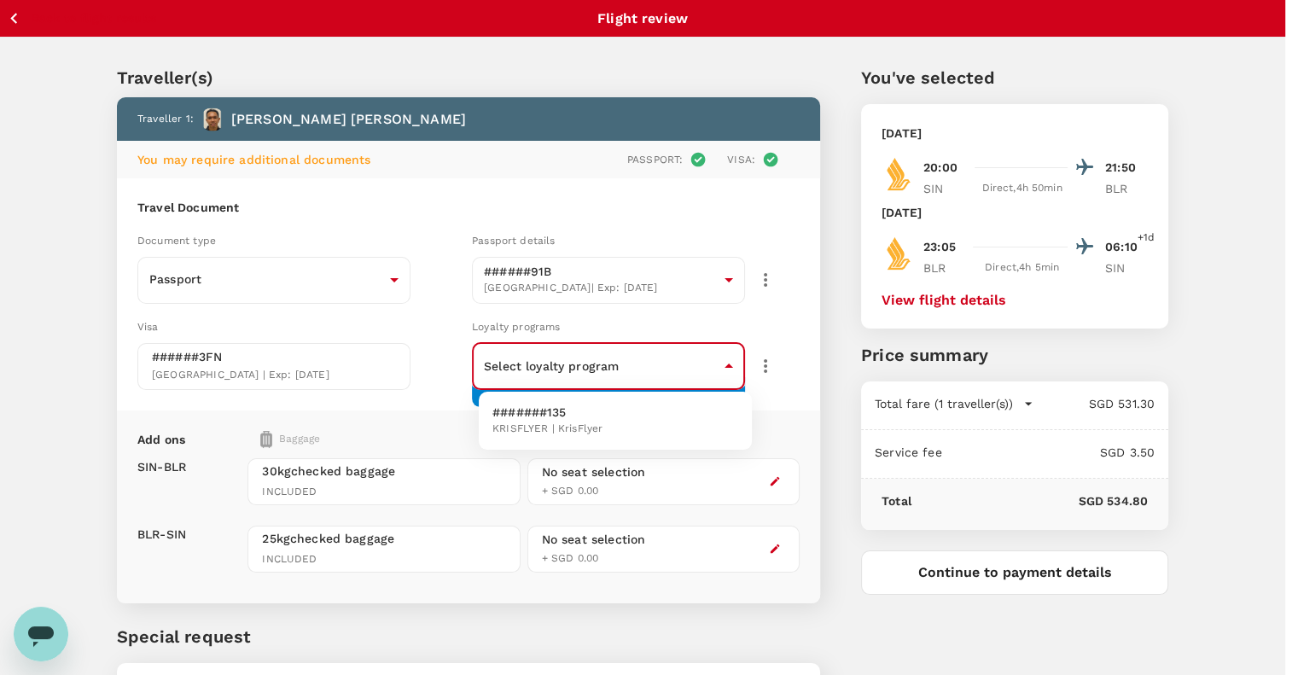
click at [645, 370] on body "Back to flight results Flight review Traveller(s) Traveller 1 : Muhammad Fauzi …" at bounding box center [649, 411] width 1298 height 822
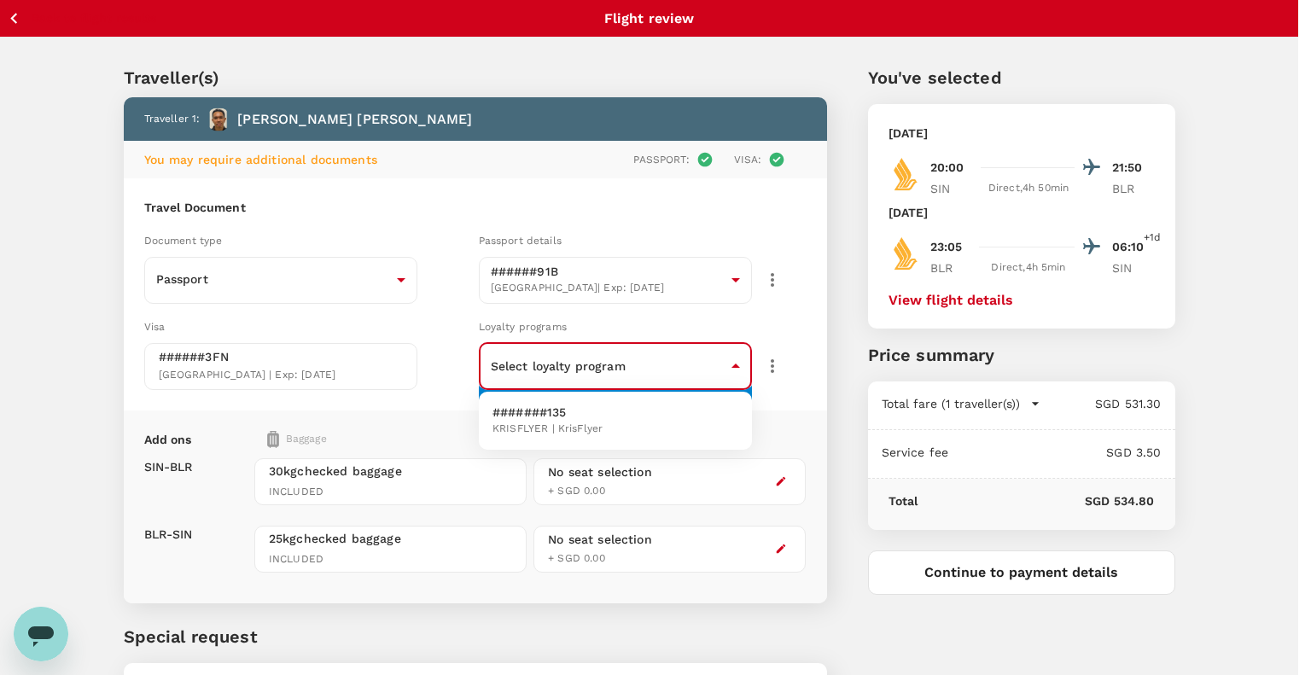
click at [635, 411] on li "#######135 KRISFLYER | KrisFlyer" at bounding box center [615, 421] width 273 height 44
type input "09019c8d-07ed-426b-9ecb-fb38a97fa2d4"
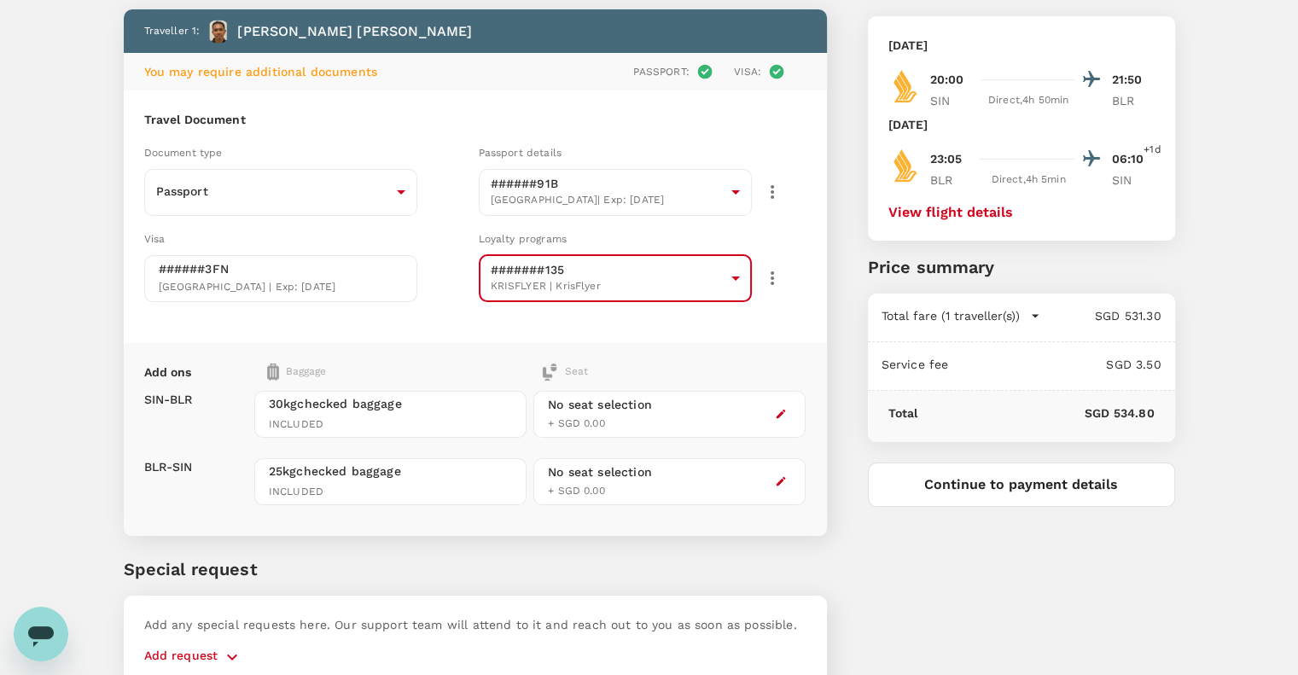
scroll to position [89, 0]
